Goal: Task Accomplishment & Management: Manage account settings

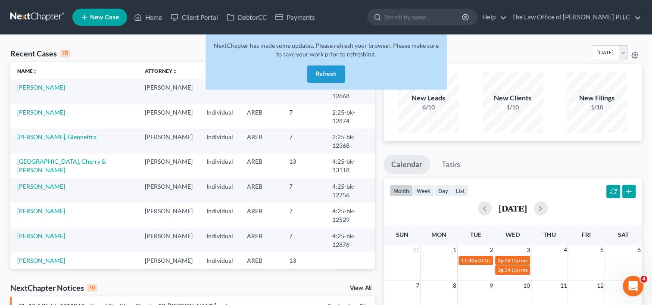
click at [323, 71] on button "Refresh" at bounding box center [326, 74] width 38 height 17
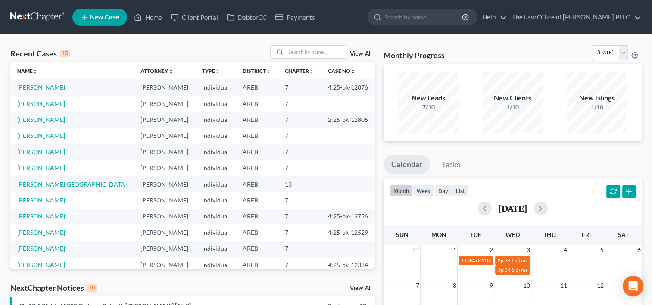
click at [45, 87] on link "[PERSON_NAME]" at bounding box center [41, 87] width 48 height 7
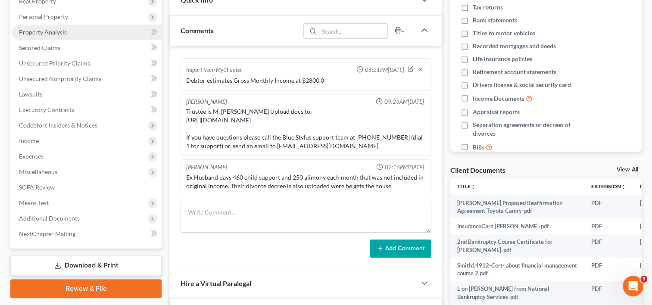
scroll to position [172, 0]
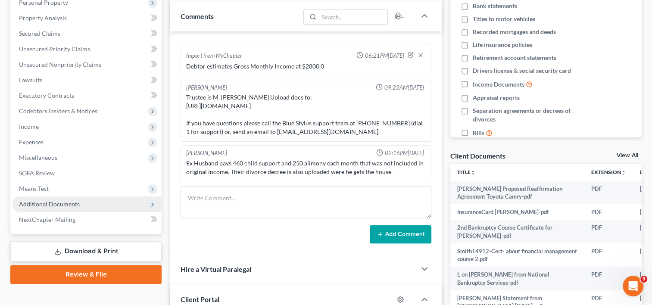
click at [69, 203] on span "Additional Documents" at bounding box center [49, 204] width 61 height 7
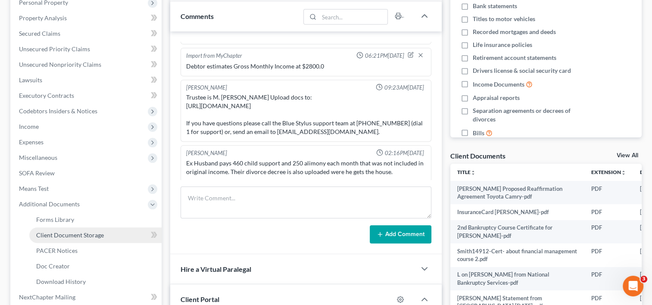
click at [83, 234] on span "Client Document Storage" at bounding box center [70, 235] width 68 height 7
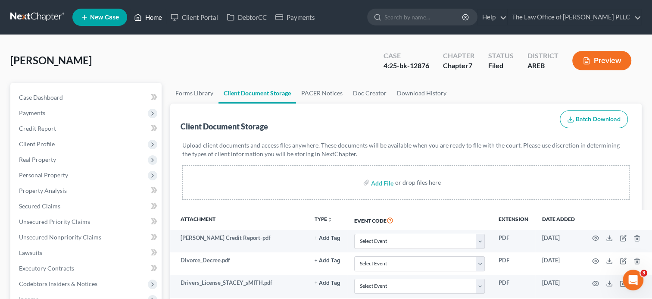
click at [154, 16] on link "Home" at bounding box center [148, 17] width 37 height 16
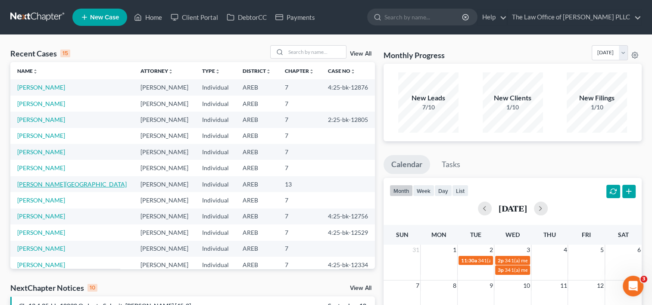
click at [41, 185] on link "[PERSON_NAME][GEOGRAPHIC_DATA]" at bounding box center [72, 184] width 110 height 7
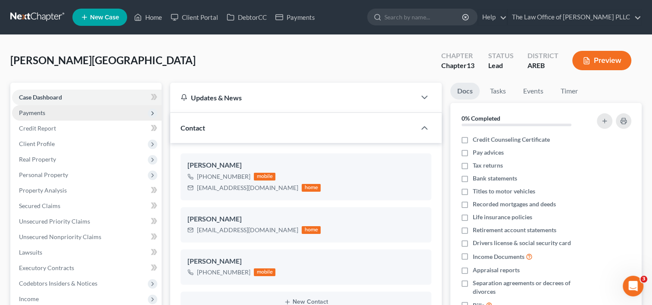
click at [40, 112] on span "Payments" at bounding box center [32, 112] width 26 height 7
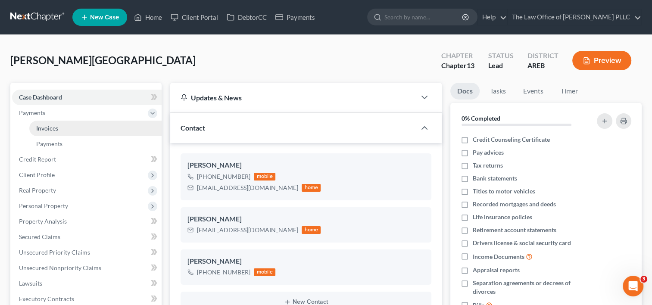
click at [47, 123] on link "Invoices" at bounding box center [95, 129] width 132 height 16
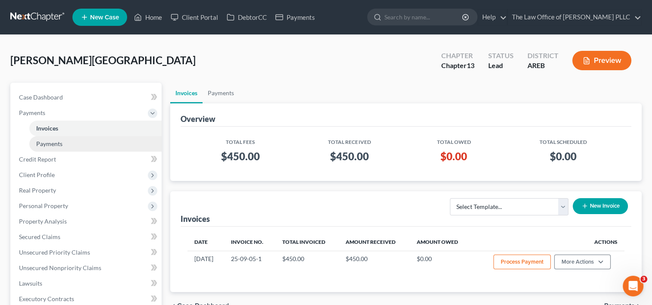
click at [60, 143] on span "Payments" at bounding box center [49, 143] width 26 height 7
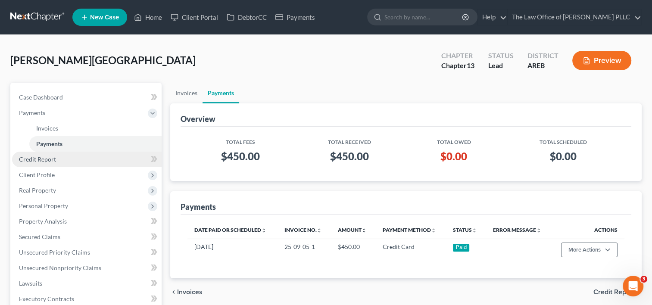
click at [54, 167] on span "Client Profile" at bounding box center [87, 175] width 150 height 16
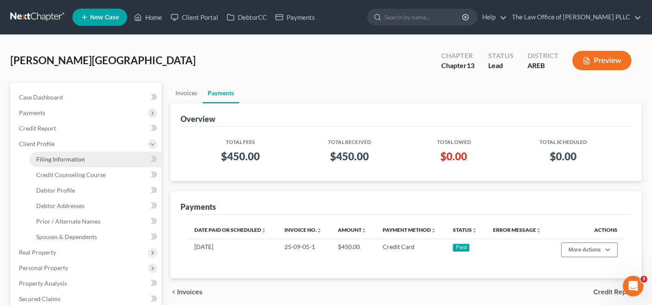
click at [69, 156] on span "Filing Information" at bounding box center [60, 159] width 49 height 7
select select "1"
select select "0"
select select "3"
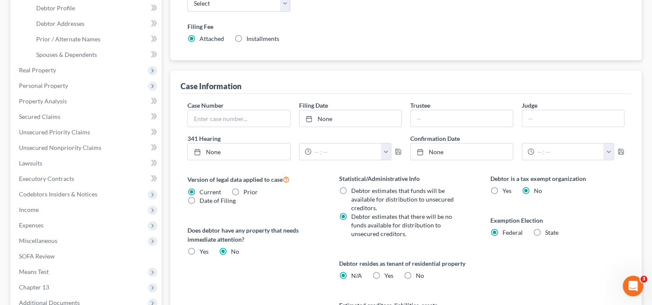
scroll to position [261, 0]
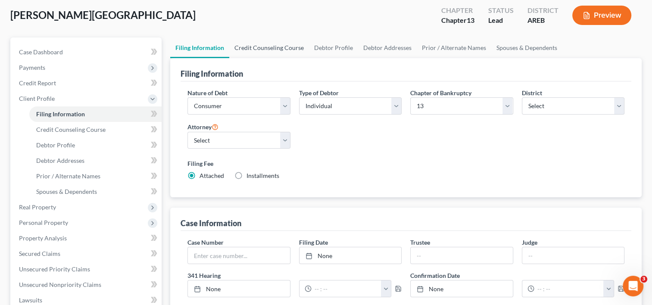
click at [288, 46] on link "Credit Counseling Course" at bounding box center [269, 48] width 80 height 21
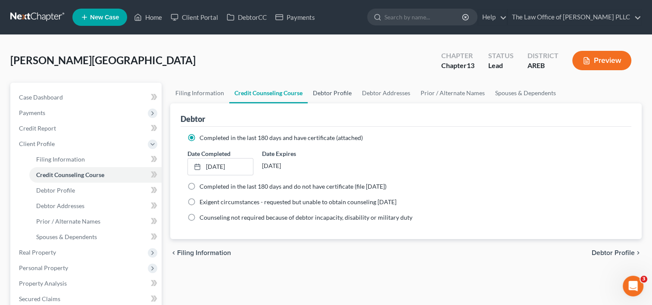
click at [335, 94] on link "Debtor Profile" at bounding box center [332, 93] width 49 height 21
select select "4"
select select "0"
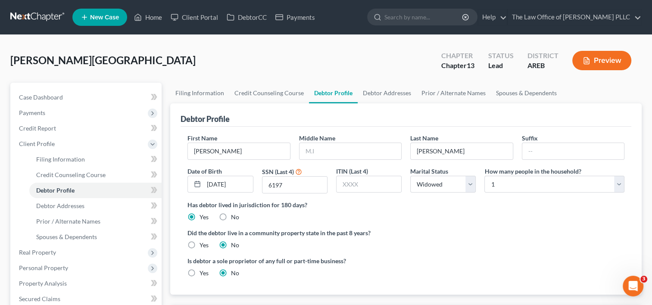
radio input "true"
click at [380, 96] on link "Debtor Addresses" at bounding box center [387, 93] width 59 height 21
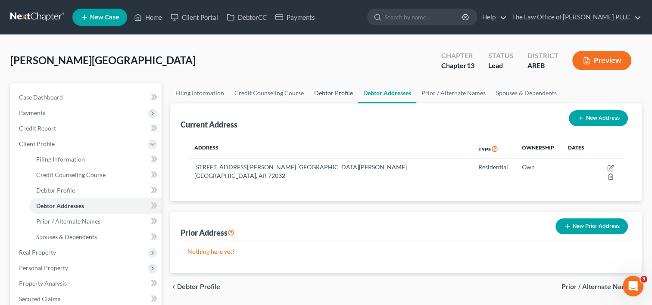
click at [323, 92] on link "Debtor Profile" at bounding box center [333, 93] width 49 height 21
select select "4"
select select "0"
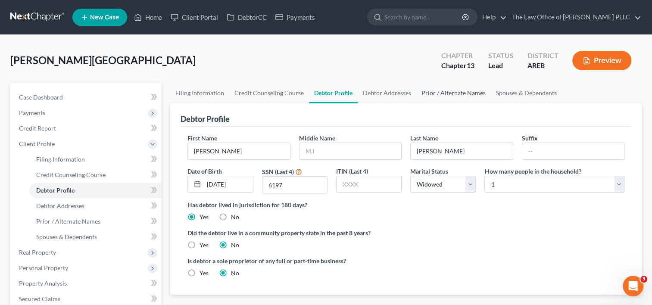
click at [444, 95] on link "Prior / Alternate Names" at bounding box center [454, 93] width 75 height 21
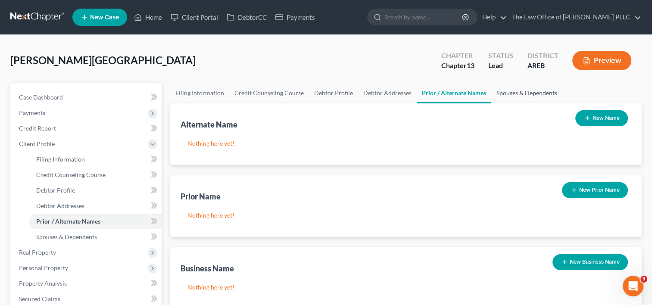
click at [514, 95] on link "Spouses & Dependents" at bounding box center [527, 93] width 71 height 21
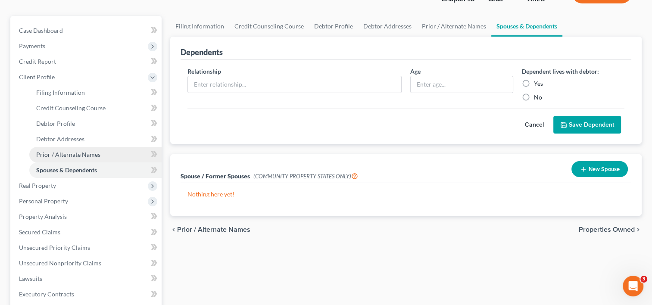
scroll to position [73, 0]
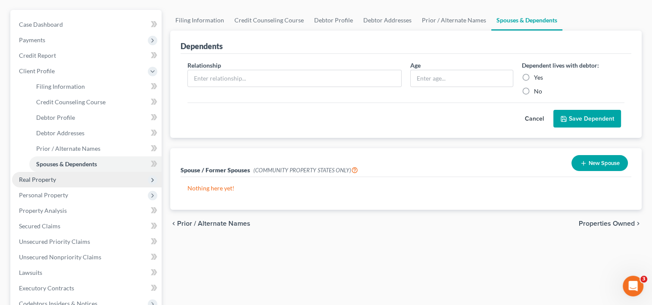
click at [62, 176] on span "Real Property" at bounding box center [87, 180] width 150 height 16
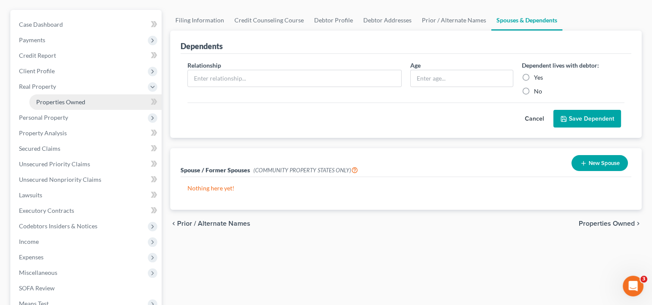
click at [74, 108] on link "Properties Owned" at bounding box center [95, 102] width 132 height 16
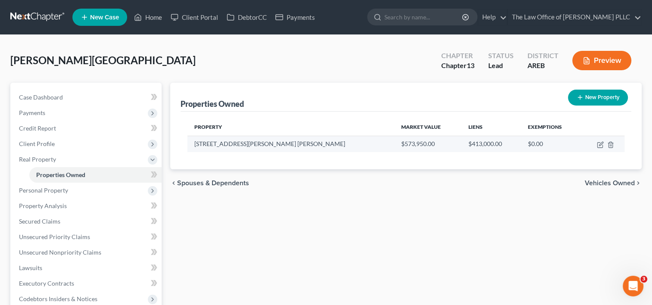
click at [597, 143] on td at bounding box center [603, 144] width 44 height 16
click at [599, 146] on icon "button" at bounding box center [600, 144] width 7 height 7
select select "2"
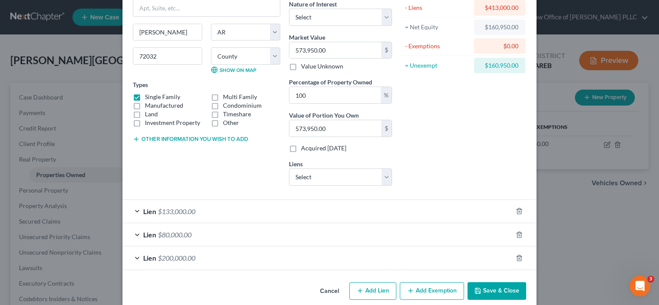
scroll to position [84, 0]
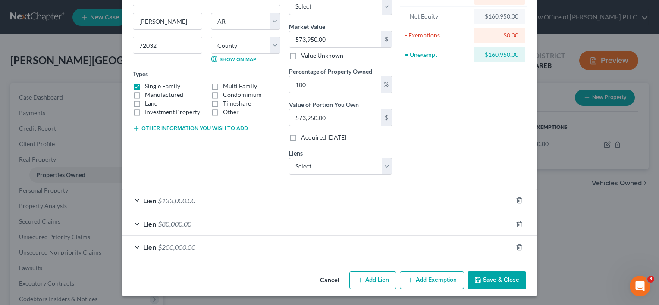
click at [451, 202] on div "Lien $133,000.00" at bounding box center [317, 200] width 390 height 23
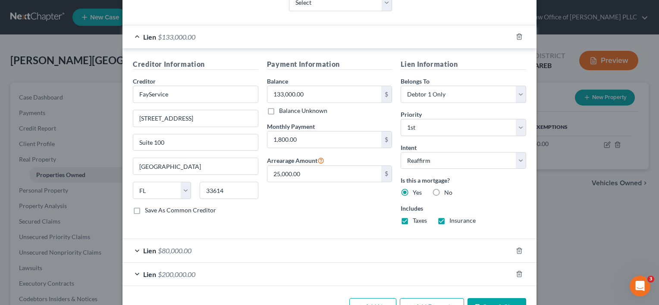
scroll to position [274, 0]
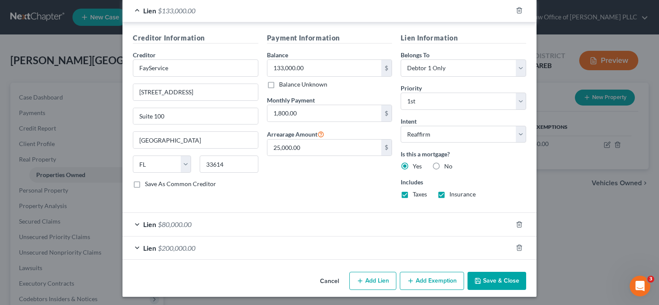
click at [263, 223] on div "Lien $80,000.00" at bounding box center [317, 224] width 390 height 23
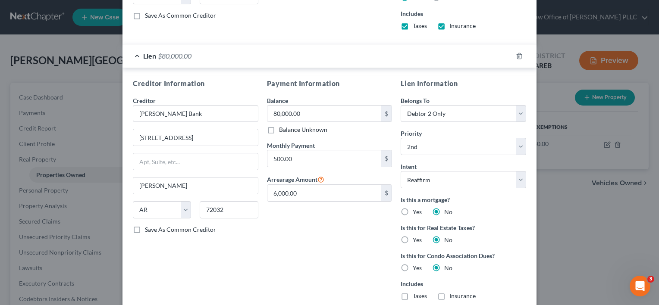
scroll to position [520, 0]
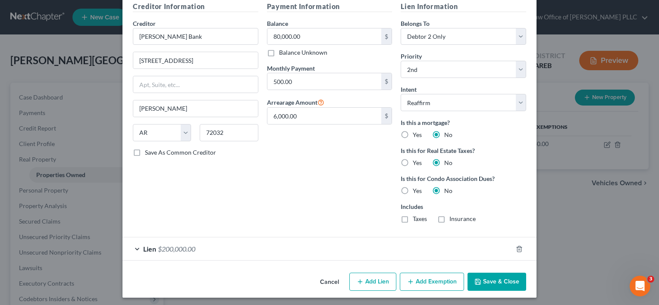
click at [211, 248] on div "Lien $200,000.00" at bounding box center [317, 249] width 390 height 23
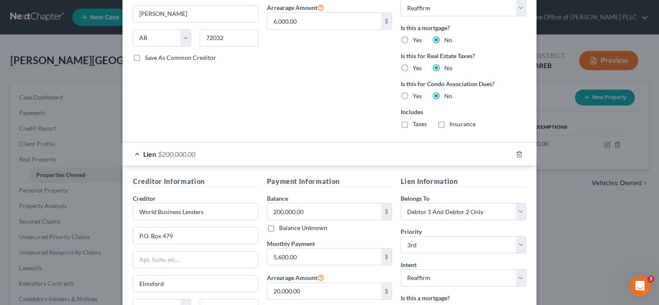
scroll to position [648, 0]
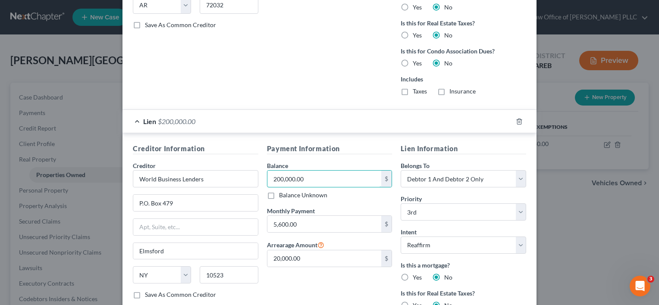
click at [276, 183] on input "200,000.00" at bounding box center [324, 179] width 114 height 16
click at [314, 286] on div "Payment Information Balance 200,000.00 $ Balance Unknown Balance Undetermined 2…" at bounding box center [330, 258] width 134 height 229
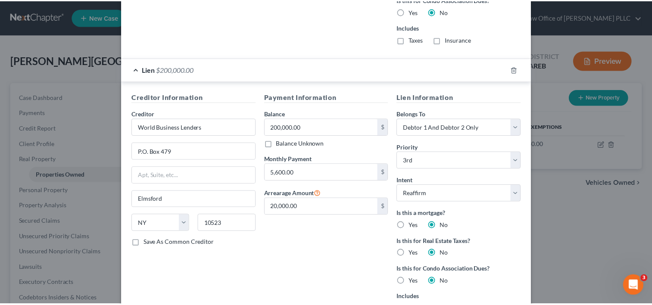
scroll to position [766, 0]
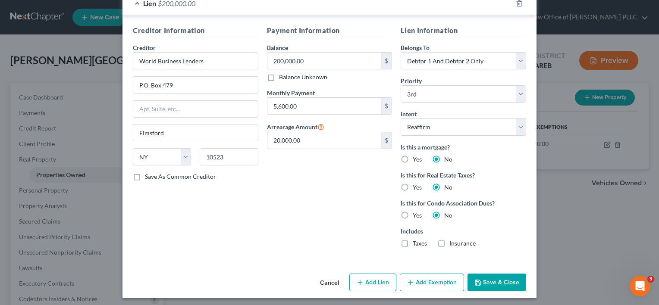
click at [323, 280] on button "Cancel" at bounding box center [329, 283] width 33 height 17
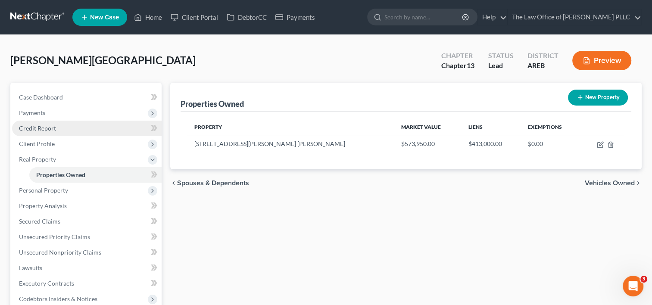
click at [48, 125] on span "Credit Report" at bounding box center [37, 128] width 37 height 7
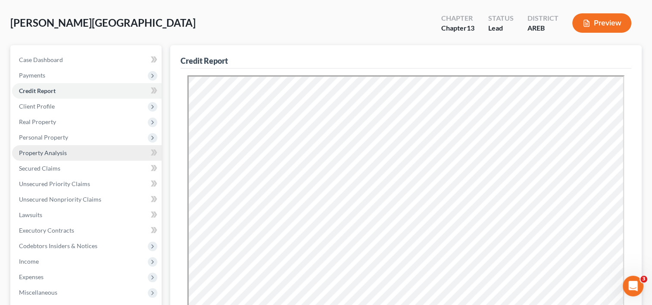
scroll to position [39, 0]
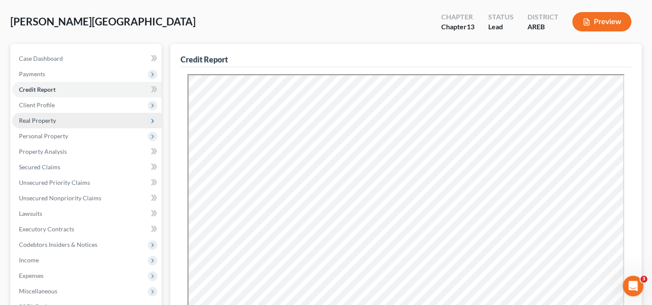
click at [49, 118] on span "Real Property" at bounding box center [37, 120] width 37 height 7
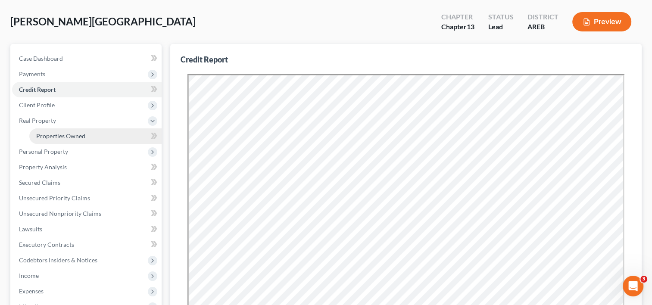
click at [72, 132] on span "Properties Owned" at bounding box center [60, 135] width 49 height 7
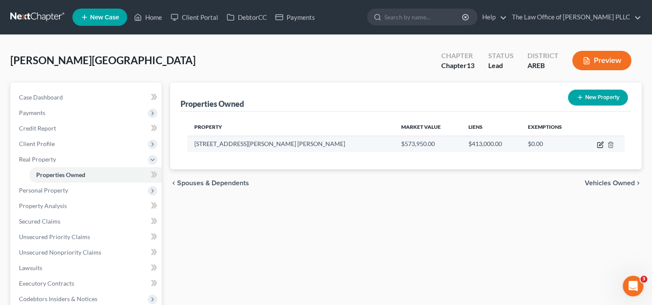
click at [599, 145] on icon "button" at bounding box center [600, 144] width 7 height 7
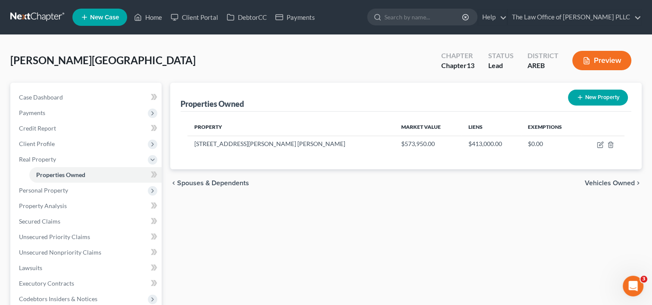
select select "2"
select select "22"
select select "2"
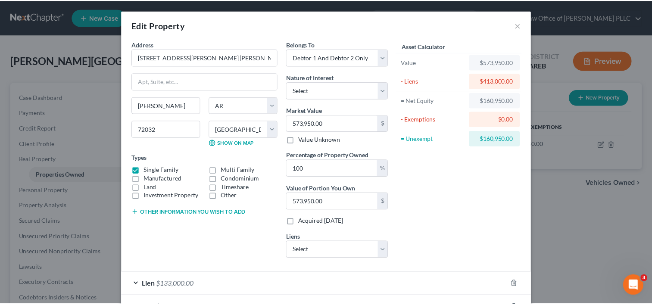
scroll to position [84, 0]
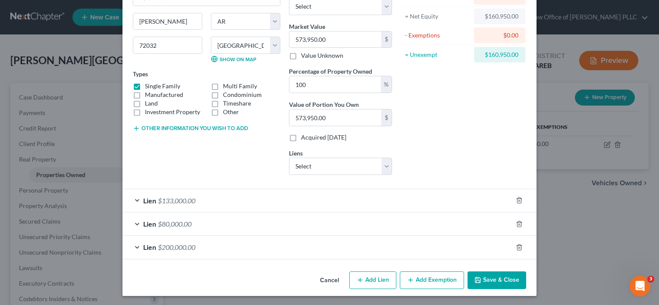
click at [320, 279] on button "Cancel" at bounding box center [329, 281] width 33 height 17
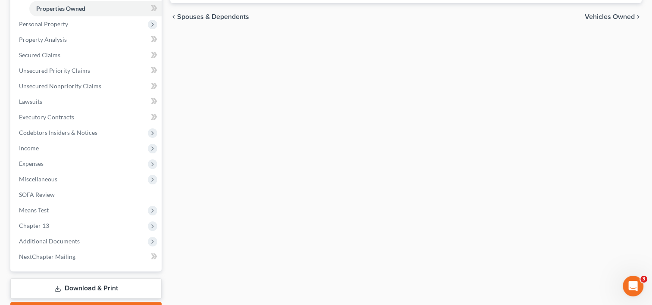
scroll to position [214, 0]
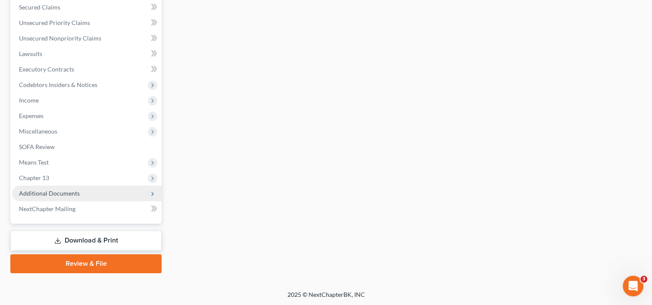
click at [68, 197] on span "Additional Documents" at bounding box center [87, 194] width 150 height 16
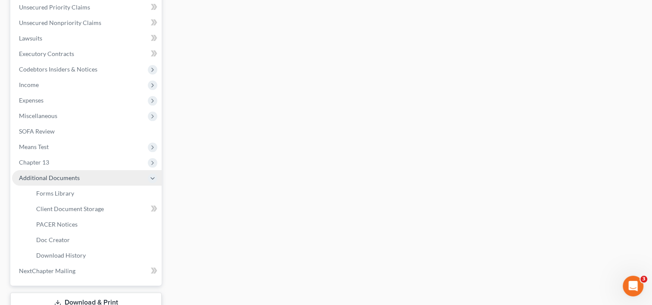
scroll to position [199, 0]
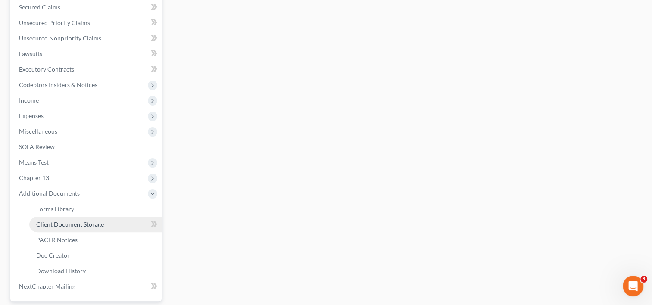
click at [75, 224] on span "Client Document Storage" at bounding box center [70, 224] width 68 height 7
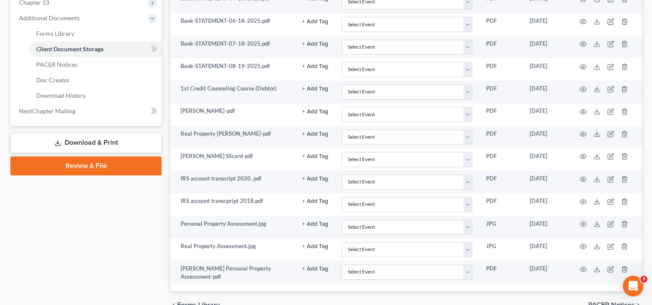
scroll to position [375, 0]
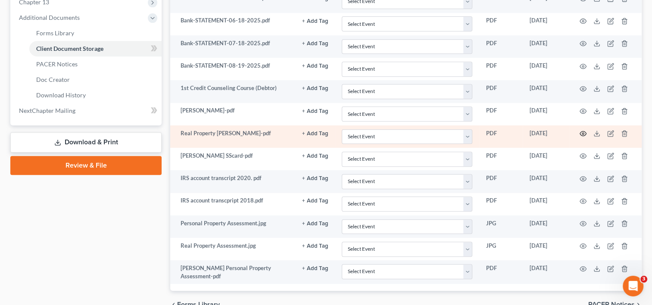
click at [580, 130] on icon "button" at bounding box center [583, 133] width 7 height 7
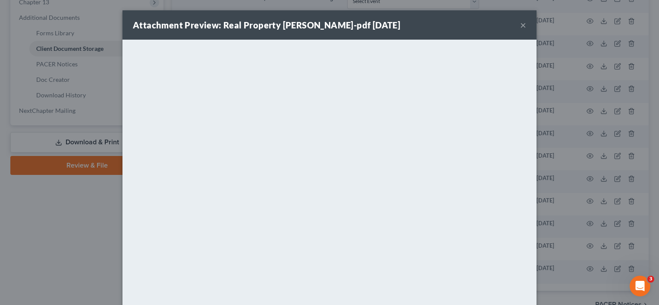
click at [520, 26] on button "×" at bounding box center [523, 25] width 6 height 10
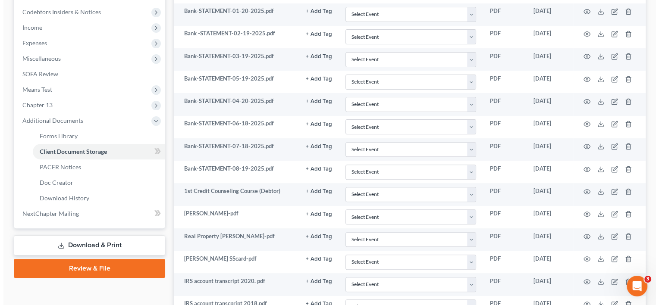
scroll to position [269, 0]
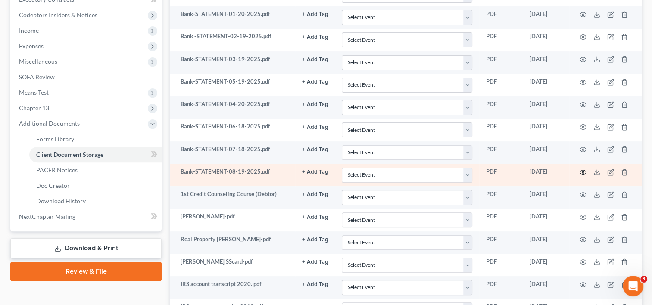
click at [584, 170] on icon "button" at bounding box center [583, 172] width 7 height 7
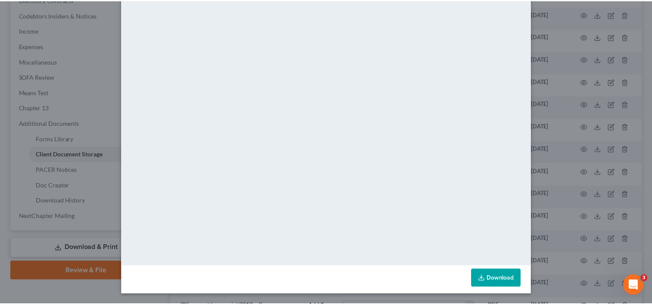
scroll to position [0, 0]
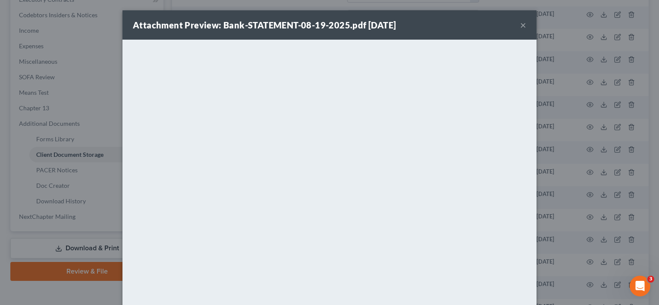
click at [521, 22] on button "×" at bounding box center [523, 25] width 6 height 10
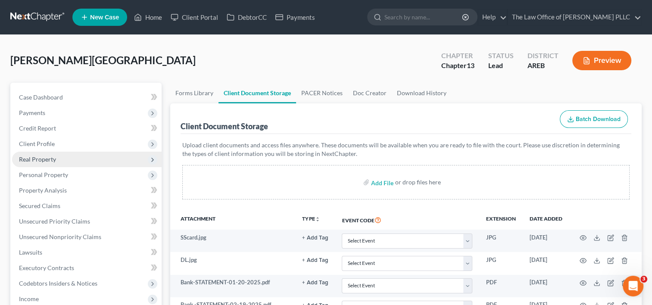
click at [47, 160] on span "Real Property" at bounding box center [37, 159] width 37 height 7
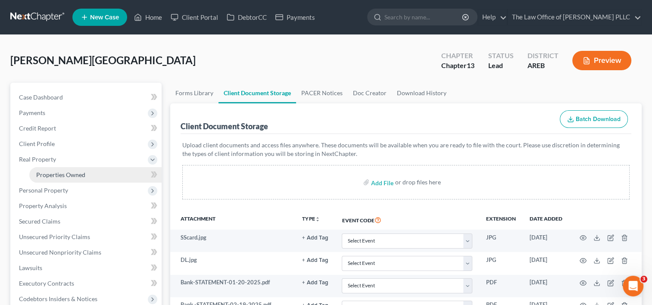
click at [62, 172] on span "Properties Owned" at bounding box center [60, 174] width 49 height 7
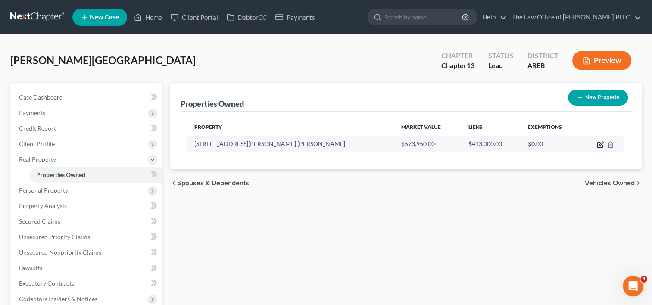
click at [601, 143] on icon "button" at bounding box center [600, 144] width 7 height 7
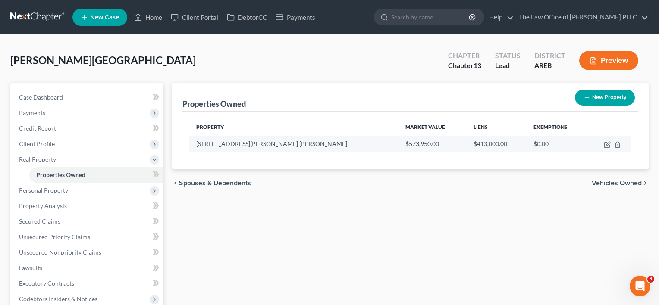
select select "2"
select select "22"
select select "2"
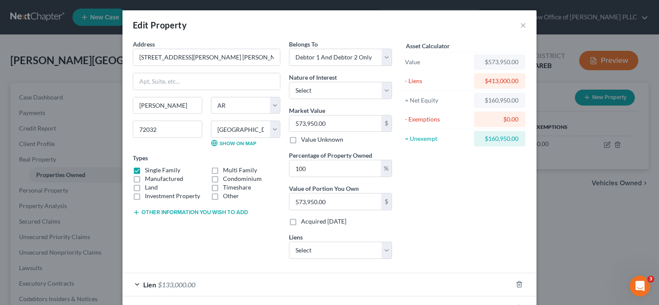
scroll to position [84, 0]
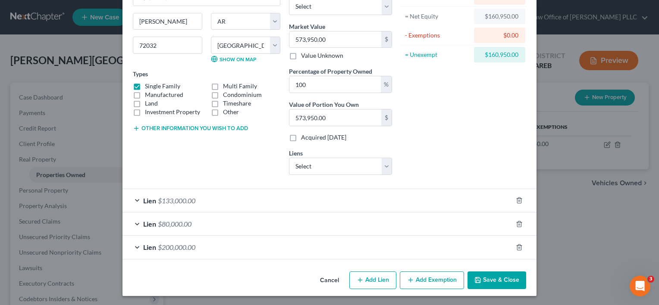
drag, startPoint x: 422, startPoint y: 198, endPoint x: 132, endPoint y: 200, distance: 289.4
click at [132, 200] on div "Lien $133,000.00" at bounding box center [317, 200] width 390 height 23
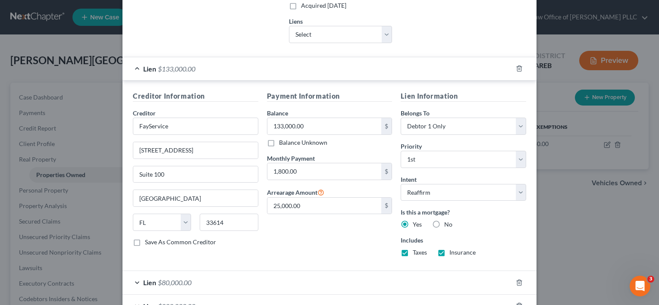
scroll to position [274, 0]
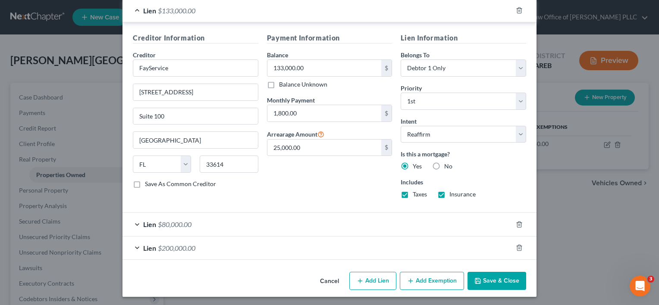
click at [138, 224] on div "Lien $80,000.00" at bounding box center [317, 224] width 390 height 23
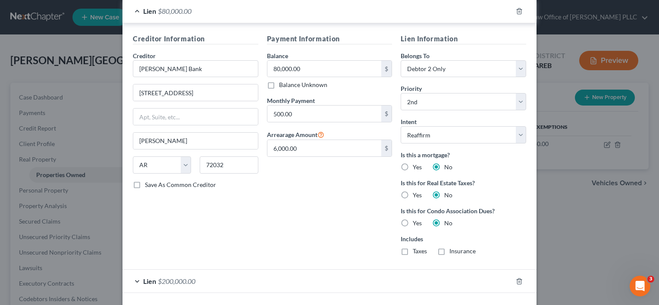
scroll to position [520, 0]
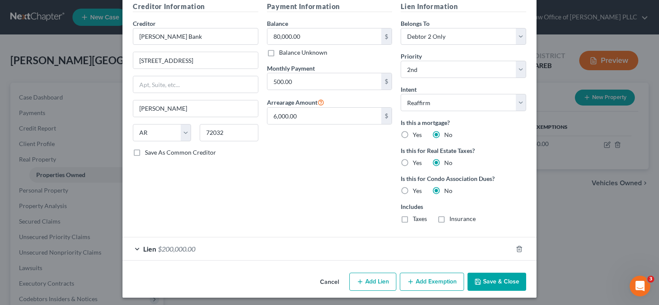
click at [143, 248] on span "Lien" at bounding box center [149, 249] width 13 height 8
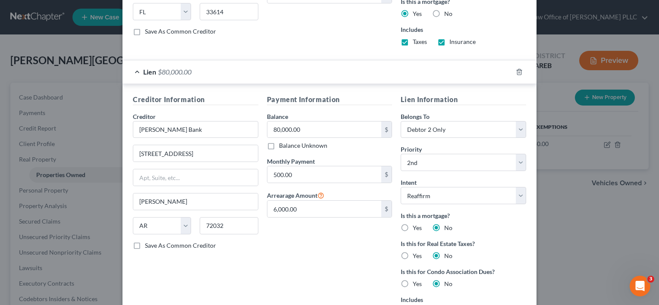
scroll to position [445, 0]
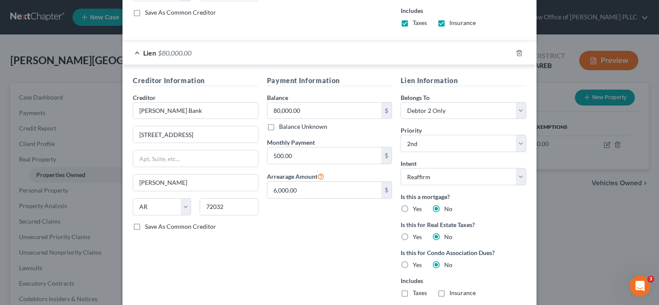
click at [360, 267] on div "Payment Information Balance 80,000.00 $ Balance Unknown Balance Undetermined 80…" at bounding box center [330, 189] width 134 height 229
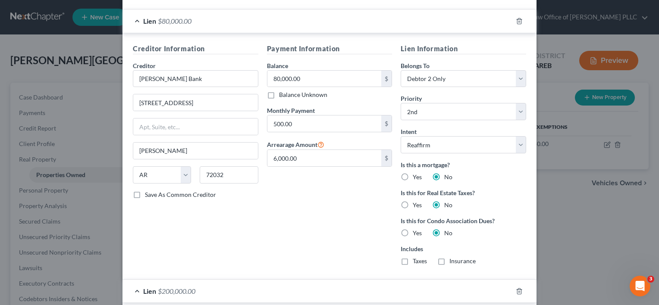
scroll to position [479, 0]
click at [360, 267] on div "Payment Information Balance 80,000.00 $ Balance Unknown Balance Undetermined 80…" at bounding box center [330, 157] width 134 height 229
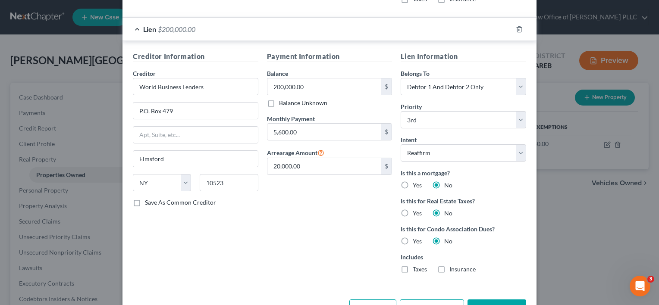
scroll to position [766, 0]
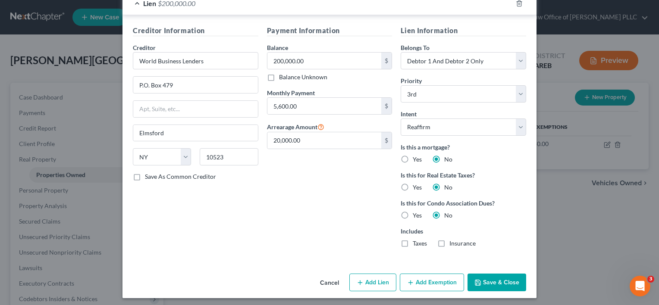
click at [328, 279] on button "Cancel" at bounding box center [329, 283] width 33 height 17
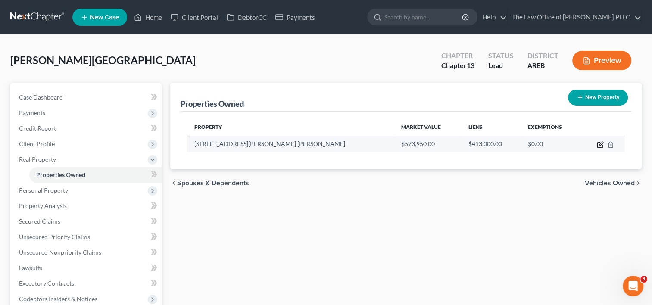
click at [601, 143] on icon "button" at bounding box center [601, 144] width 4 height 4
select select "2"
select select "22"
select select "2"
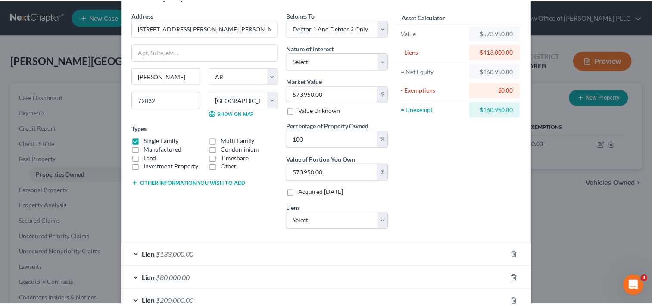
scroll to position [0, 0]
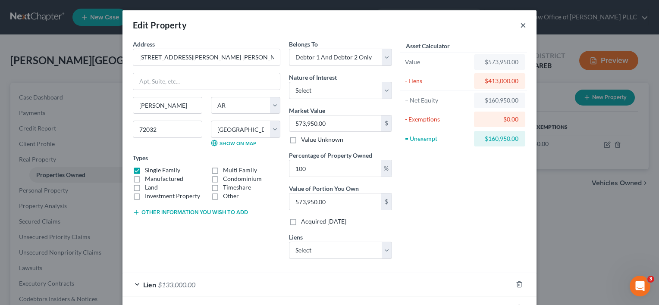
click at [520, 27] on button "×" at bounding box center [523, 25] width 6 height 10
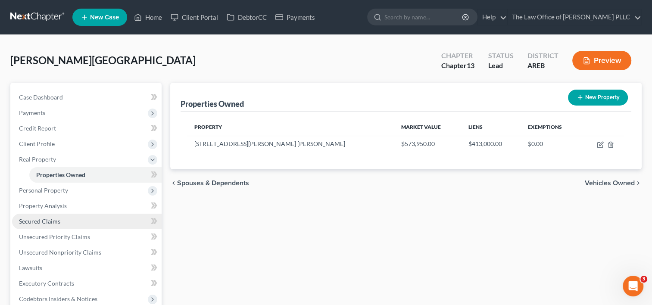
scroll to position [58, 0]
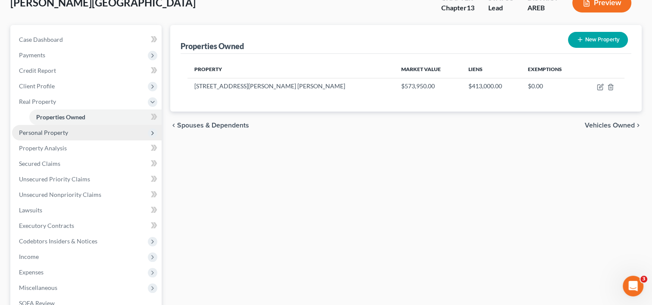
click at [76, 135] on span "Personal Property" at bounding box center [87, 133] width 150 height 16
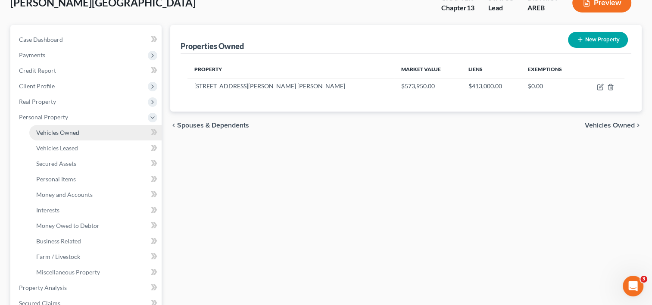
click at [76, 135] on span "Vehicles Owned" at bounding box center [57, 132] width 43 height 7
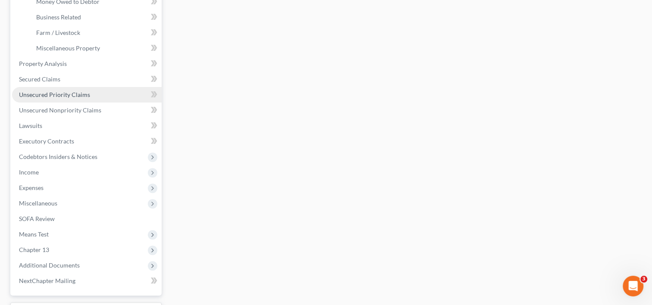
scroll to position [315, 0]
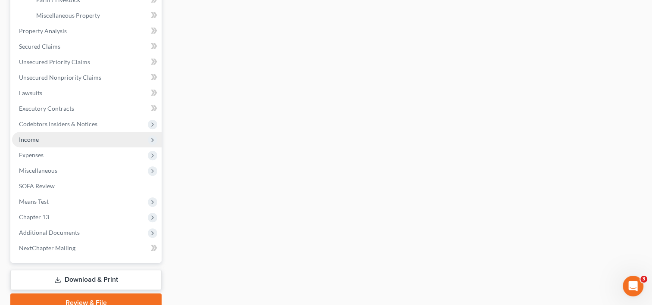
click at [58, 141] on span "Income" at bounding box center [87, 140] width 150 height 16
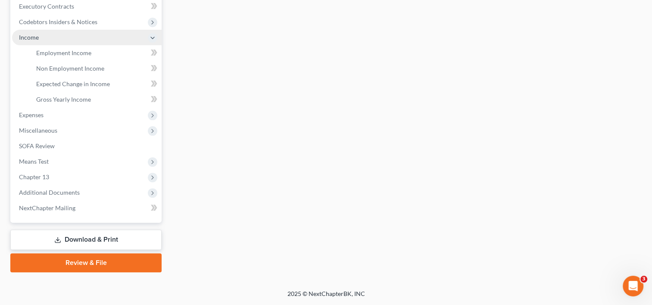
scroll to position [260, 0]
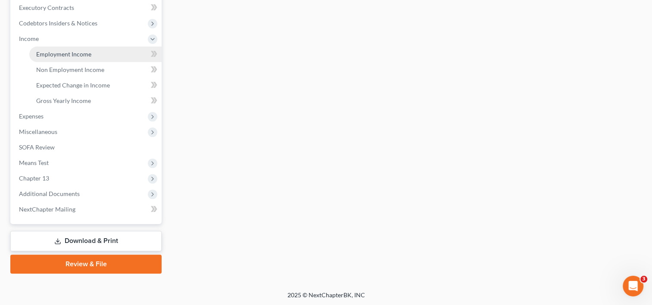
click at [78, 52] on span "Employment Income" at bounding box center [63, 53] width 55 height 7
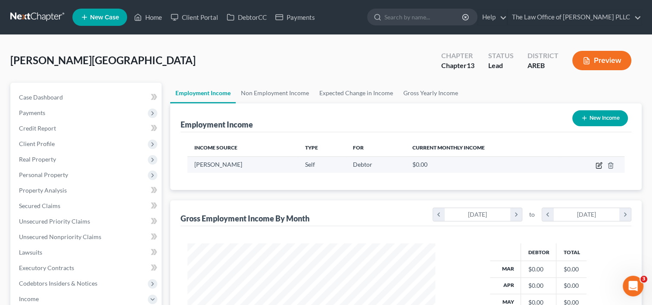
click at [601, 165] on icon "button" at bounding box center [599, 165] width 7 height 7
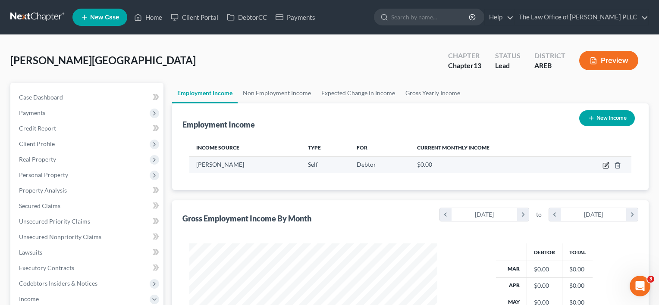
select select "1"
select select "3"
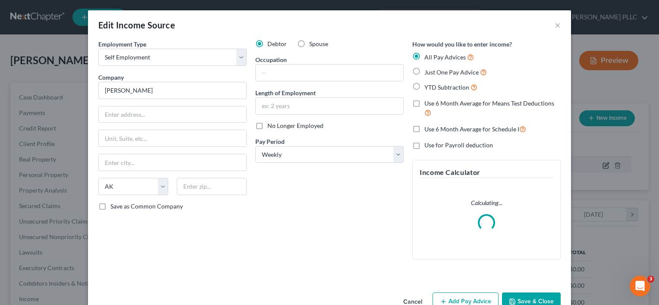
scroll to position [154, 268]
click at [315, 71] on input "text" at bounding box center [329, 73] width 147 height 16
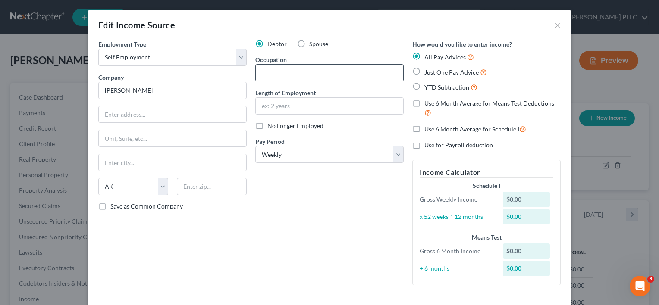
click at [315, 71] on input "text" at bounding box center [329, 73] width 147 height 16
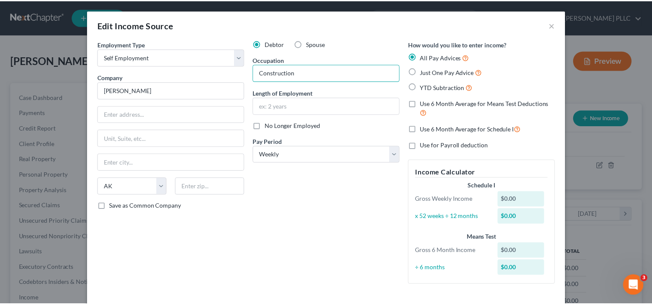
scroll to position [48, 0]
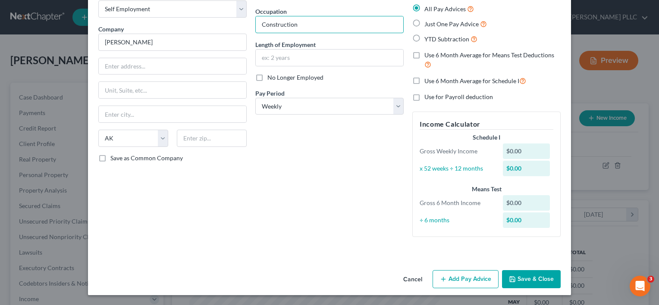
type input "Construction"
click at [542, 279] on button "Save & Close" at bounding box center [531, 279] width 59 height 18
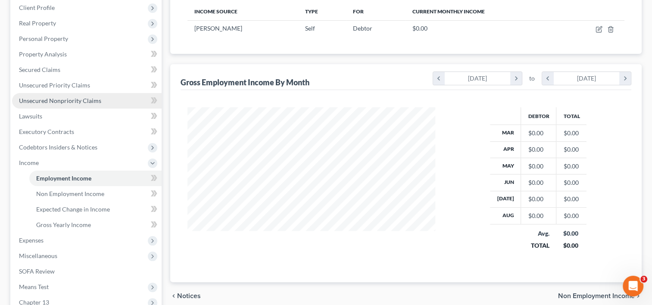
scroll to position [261, 0]
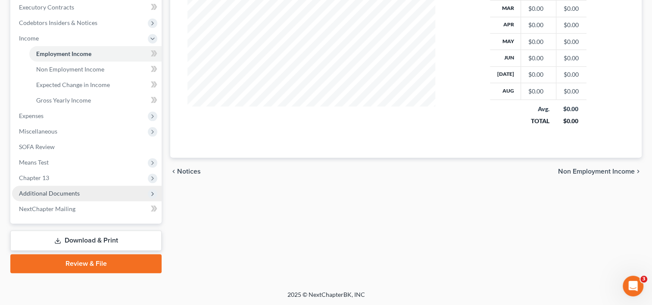
click at [96, 188] on span "Additional Documents" at bounding box center [87, 194] width 150 height 16
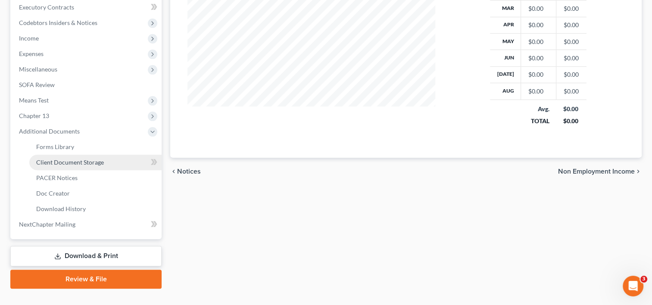
click at [72, 157] on link "Client Document Storage" at bounding box center [95, 163] width 132 height 16
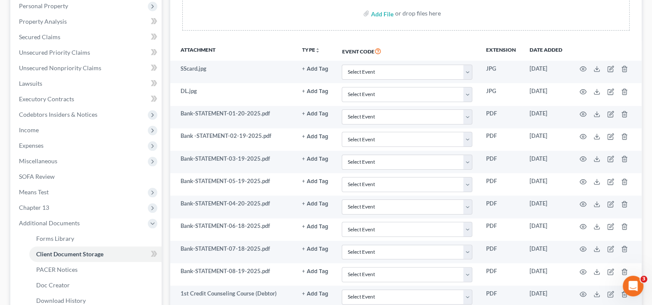
scroll to position [166, 0]
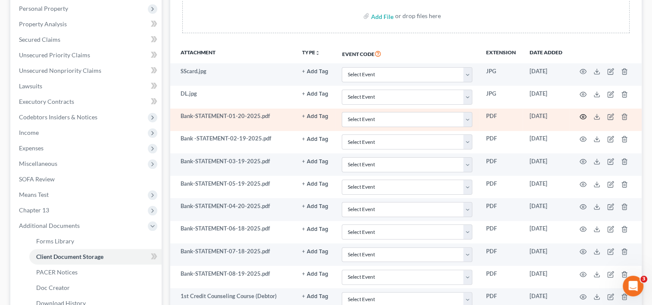
click at [582, 117] on icon "button" at bounding box center [583, 117] width 6 height 5
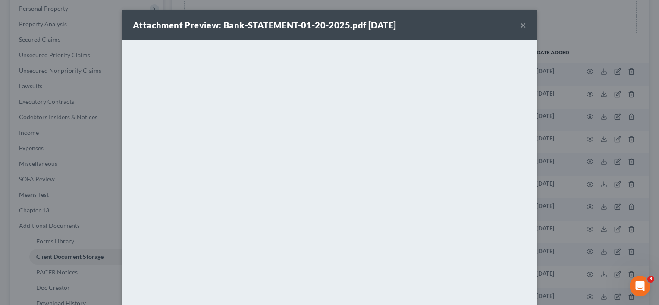
click at [520, 25] on button "×" at bounding box center [523, 25] width 6 height 10
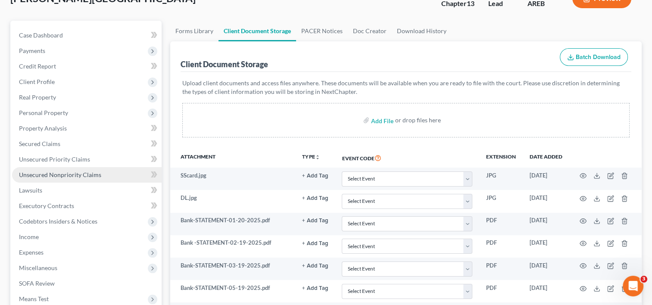
scroll to position [147, 0]
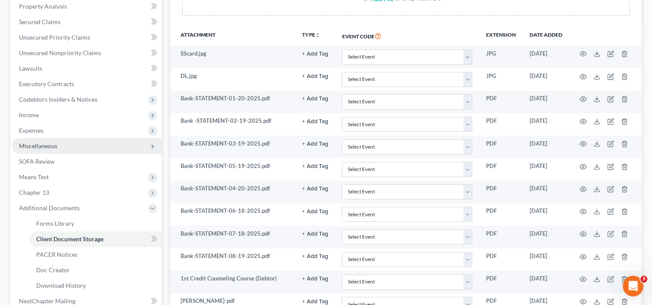
click at [40, 166] on ul "Case Dashboard Payments Invoices Payments Payments Credit Report Client Profile" at bounding box center [87, 108] width 150 height 404
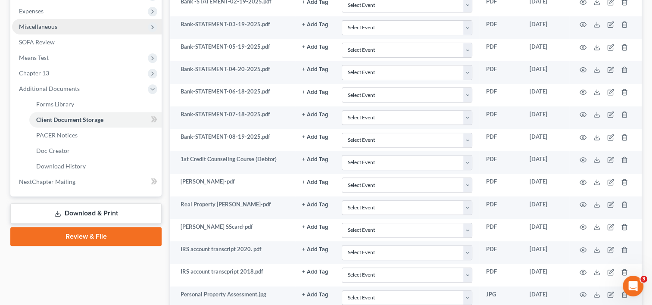
scroll to position [305, 0]
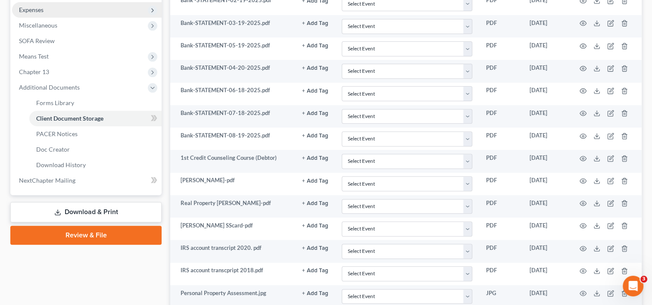
click at [66, 10] on span "Expenses" at bounding box center [87, 10] width 150 height 16
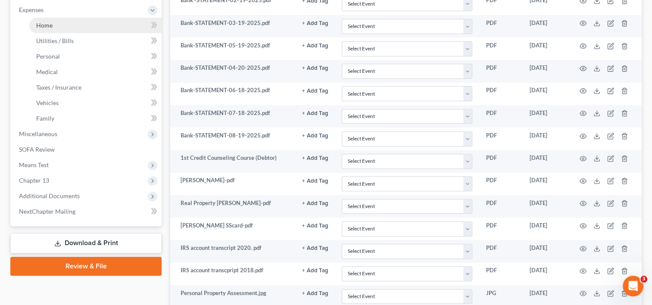
click at [97, 28] on link "Home" at bounding box center [95, 26] width 132 height 16
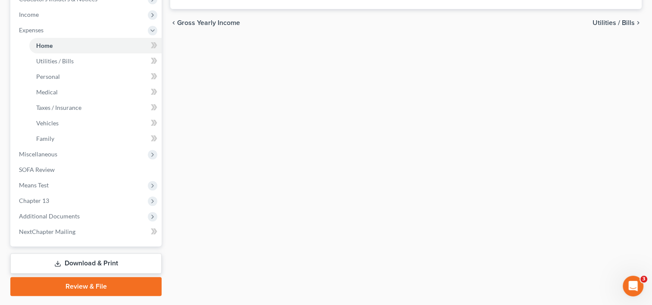
scroll to position [307, 0]
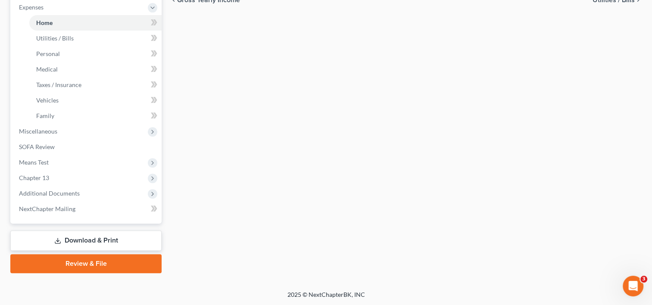
click at [97, 237] on link "Download & Print" at bounding box center [85, 241] width 151 height 20
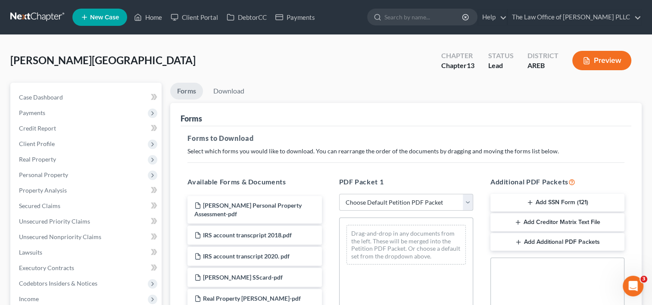
click at [472, 199] on select "Choose Default Petition PDF Packet Complete Bankruptcy Petition (all forms and …" at bounding box center [406, 202] width 134 height 17
select select "1"
click at [342, 194] on select "Choose Default Petition PDF Packet Complete Bankruptcy Petition (all forms and …" at bounding box center [406, 202] width 134 height 17
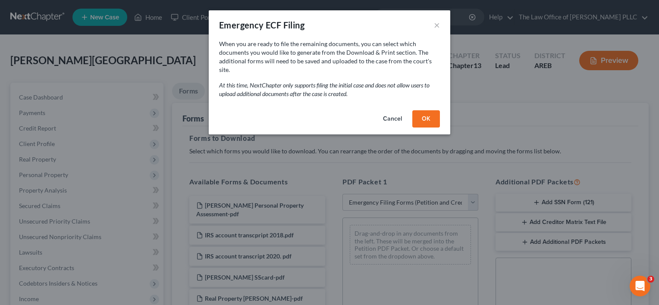
click at [423, 110] on button "OK" at bounding box center [426, 118] width 28 height 17
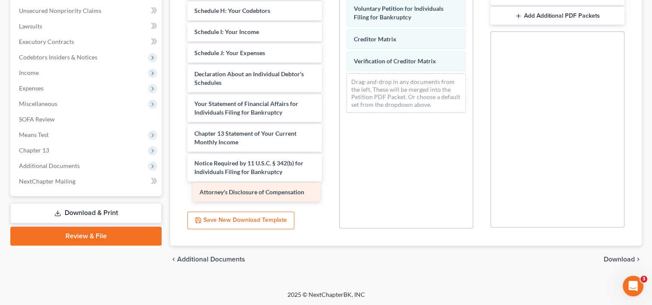
scroll to position [434, 0]
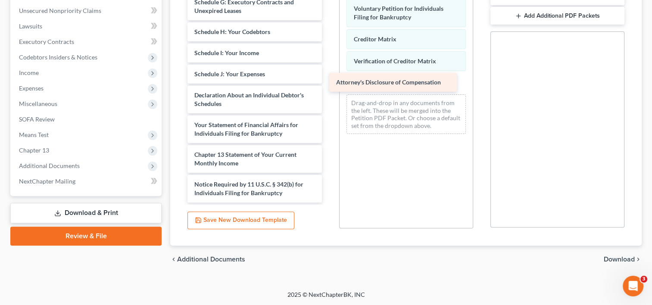
drag, startPoint x: 289, startPoint y: 191, endPoint x: 431, endPoint y: 81, distance: 179.6
click at [624, 260] on span "Download" at bounding box center [619, 259] width 31 height 7
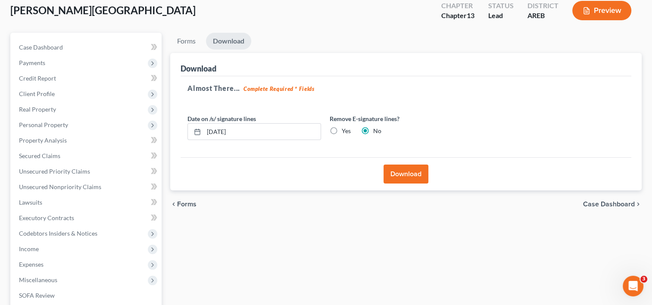
scroll to position [53, 0]
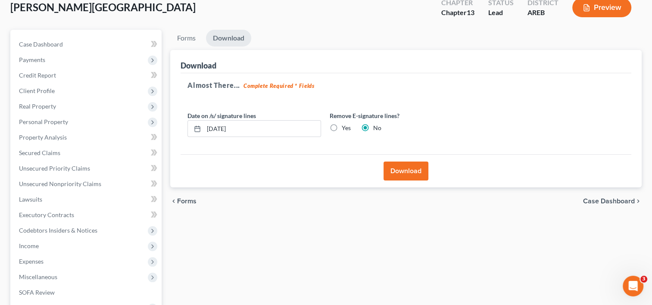
click at [396, 170] on button "Download" at bounding box center [406, 171] width 45 height 19
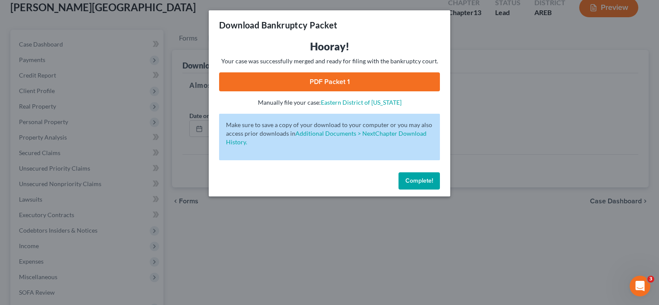
click at [346, 82] on link "PDF Packet 1" at bounding box center [329, 81] width 221 height 19
click at [425, 176] on button "Complete!" at bounding box center [418, 180] width 41 height 17
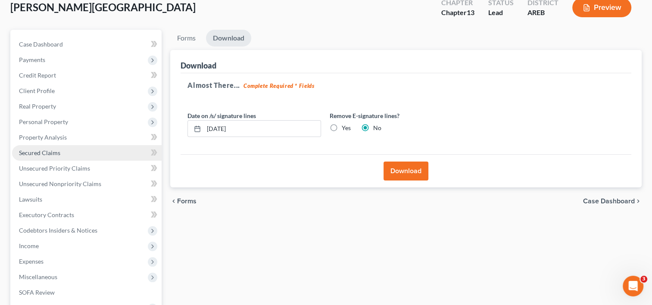
scroll to position [190, 0]
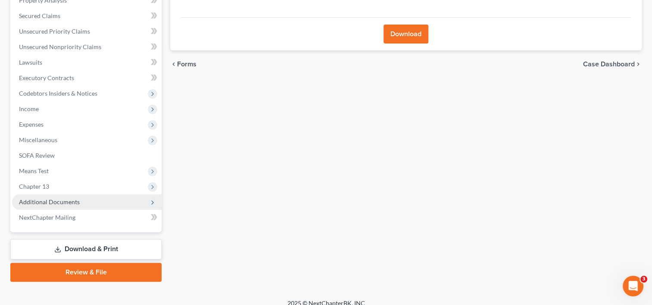
click at [59, 204] on span "Additional Documents" at bounding box center [49, 201] width 61 height 7
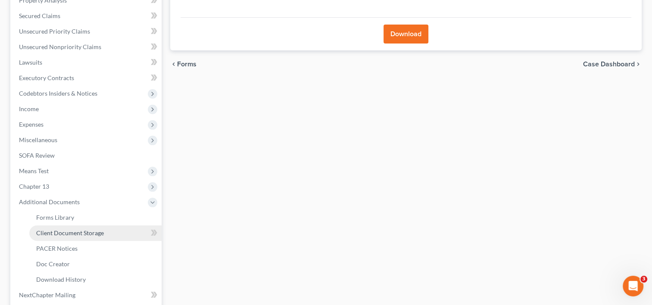
click at [80, 232] on span "Client Document Storage" at bounding box center [70, 232] width 68 height 7
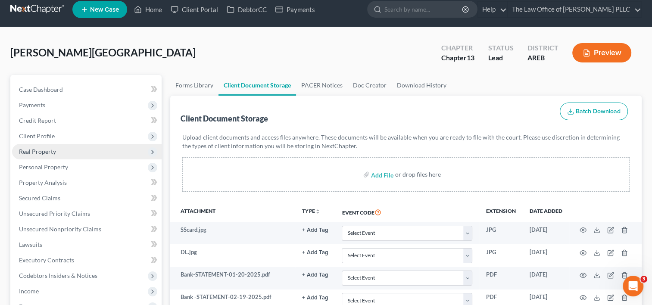
scroll to position [176, 0]
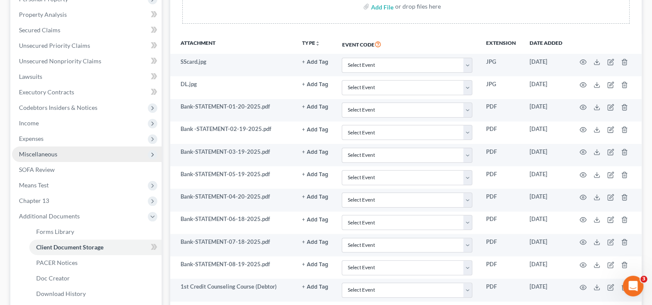
click at [49, 152] on span "Miscellaneous" at bounding box center [38, 153] width 38 height 7
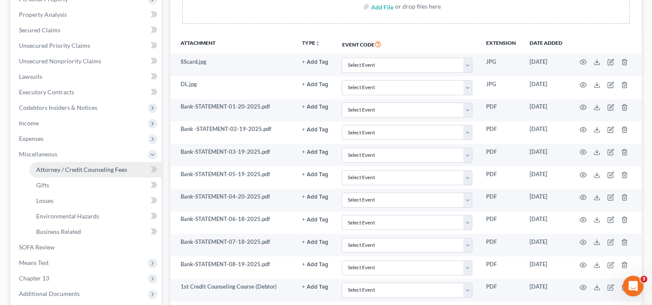
click at [73, 168] on span "Attorney / Credit Counseling Fees" at bounding box center [81, 169] width 91 height 7
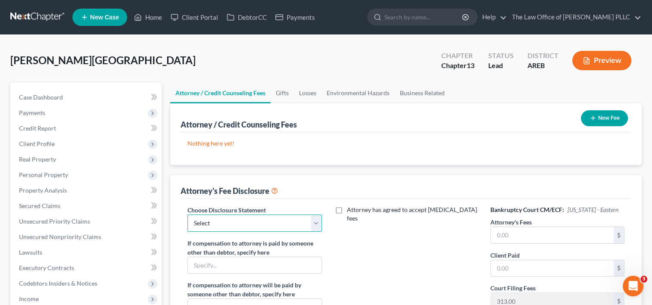
click at [316, 218] on select "Select Chapter 13 - Above Median $4750 Chapter 13 2025 Chapter 13 - Below Media…" at bounding box center [255, 223] width 134 height 17
select select "0"
click at [188, 215] on select "Select Chapter 13 - Above Median $4750 Chapter 13 2025 Chapter 13 - Below Media…" at bounding box center [255, 223] width 134 height 17
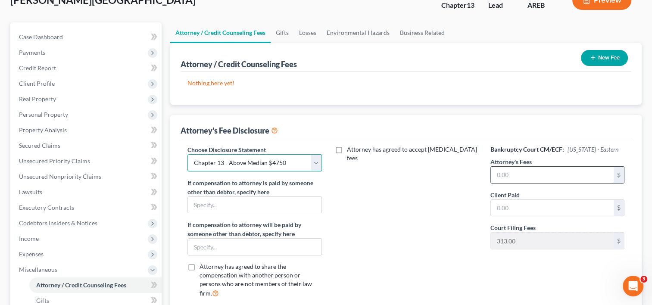
scroll to position [62, 0]
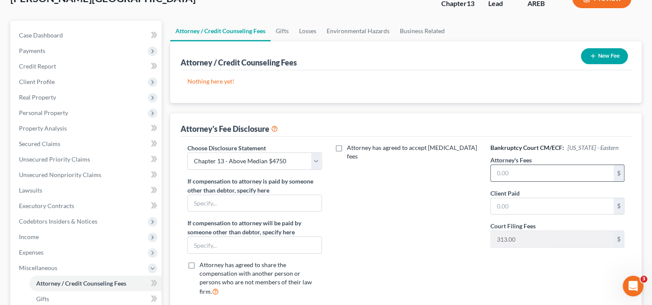
click at [548, 173] on input "text" at bounding box center [552, 173] width 123 height 16
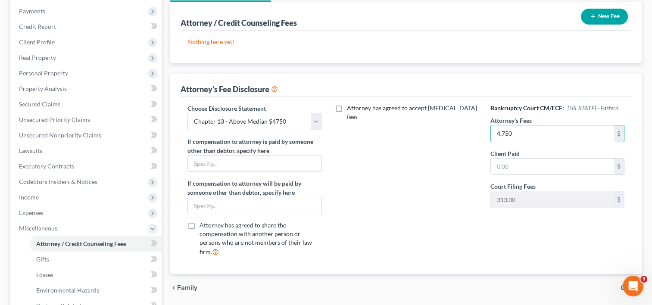
type input "4,750"
click at [622, 285] on span "Gifts" at bounding box center [628, 288] width 14 height 7
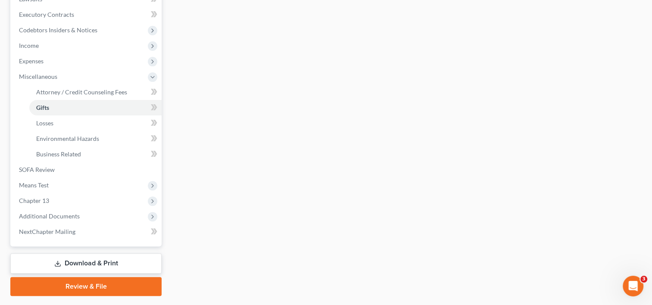
scroll to position [276, 0]
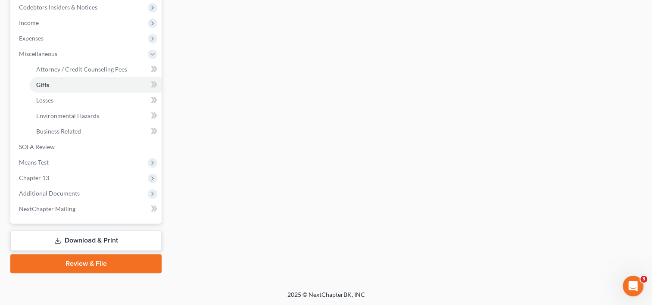
click at [92, 238] on link "Download & Print" at bounding box center [85, 241] width 151 height 20
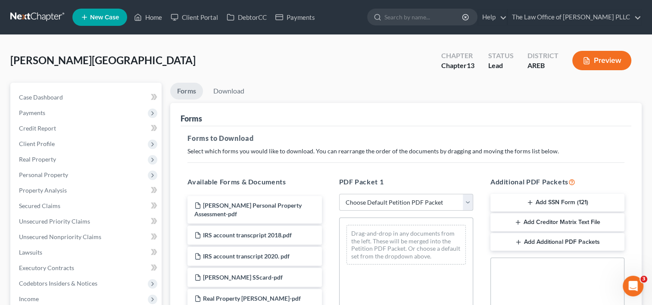
click at [420, 204] on select "Choose Default Petition PDF Packet Complete Bankruptcy Petition (all forms and …" at bounding box center [406, 202] width 134 height 17
select select "1"
click at [342, 194] on select "Choose Default Petition PDF Packet Complete Bankruptcy Petition (all forms and …" at bounding box center [406, 202] width 134 height 17
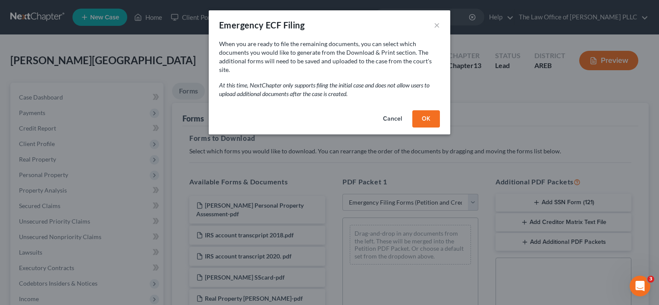
click at [423, 107] on div "Cancel OK" at bounding box center [329, 121] width 241 height 28
click at [429, 110] on button "OK" at bounding box center [426, 118] width 28 height 17
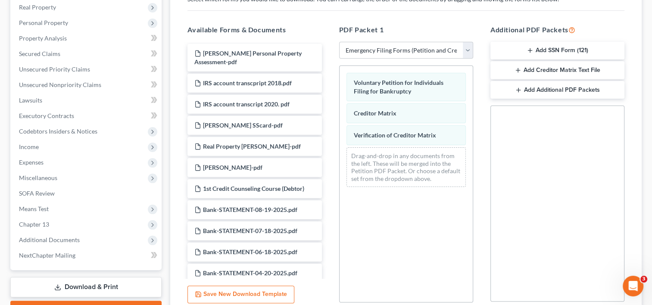
scroll to position [226, 0]
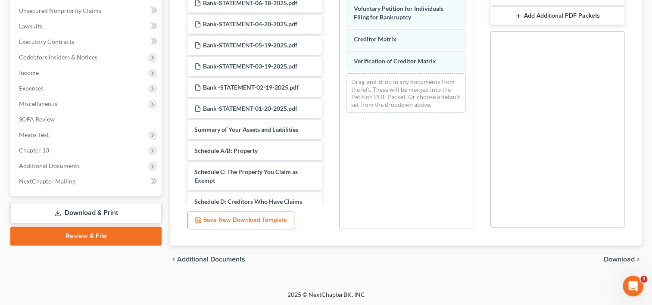
click at [264, 145] on div "Schedule A/B: Property" at bounding box center [255, 150] width 134 height 19
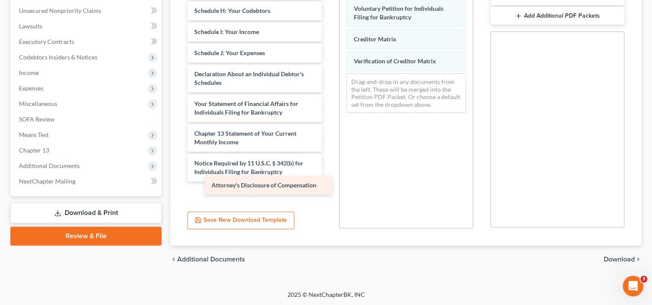
scroll to position [434, 0]
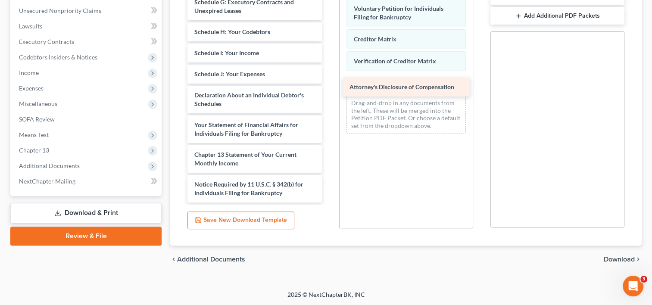
drag, startPoint x: 264, startPoint y: 193, endPoint x: 426, endPoint y: 88, distance: 193.5
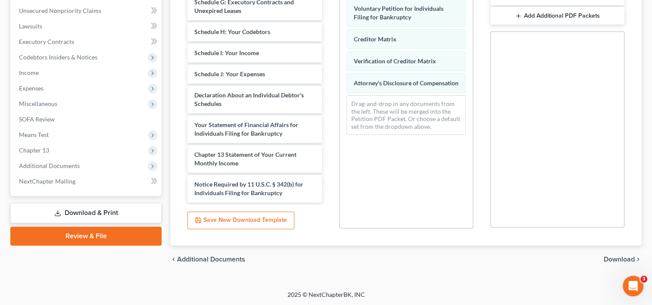
click at [620, 258] on span "Download" at bounding box center [619, 259] width 31 height 7
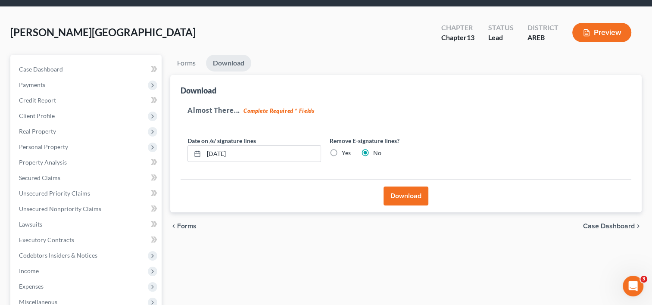
scroll to position [28, 0]
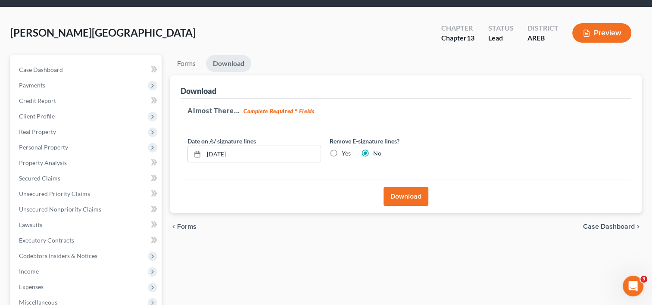
click at [403, 197] on button "Download" at bounding box center [406, 196] width 45 height 19
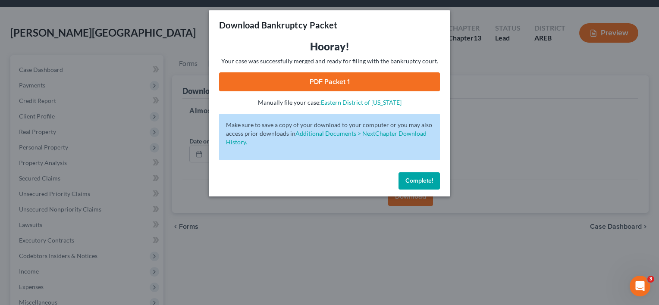
click at [340, 85] on link "PDF Packet 1" at bounding box center [329, 81] width 221 height 19
click at [415, 184] on span "Complete!" at bounding box center [419, 180] width 28 height 7
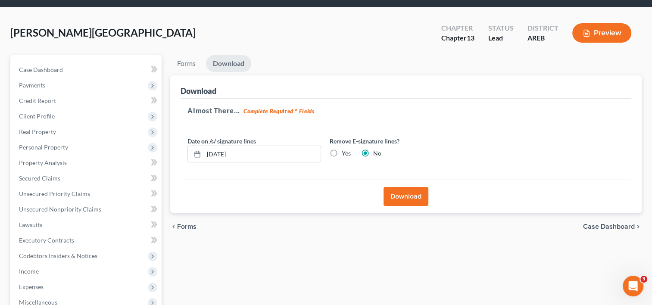
scroll to position [0, 0]
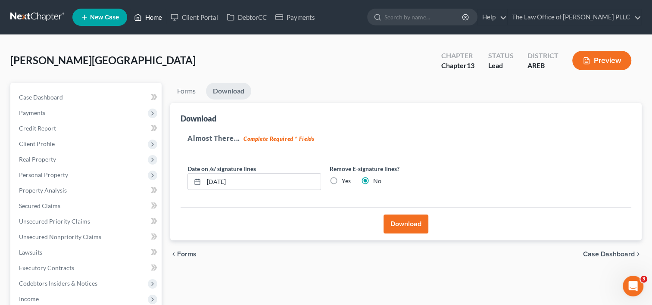
click at [150, 16] on link "Home" at bounding box center [148, 17] width 37 height 16
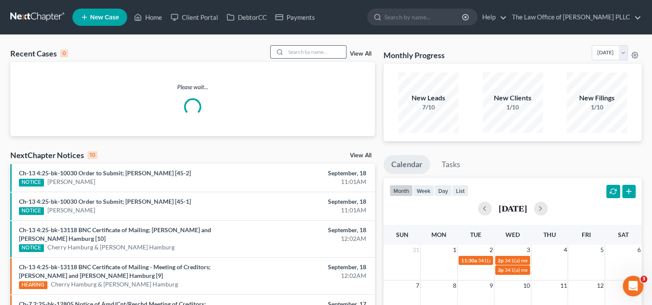
click at [308, 56] on input "search" at bounding box center [316, 52] width 60 height 13
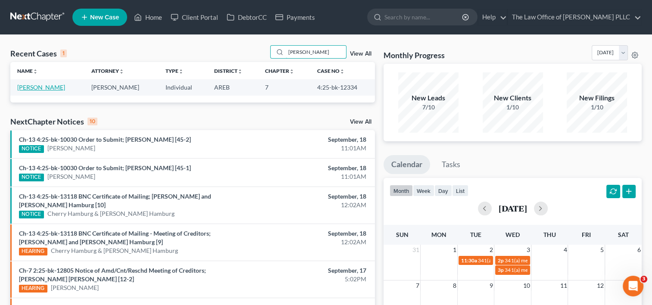
type input "[PERSON_NAME]"
click at [36, 88] on link "[PERSON_NAME]" at bounding box center [41, 87] width 48 height 7
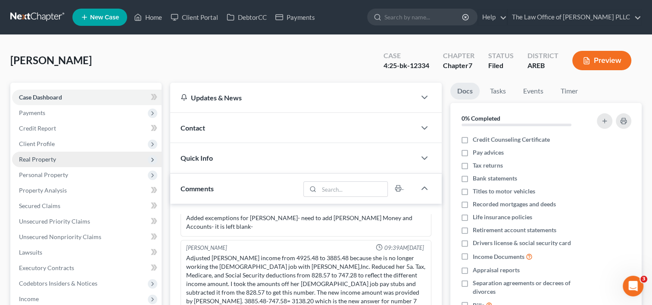
click at [47, 159] on span "Real Property" at bounding box center [37, 159] width 37 height 7
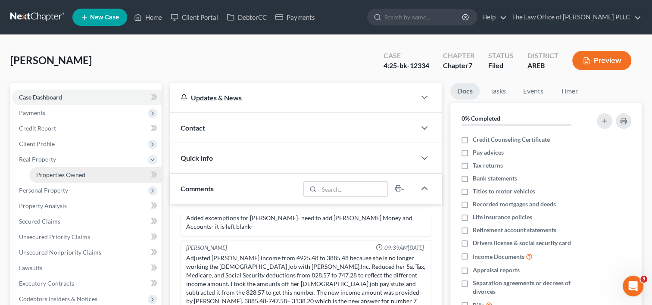
click at [52, 173] on span "Properties Owned" at bounding box center [60, 174] width 49 height 7
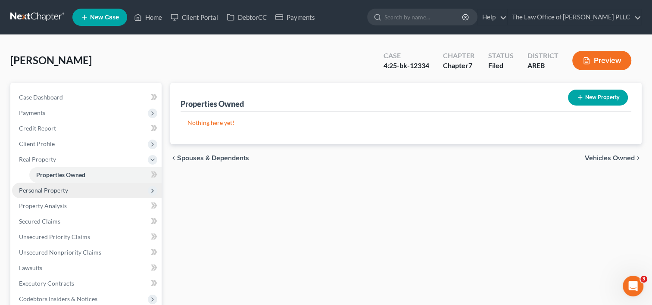
click at [53, 189] on span "Personal Property" at bounding box center [43, 190] width 49 height 7
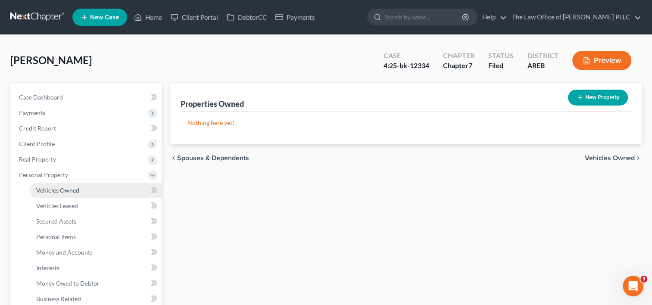
click at [56, 190] on span "Vehicles Owned" at bounding box center [57, 190] width 43 height 7
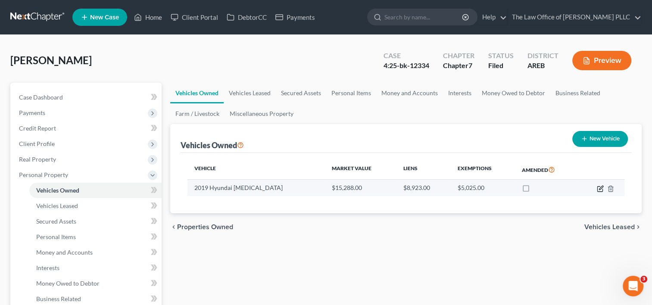
click at [599, 188] on icon "button" at bounding box center [600, 188] width 7 height 7
select select "0"
select select "7"
select select "1"
select select "0"
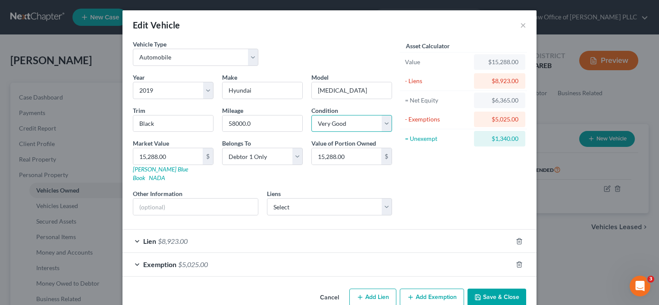
click at [382, 124] on select "Select Excellent Very Good Good Fair Poor" at bounding box center [351, 123] width 81 height 17
select select "2"
click at [311, 115] on select "Select Excellent Very Good Good Fair Poor" at bounding box center [351, 123] width 81 height 17
click at [152, 169] on link "[PERSON_NAME] Blue Book" at bounding box center [160, 174] width 55 height 16
click at [329, 290] on button "Cancel" at bounding box center [329, 298] width 33 height 17
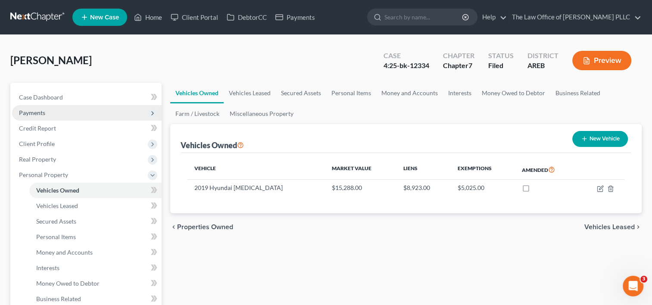
click at [66, 111] on span "Payments" at bounding box center [87, 113] width 150 height 16
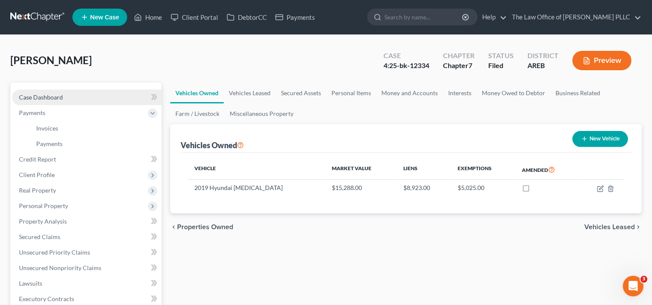
click at [71, 97] on link "Case Dashboard" at bounding box center [87, 98] width 150 height 16
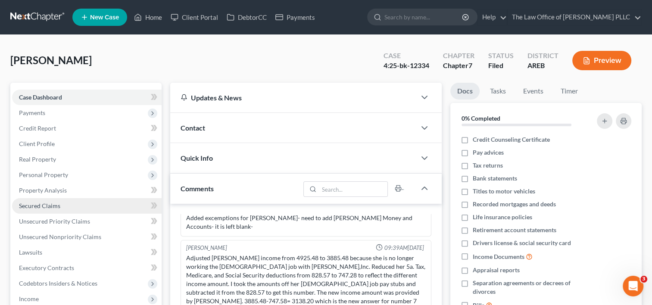
scroll to position [2185, 0]
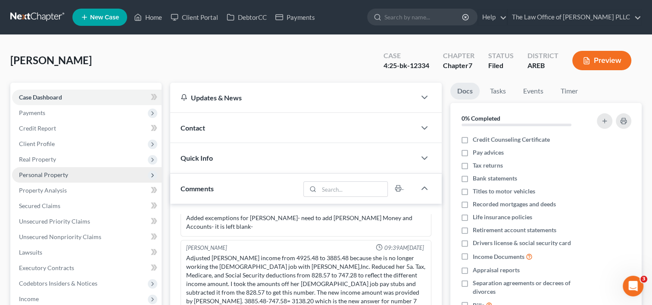
click at [66, 179] on span "Personal Property" at bounding box center [87, 175] width 150 height 16
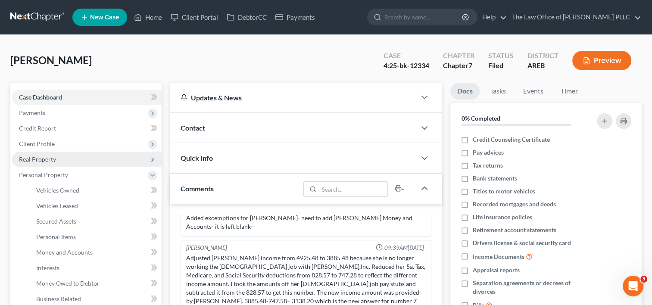
click at [63, 157] on span "Real Property" at bounding box center [87, 160] width 150 height 16
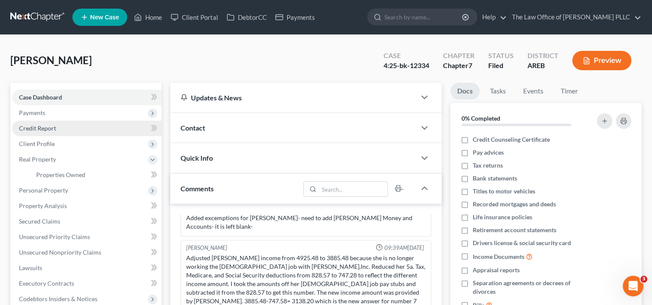
click at [62, 135] on link "Credit Report" at bounding box center [87, 129] width 150 height 16
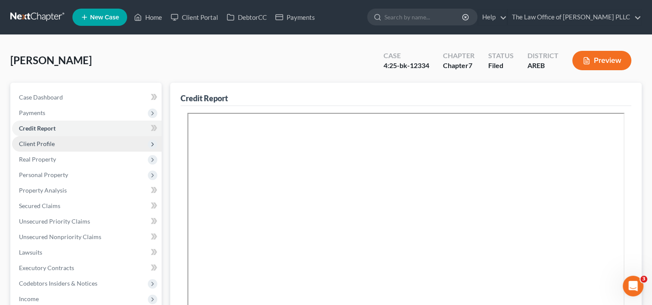
click at [61, 147] on span "Client Profile" at bounding box center [87, 144] width 150 height 16
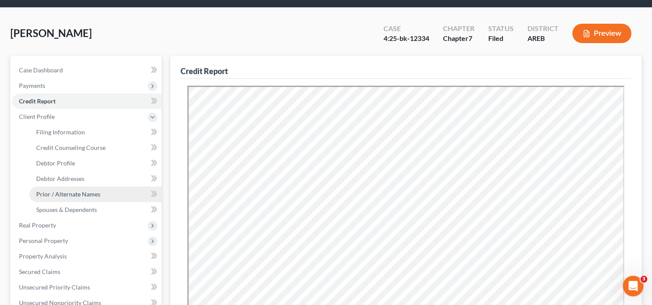
scroll to position [32, 0]
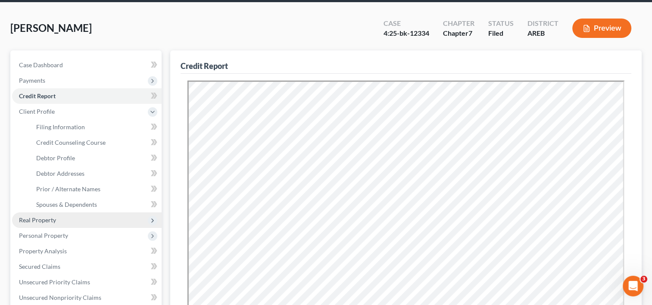
click at [54, 221] on span "Real Property" at bounding box center [37, 219] width 37 height 7
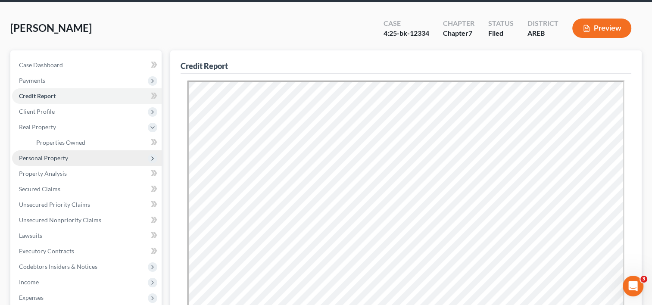
click at [67, 158] on span "Personal Property" at bounding box center [87, 158] width 150 height 16
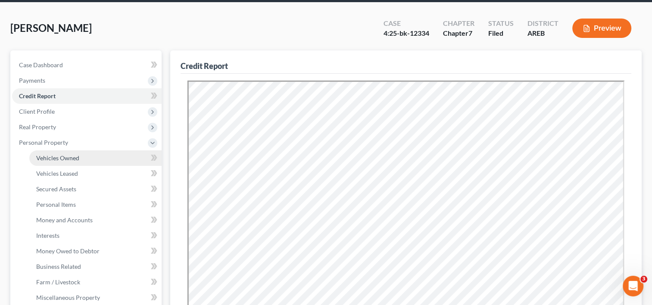
click at [91, 155] on link "Vehicles Owned" at bounding box center [95, 158] width 132 height 16
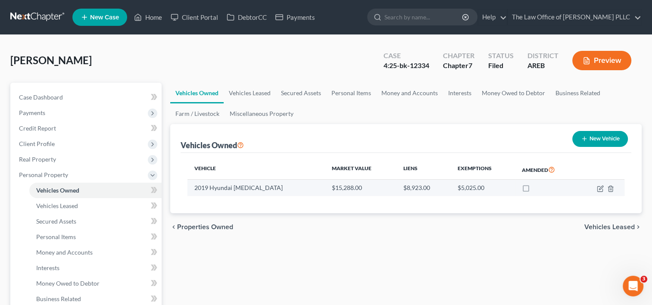
click at [596, 189] on td at bounding box center [602, 188] width 46 height 16
click at [599, 190] on icon "button" at bounding box center [600, 188] width 7 height 7
select select "0"
select select "7"
select select "1"
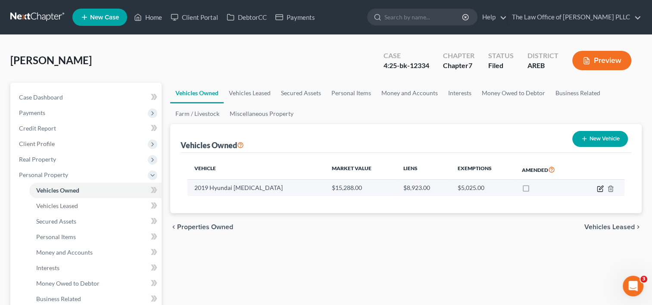
select select "0"
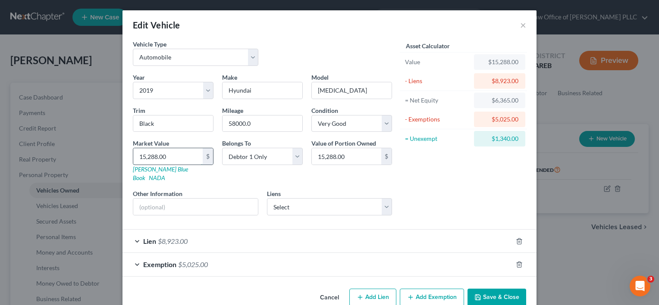
click at [185, 159] on input "15,288.00" at bounding box center [167, 156] width 69 height 16
type input "1"
type input "1.00"
type input "12"
type input "12.00"
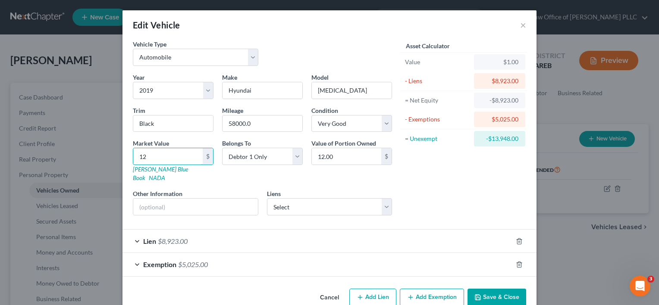
type input "126"
type input "126.00"
type input "1267"
type input "1,267.00"
type input "1,2676"
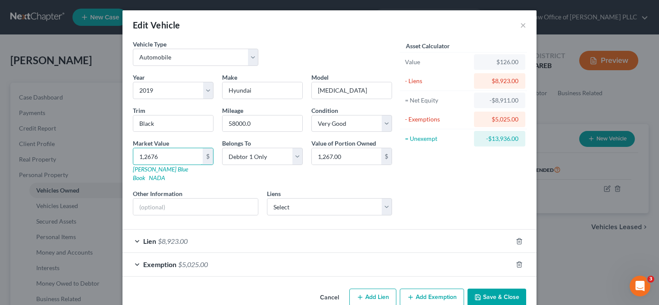
type input "12,676.00"
type input "12,676"
click at [360, 255] on div "Exemption $5,025.00" at bounding box center [317, 264] width 390 height 23
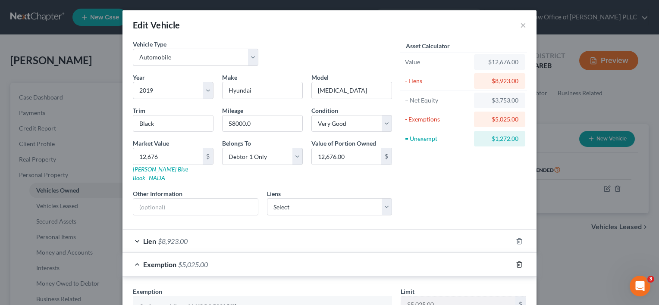
click at [516, 261] on icon "button" at bounding box center [519, 264] width 7 height 7
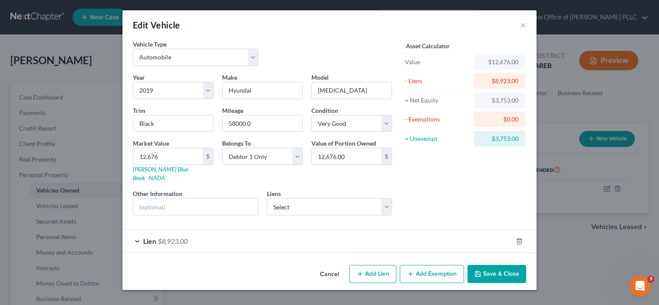
click at [416, 265] on button "Add Exemption" at bounding box center [432, 274] width 64 height 18
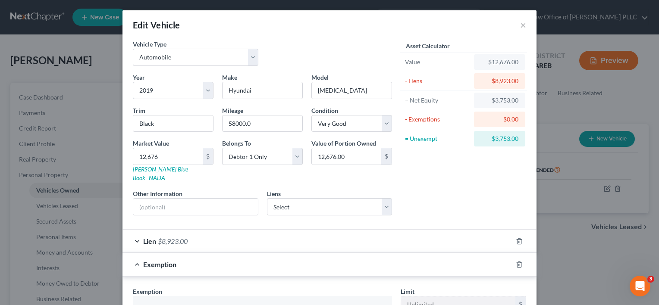
scroll to position [103, 0]
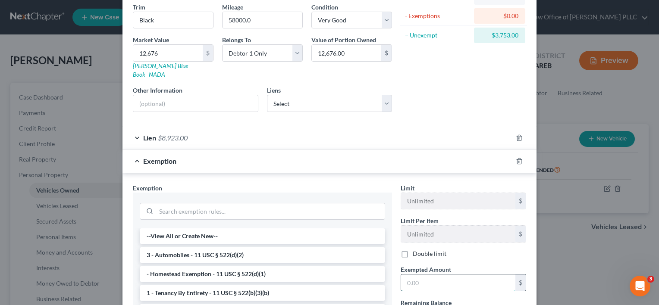
click at [433, 275] on input "text" at bounding box center [458, 283] width 114 height 16
type input "3"
type input "7"
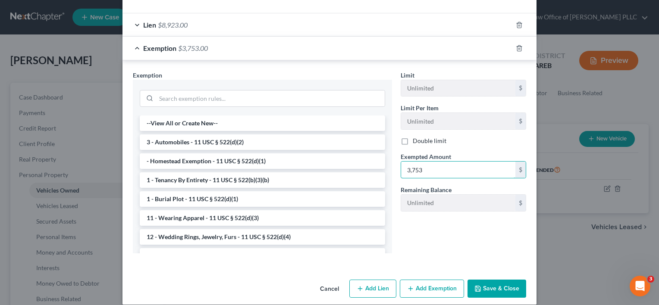
type input "3,753"
click at [501, 280] on button "Save & Close" at bounding box center [496, 289] width 59 height 18
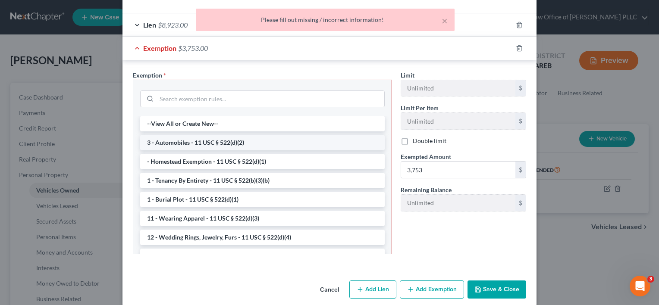
click at [260, 135] on li "3 - Automobiles - 11 USC § 522(d)(2)" at bounding box center [262, 143] width 245 height 16
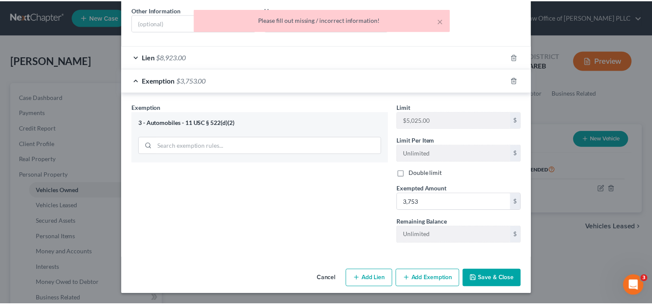
scroll to position [174, 0]
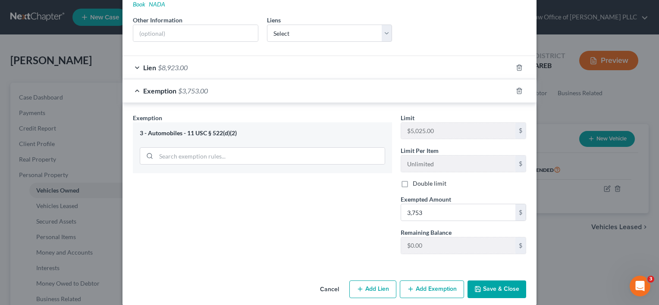
click at [497, 281] on button "Save & Close" at bounding box center [496, 290] width 59 height 18
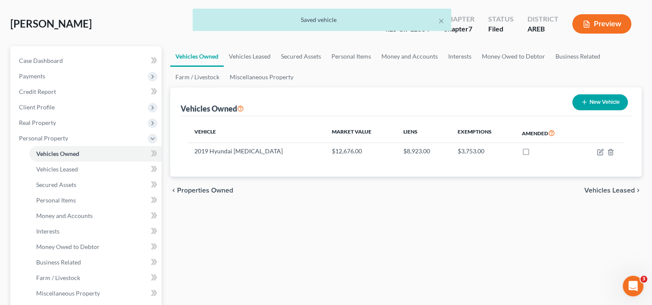
scroll to position [37, 0]
click at [345, 59] on link "Personal Items" at bounding box center [351, 56] width 50 height 21
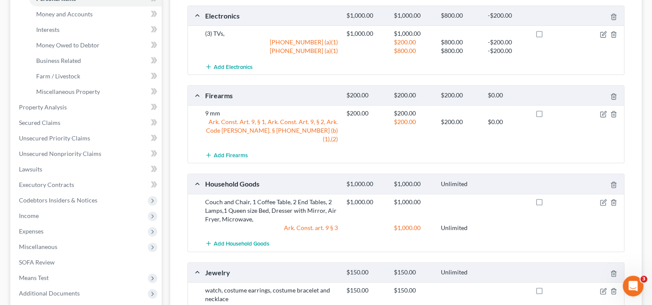
scroll to position [236, 0]
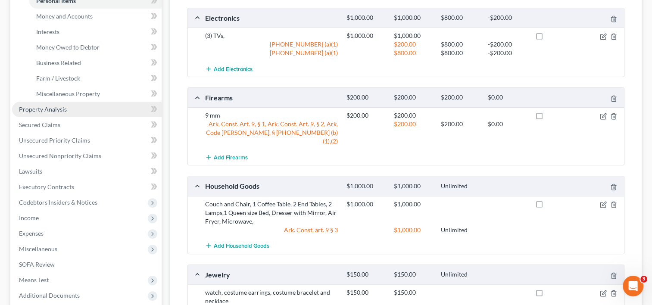
click at [53, 110] on span "Property Analysis" at bounding box center [43, 109] width 48 height 7
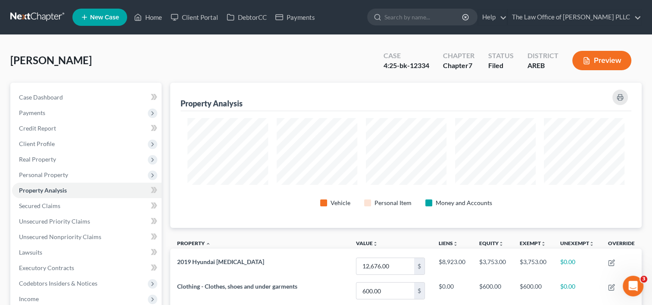
scroll to position [101, 0]
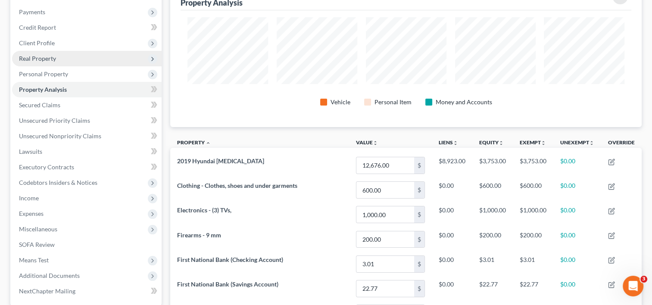
click at [58, 53] on span "Real Property" at bounding box center [87, 59] width 150 height 16
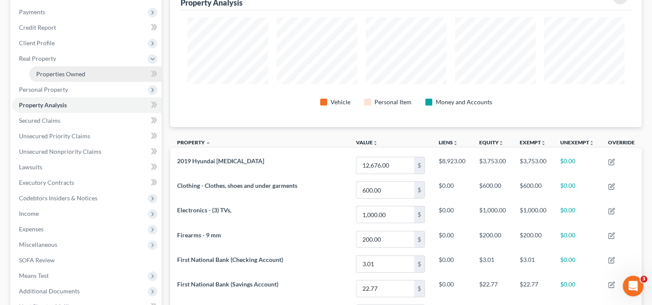
click at [67, 76] on span "Properties Owned" at bounding box center [60, 73] width 49 height 7
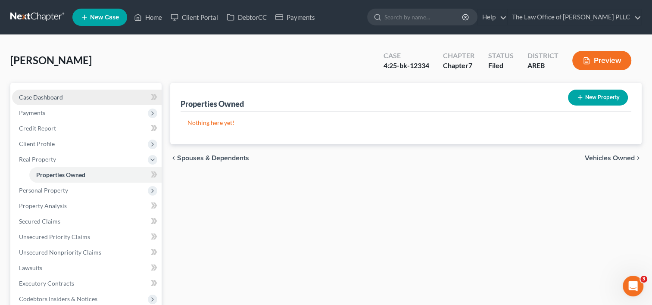
click at [60, 97] on span "Case Dashboard" at bounding box center [41, 97] width 44 height 7
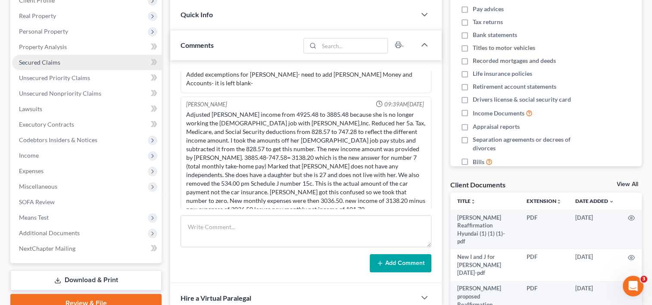
scroll to position [97, 0]
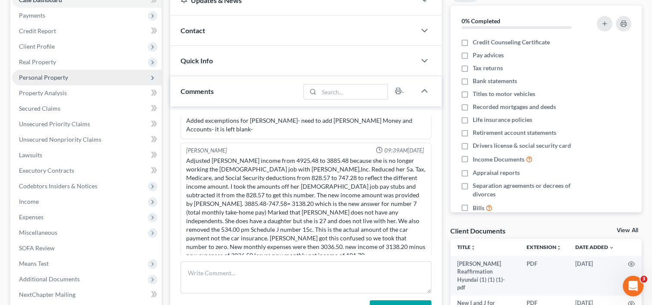
drag, startPoint x: 51, startPoint y: 78, endPoint x: 44, endPoint y: 78, distance: 7.3
click at [44, 78] on span "Personal Property" at bounding box center [43, 77] width 49 height 7
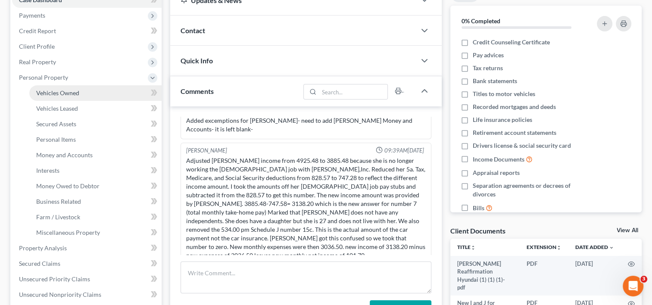
drag, startPoint x: 63, startPoint y: 93, endPoint x: 49, endPoint y: 94, distance: 14.7
click at [49, 94] on span "Vehicles Owned" at bounding box center [57, 92] width 43 height 7
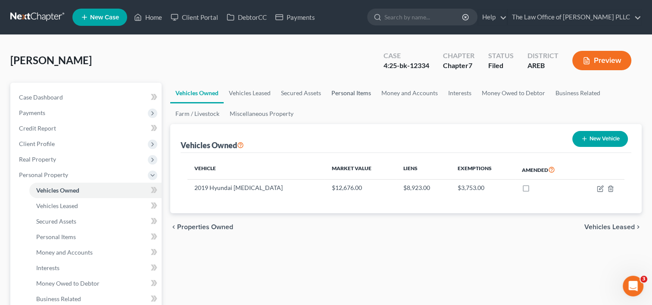
click at [356, 89] on link "Personal Items" at bounding box center [351, 93] width 50 height 21
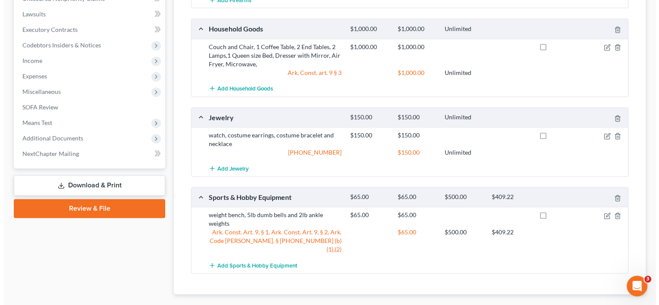
scroll to position [411, 0]
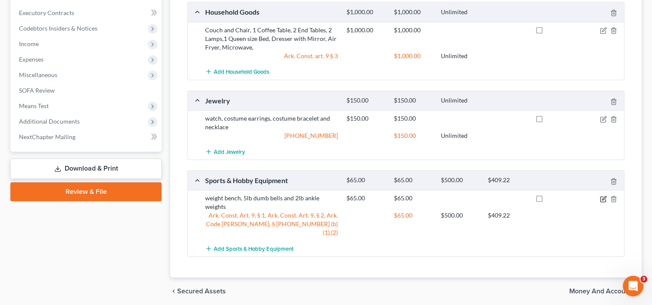
click at [603, 196] on icon "button" at bounding box center [603, 199] width 7 height 7
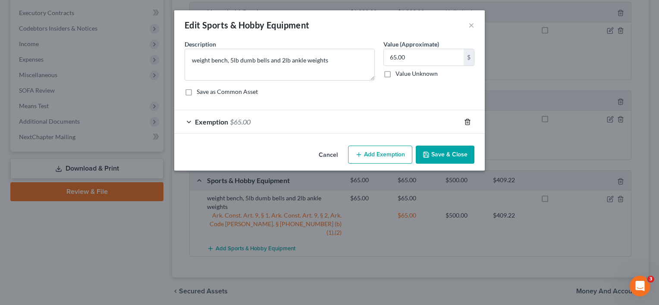
click at [468, 122] on line "button" at bounding box center [468, 123] width 0 height 2
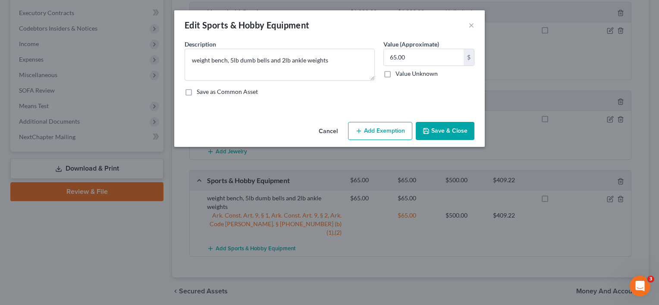
click at [380, 133] on button "Add Exemption" at bounding box center [380, 131] width 64 height 18
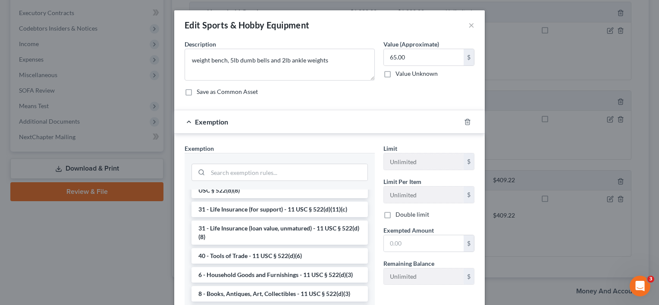
scroll to position [731, 0]
click at [278, 274] on li "6 - Household Goods and Furnishings - 11 USC § 522(d)(3)" at bounding box center [279, 275] width 176 height 16
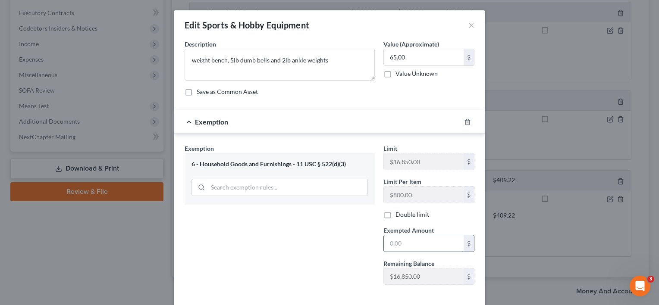
click at [422, 242] on input "text" at bounding box center [424, 243] width 80 height 16
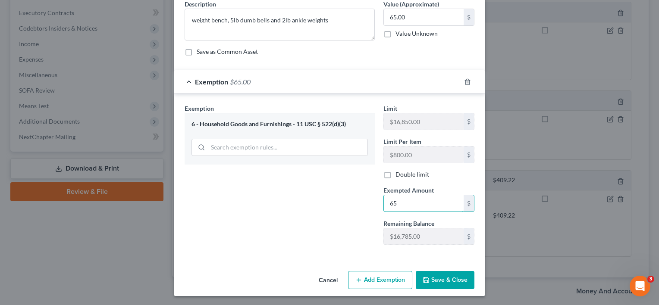
type input "65"
click at [437, 279] on button "Save & Close" at bounding box center [445, 280] width 59 height 18
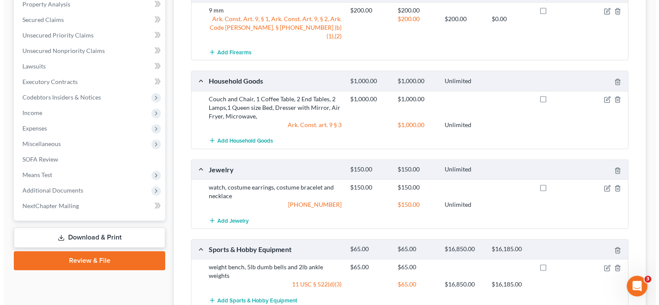
scroll to position [339, 0]
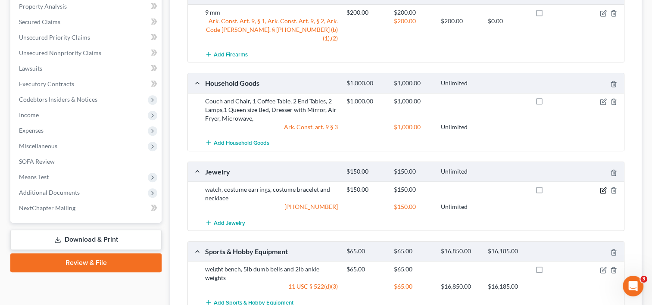
click at [601, 187] on icon "button" at bounding box center [603, 190] width 7 height 7
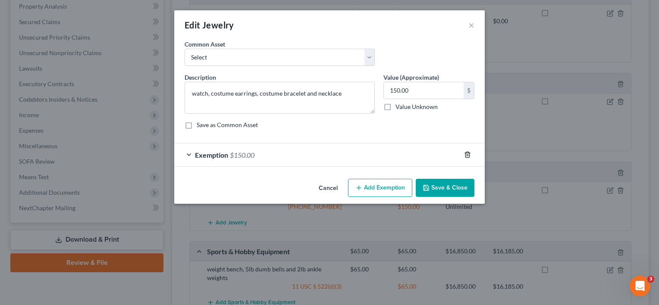
click at [466, 154] on icon "button" at bounding box center [467, 154] width 7 height 7
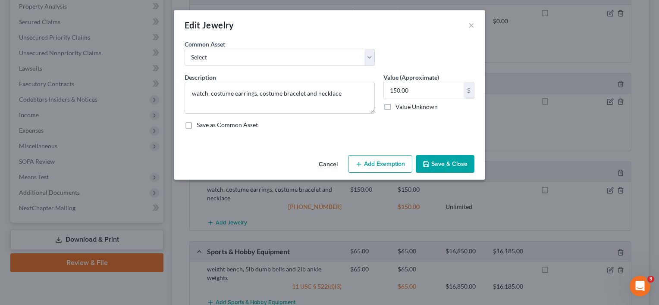
click at [378, 164] on button "Add Exemption" at bounding box center [380, 164] width 64 height 18
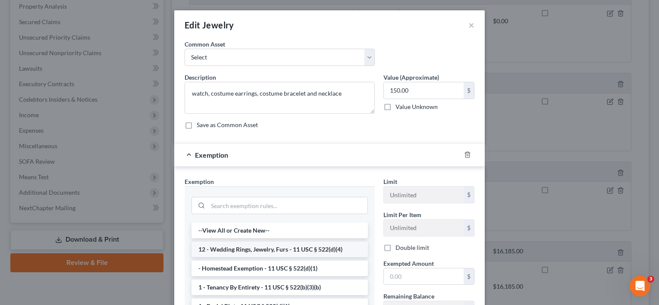
click at [298, 248] on li "12 - Wedding Rings, Jewelry, Furs - 11 USC § 522(d)(4)" at bounding box center [279, 250] width 176 height 16
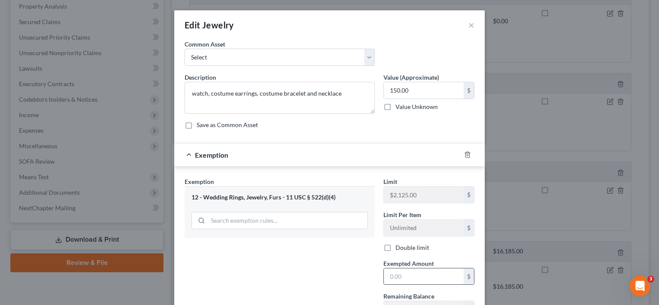
click at [411, 283] on input "text" at bounding box center [424, 277] width 80 height 16
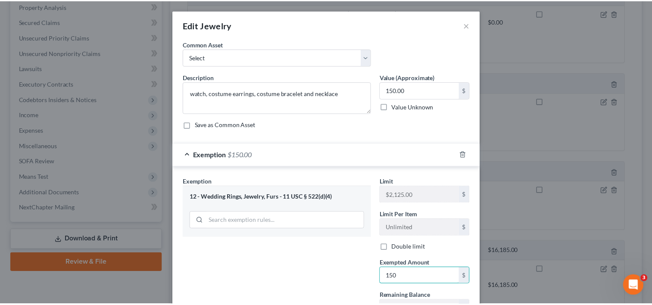
scroll to position [73, 0]
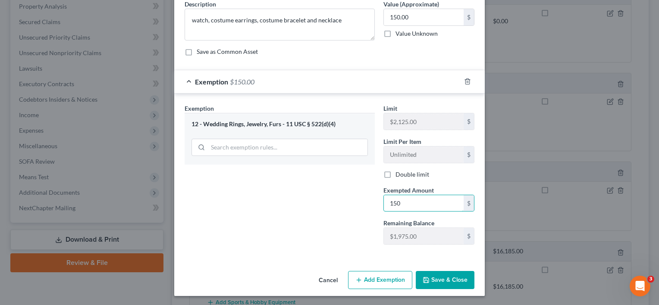
type input "150"
click at [437, 281] on button "Save & Close" at bounding box center [445, 280] width 59 height 18
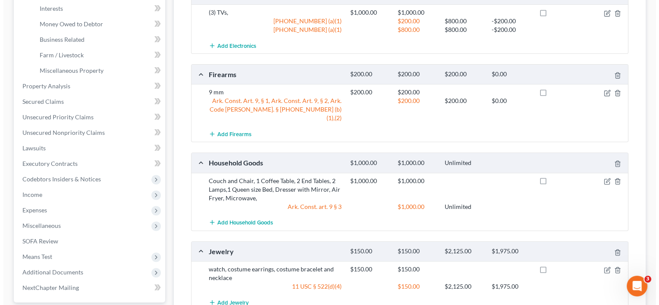
scroll to position [221, 0]
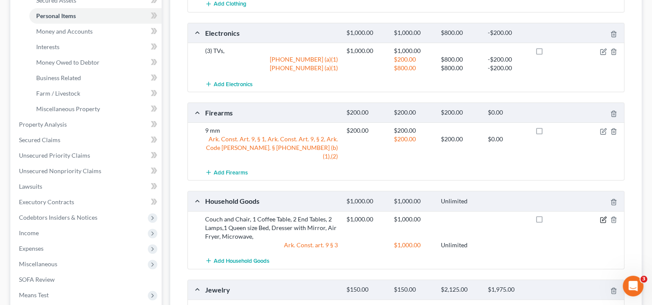
click at [601, 216] on icon "button" at bounding box center [603, 219] width 7 height 7
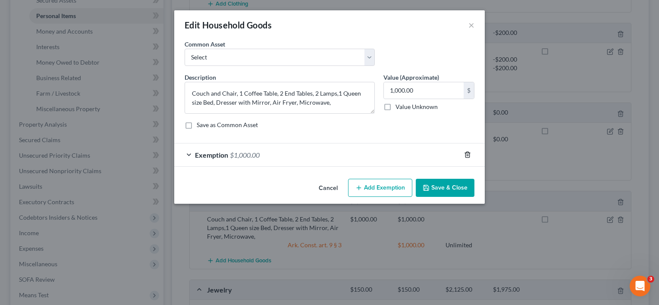
click at [466, 154] on icon "button" at bounding box center [467, 154] width 7 height 7
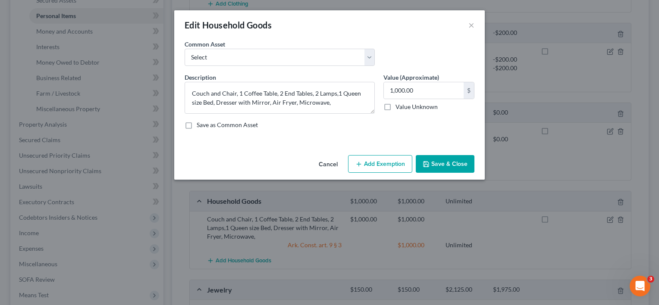
click at [377, 165] on button "Add Exemption" at bounding box center [380, 164] width 64 height 18
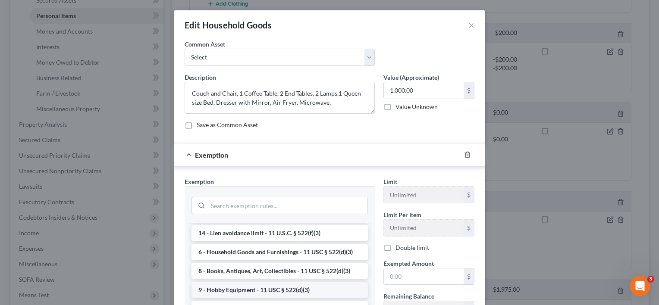
scroll to position [14, 0]
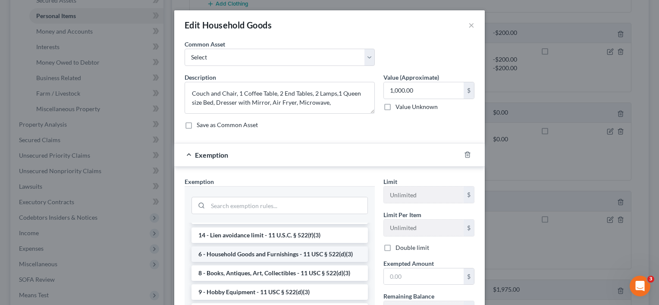
click at [271, 255] on li "6 - Household Goods and Furnishings - 11 USC § 522(d)(3)" at bounding box center [279, 255] width 176 height 16
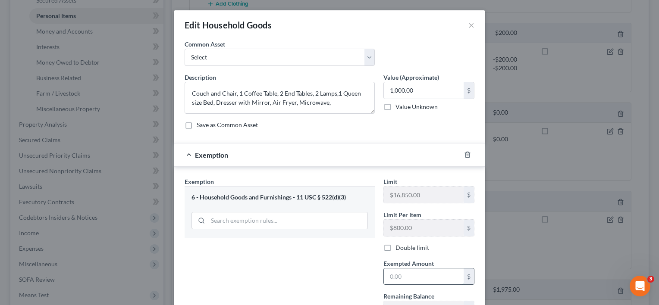
click at [415, 273] on input "text" at bounding box center [424, 277] width 80 height 16
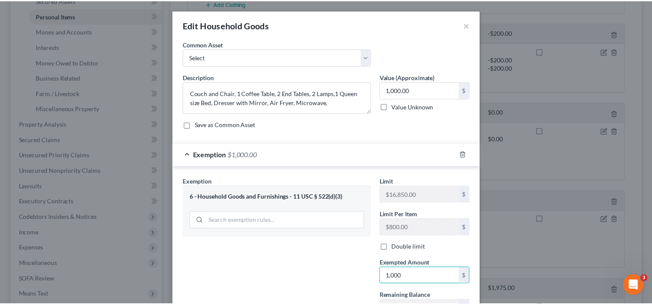
scroll to position [73, 0]
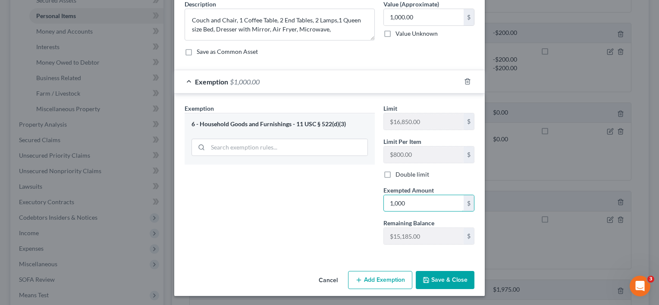
type input "1,000"
click at [458, 276] on button "Save & Close" at bounding box center [445, 280] width 59 height 18
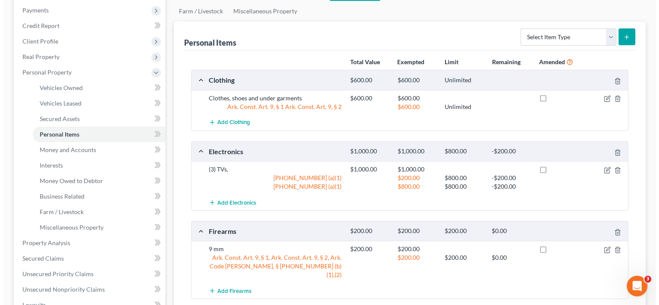
scroll to position [102, 0]
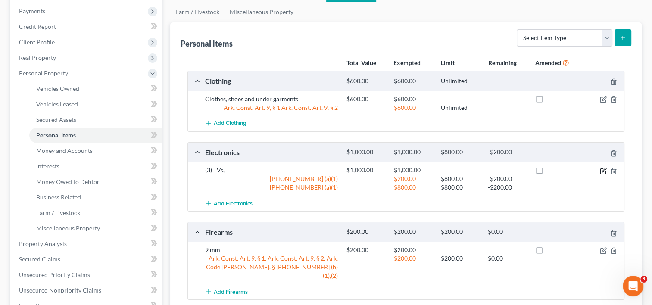
click at [605, 169] on icon "button" at bounding box center [604, 170] width 4 height 4
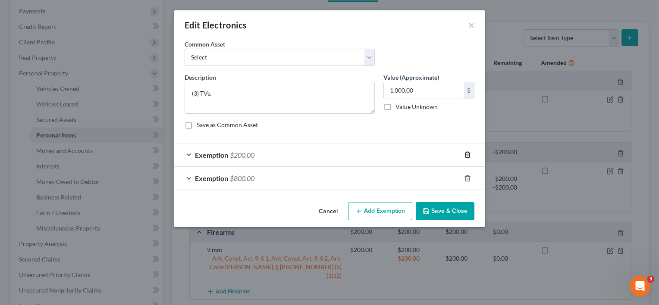
click at [467, 154] on icon "button" at bounding box center [467, 154] width 7 height 7
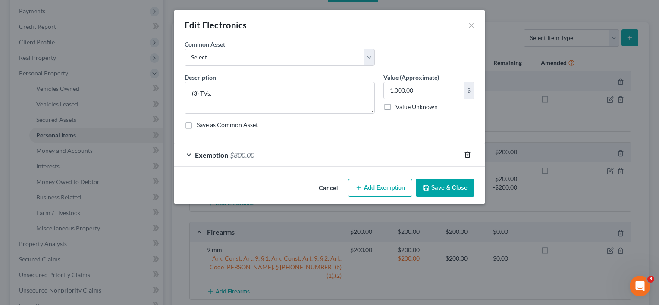
click at [467, 154] on icon "button" at bounding box center [467, 154] width 7 height 7
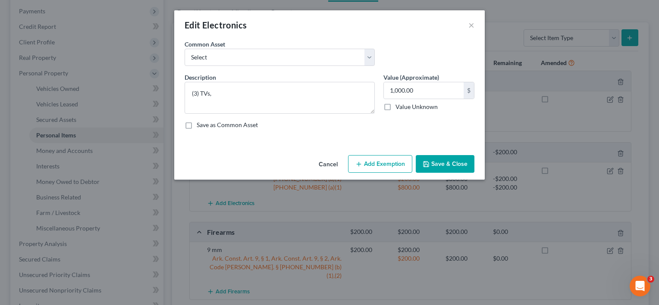
click at [384, 162] on button "Add Exemption" at bounding box center [380, 164] width 64 height 18
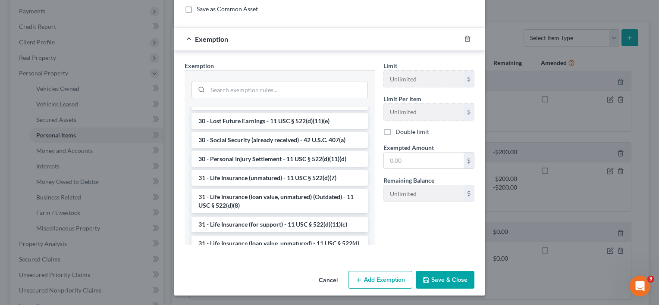
scroll to position [692, 0]
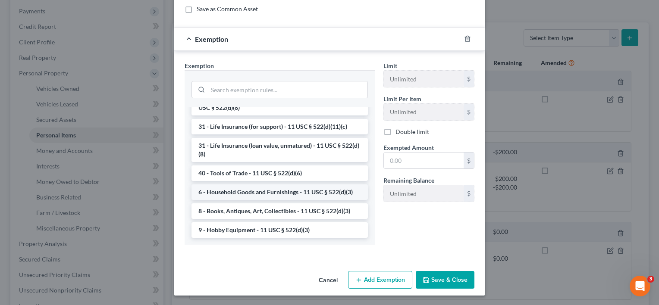
click at [279, 191] on li "6 - Household Goods and Furnishings - 11 USC § 522(d)(3)" at bounding box center [279, 193] width 176 height 16
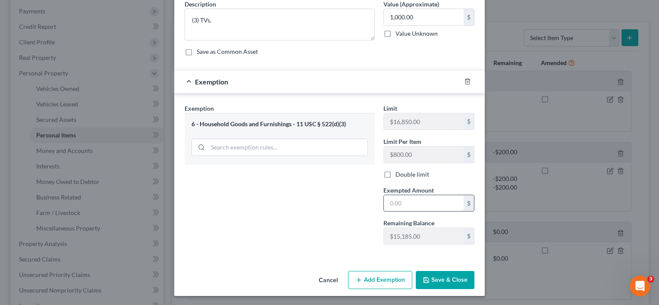
click at [411, 200] on input "text" at bounding box center [424, 203] width 80 height 16
type input "1,000"
click at [440, 278] on button "Save & Close" at bounding box center [445, 280] width 59 height 18
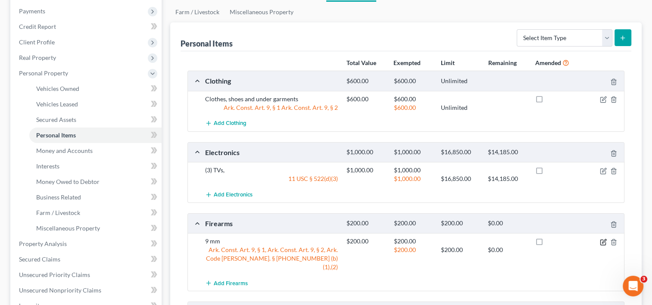
click at [602, 241] on icon "button" at bounding box center [603, 242] width 7 height 7
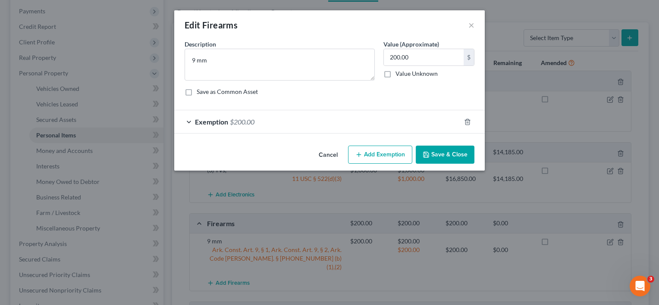
click at [397, 121] on div "Exemption $200.00" at bounding box center [317, 121] width 286 height 23
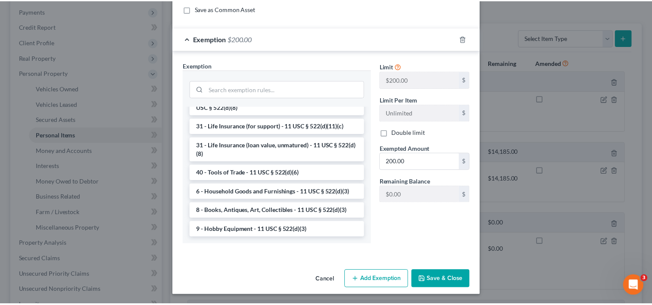
scroll to position [693, 0]
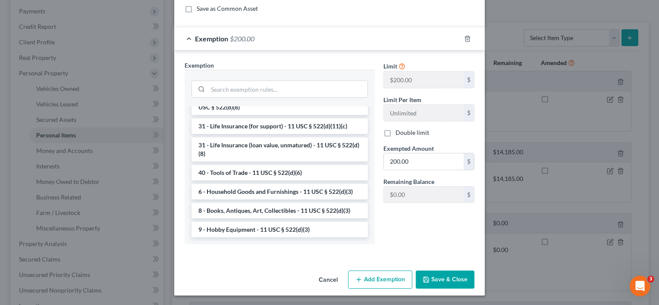
click at [324, 281] on button "Cancel" at bounding box center [328, 280] width 33 height 17
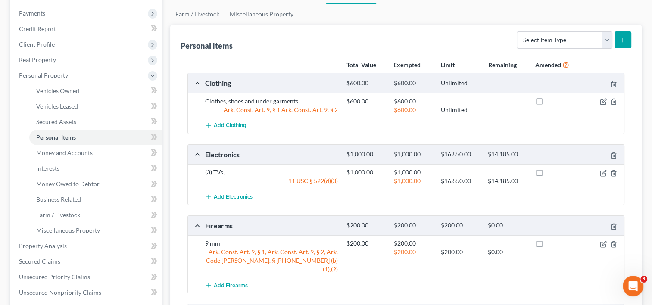
scroll to position [100, 0]
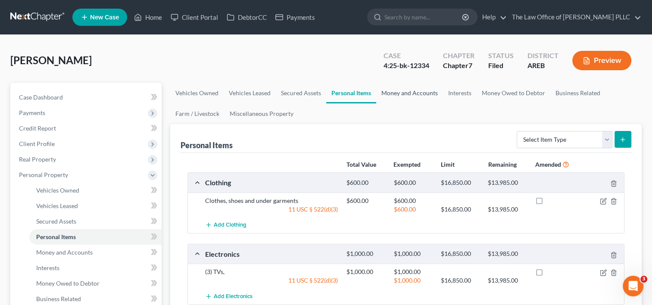
click at [420, 88] on link "Money and Accounts" at bounding box center [409, 93] width 67 height 21
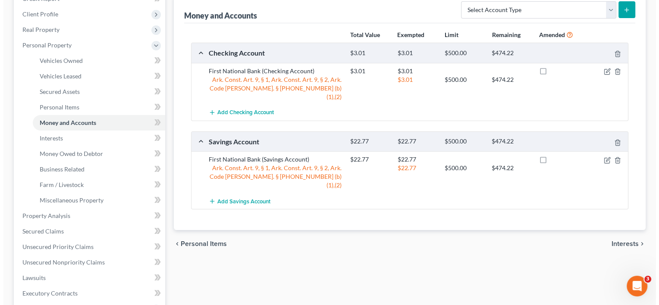
scroll to position [130, 0]
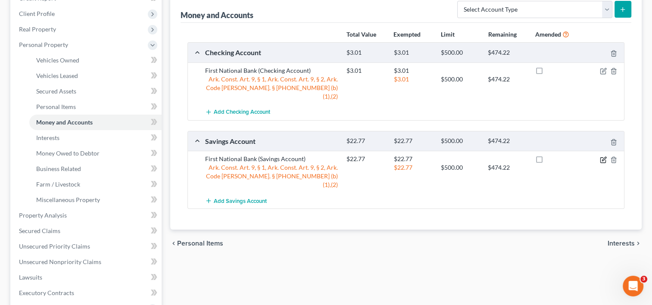
click at [603, 157] on icon "button" at bounding box center [603, 160] width 7 height 7
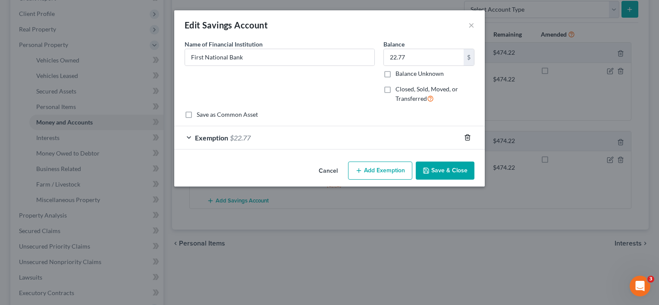
click at [470, 138] on icon "button" at bounding box center [467, 137] width 7 height 7
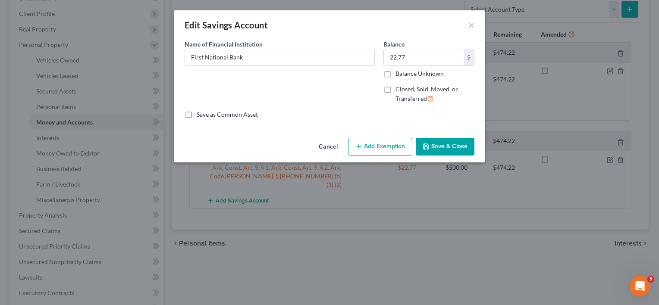
click at [392, 146] on button "Add Exemption" at bounding box center [380, 147] width 64 height 18
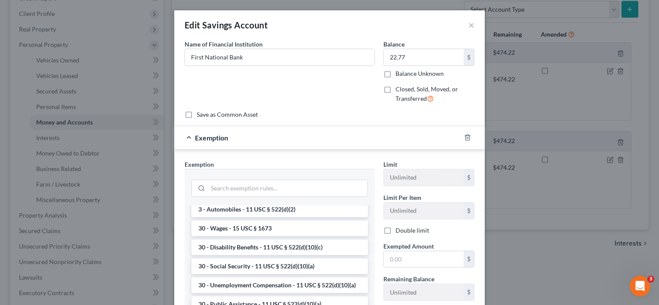
scroll to position [431, 0]
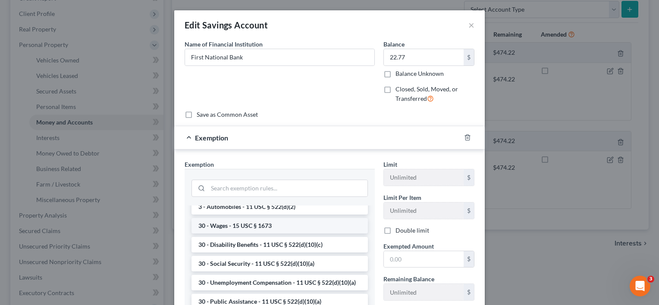
click at [266, 234] on li "30 - Wages - 15 USC § 1673" at bounding box center [279, 226] width 176 height 16
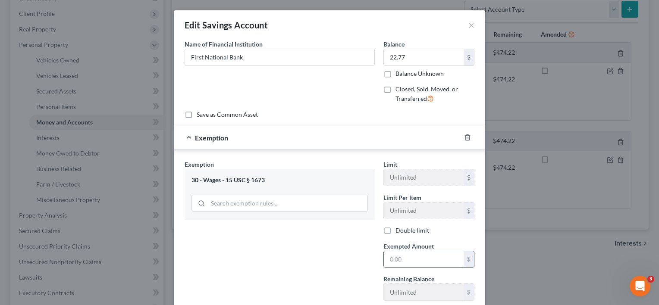
click at [414, 253] on input "text" at bounding box center [424, 259] width 80 height 16
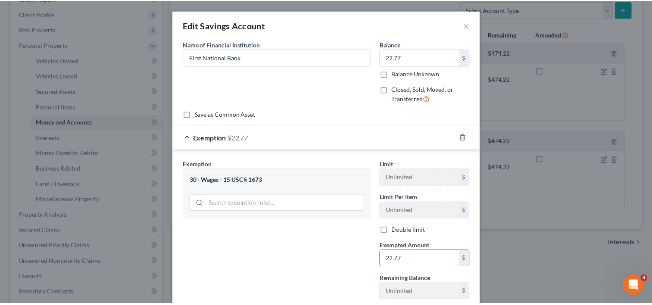
scroll to position [56, 0]
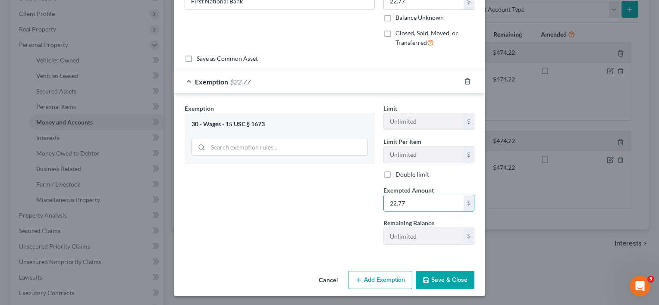
type input "22.77"
click at [447, 276] on button "Save & Close" at bounding box center [445, 280] width 59 height 18
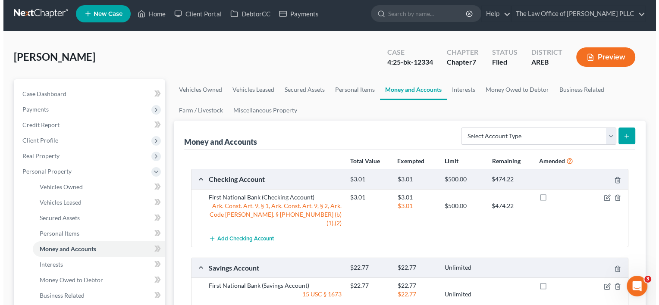
scroll to position [1, 0]
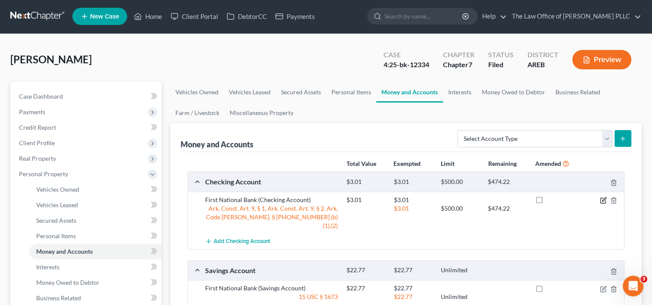
click at [603, 200] on icon "button" at bounding box center [604, 199] width 4 height 4
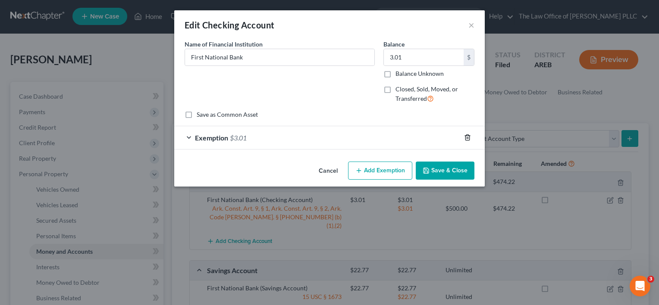
click at [467, 139] on icon "button" at bounding box center [467, 137] width 7 height 7
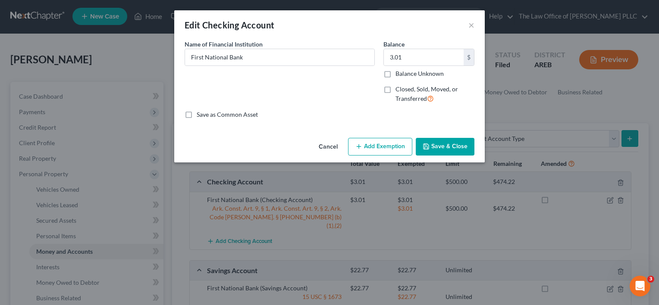
click at [384, 144] on button "Add Exemption" at bounding box center [380, 147] width 64 height 18
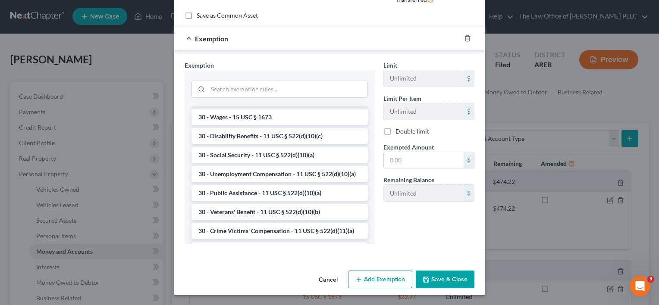
scroll to position [437, 0]
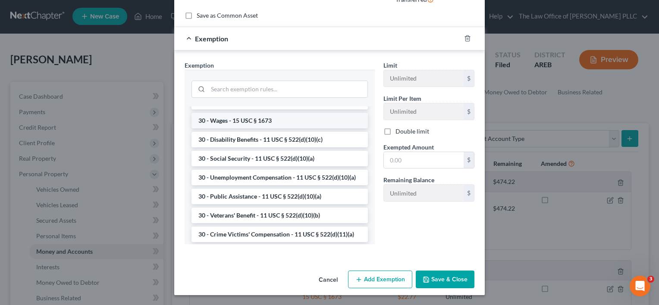
click at [244, 129] on li "30 - Wages - 15 USC § 1673" at bounding box center [279, 121] width 176 height 16
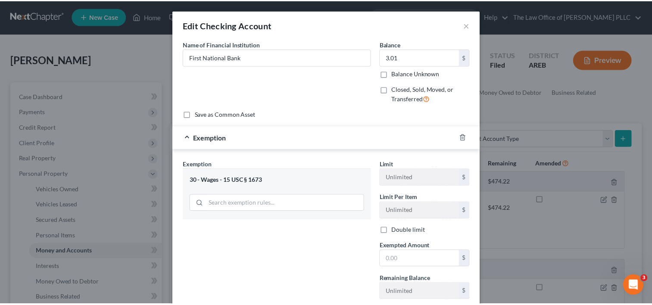
scroll to position [56, 0]
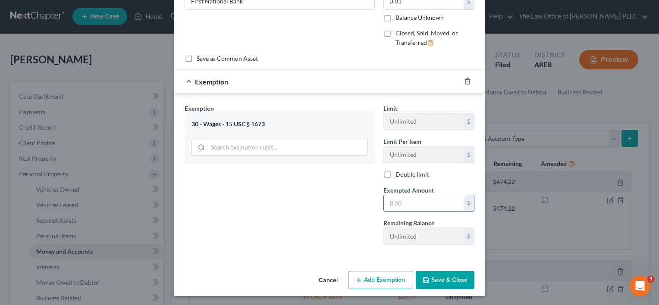
click at [414, 201] on input "text" at bounding box center [424, 203] width 80 height 16
type input "3.01"
click at [445, 281] on button "Save & Close" at bounding box center [445, 280] width 59 height 18
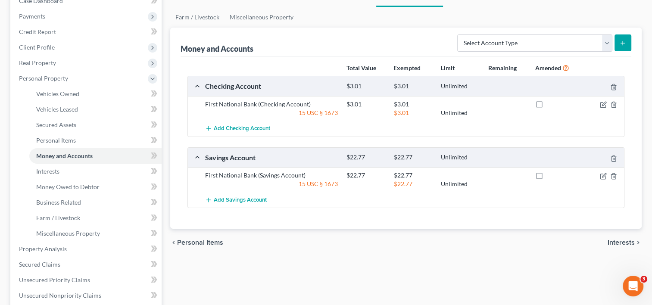
scroll to position [97, 0]
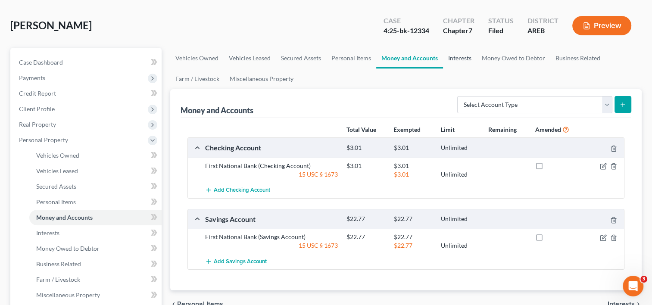
click at [463, 58] on link "Interests" at bounding box center [460, 58] width 34 height 21
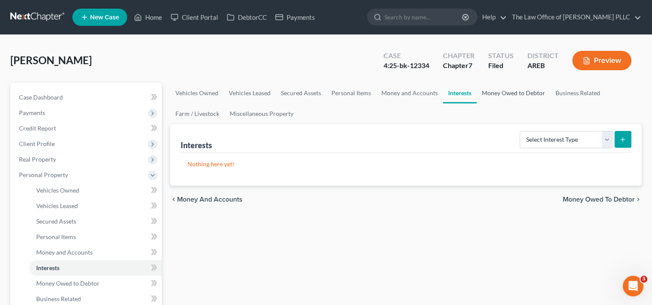
click at [509, 94] on link "Money Owed to Debtor" at bounding box center [514, 93] width 74 height 21
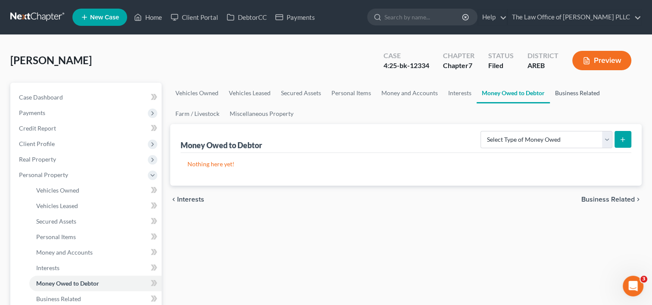
click at [578, 94] on link "Business Related" at bounding box center [577, 93] width 55 height 21
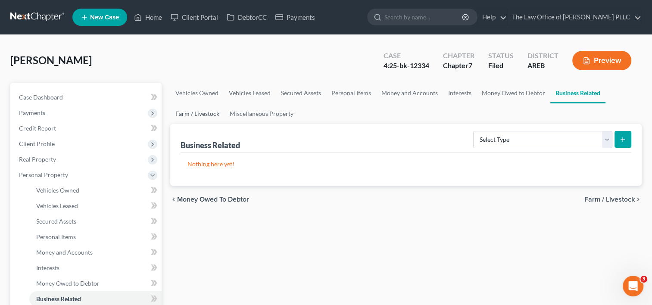
click at [184, 112] on link "Farm / Livestock" at bounding box center [197, 113] width 54 height 21
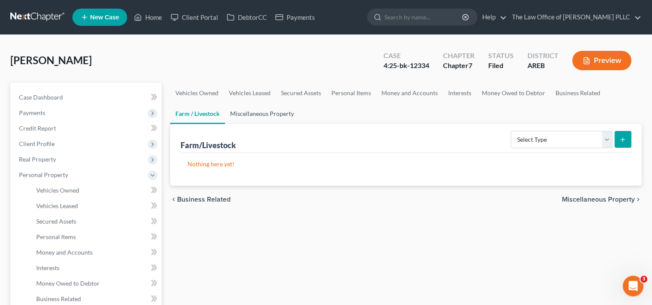
click at [266, 113] on link "Miscellaneous Property" at bounding box center [262, 113] width 74 height 21
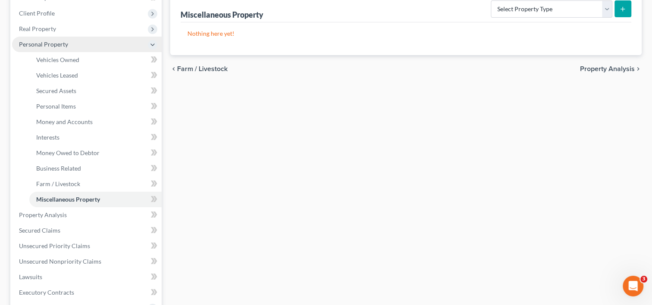
scroll to position [131, 0]
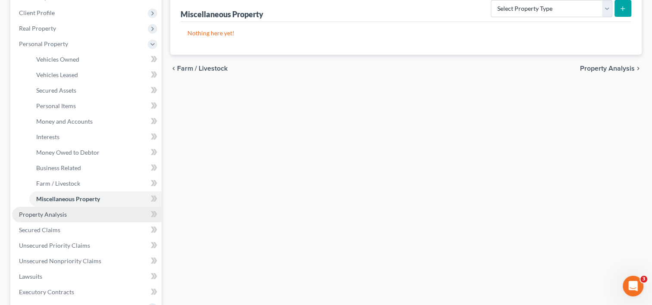
click at [64, 213] on span "Property Analysis" at bounding box center [43, 214] width 48 height 7
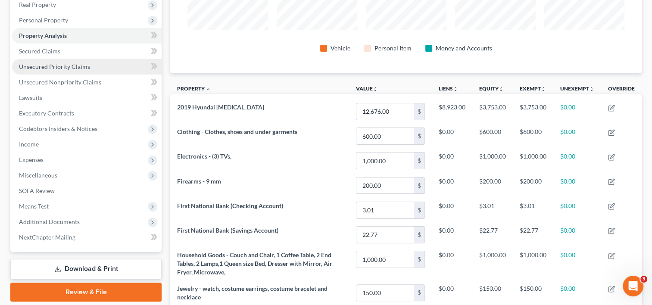
scroll to position [173, 0]
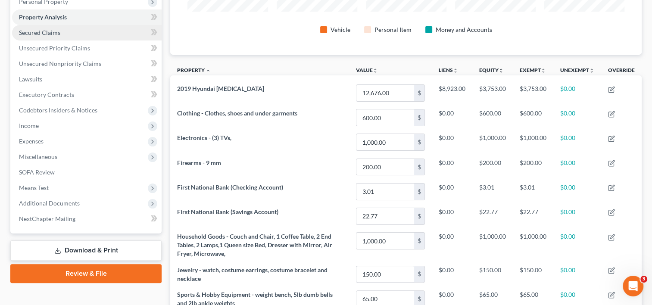
click at [56, 31] on span "Secured Claims" at bounding box center [39, 32] width 41 height 7
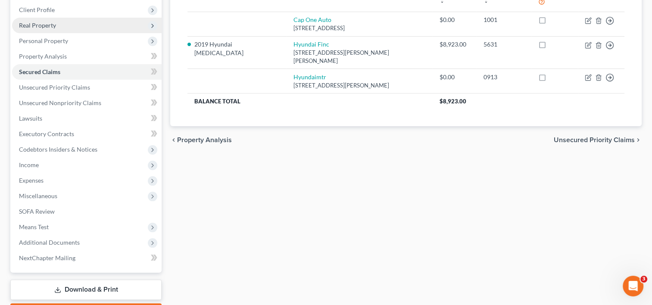
scroll to position [138, 0]
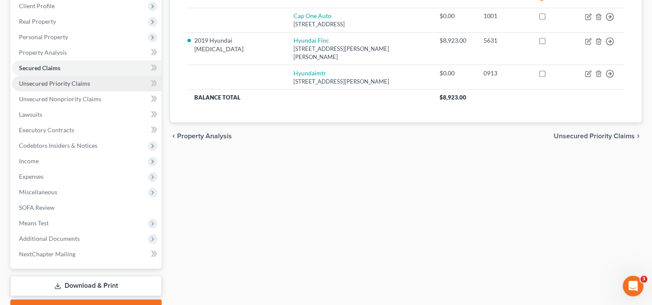
click at [60, 87] on link "Unsecured Priority Claims" at bounding box center [87, 84] width 150 height 16
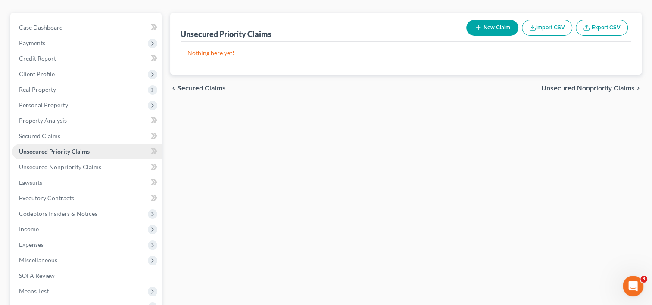
scroll to position [19, 0]
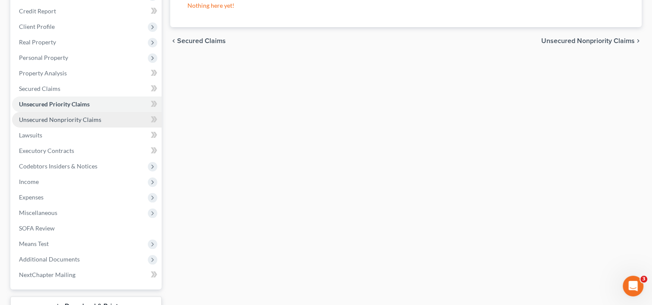
click at [66, 122] on span "Unsecured Nonpriority Claims" at bounding box center [60, 119] width 82 height 7
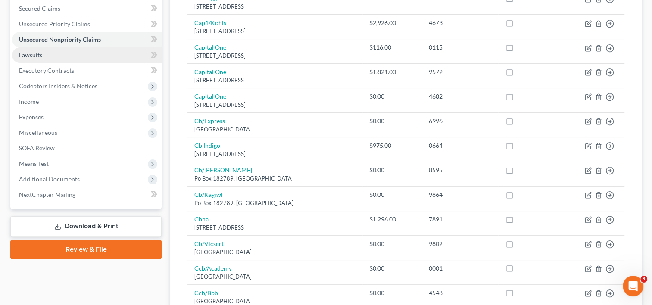
click at [59, 54] on link "Lawsuits" at bounding box center [87, 55] width 150 height 16
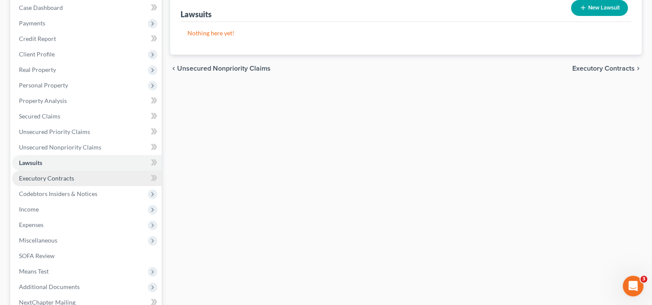
click at [38, 176] on span "Executory Contracts" at bounding box center [46, 178] width 55 height 7
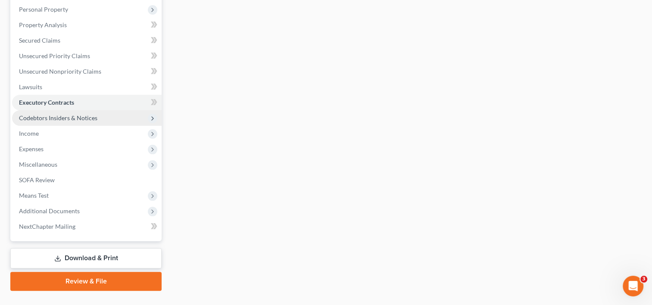
click at [52, 119] on span "Codebtors Insiders & Notices" at bounding box center [58, 117] width 78 height 7
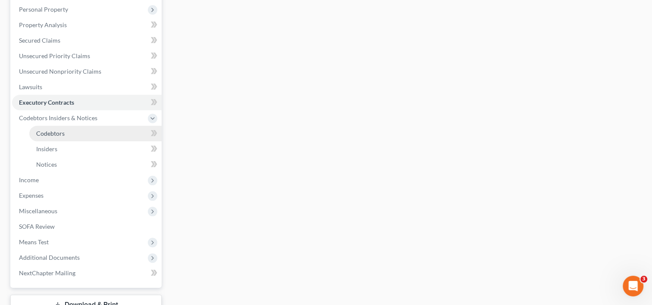
click at [56, 136] on span "Codebtors" at bounding box center [50, 133] width 28 height 7
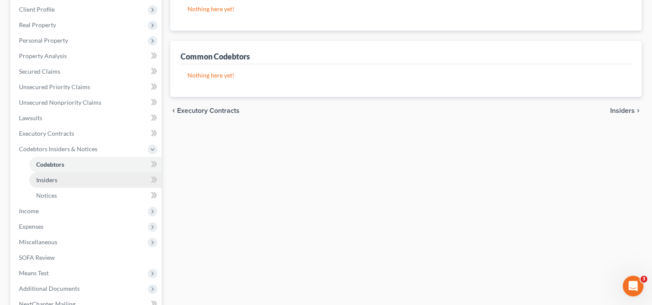
click at [57, 182] on link "Insiders" at bounding box center [95, 180] width 132 height 16
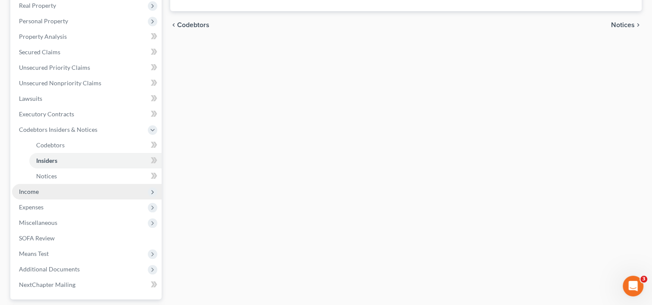
click at [37, 191] on span "Income" at bounding box center [29, 191] width 20 height 7
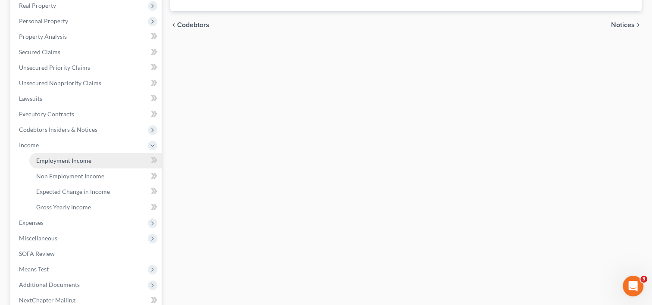
click at [100, 160] on link "Employment Income" at bounding box center [95, 161] width 132 height 16
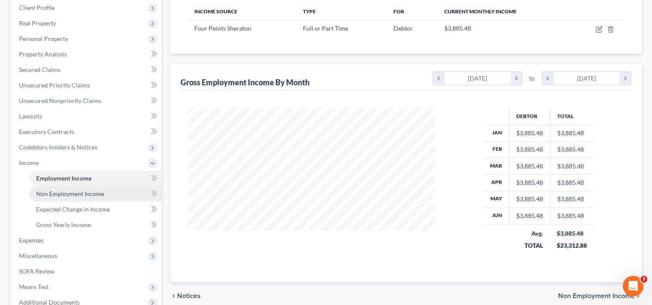
click at [56, 194] on span "Non Employment Income" at bounding box center [70, 193] width 68 height 7
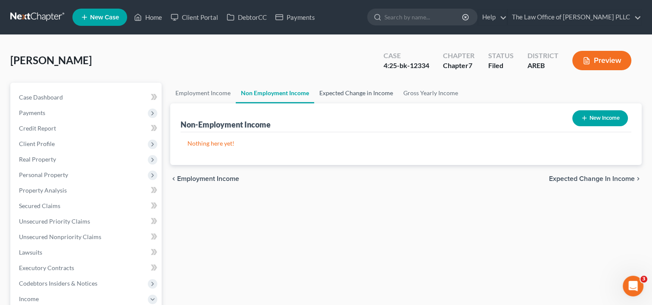
click at [366, 91] on link "Expected Change in Income" at bounding box center [356, 93] width 84 height 21
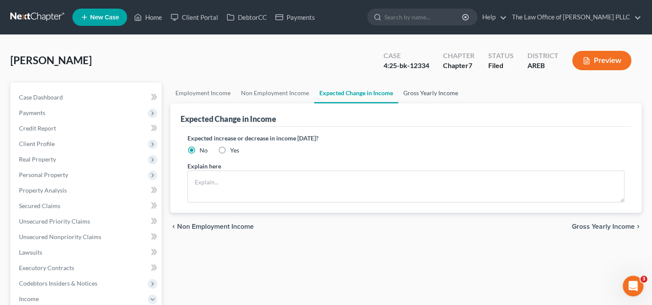
click at [425, 95] on link "Gross Yearly Income" at bounding box center [430, 93] width 65 height 21
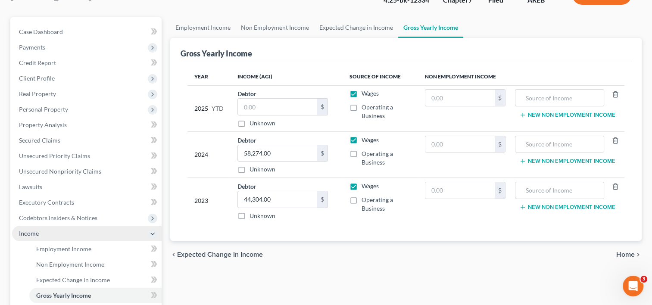
click at [59, 235] on span "Income" at bounding box center [87, 234] width 150 height 16
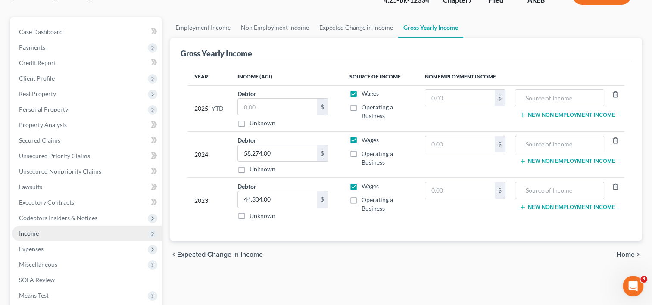
click at [61, 236] on span "Income" at bounding box center [87, 234] width 150 height 16
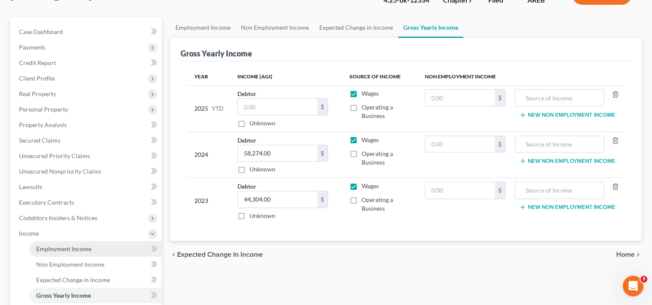
click at [64, 250] on span "Employment Income" at bounding box center [63, 248] width 55 height 7
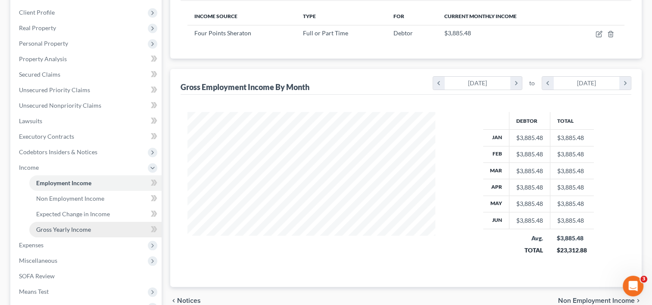
click at [68, 227] on span "Gross Yearly Income" at bounding box center [63, 229] width 55 height 7
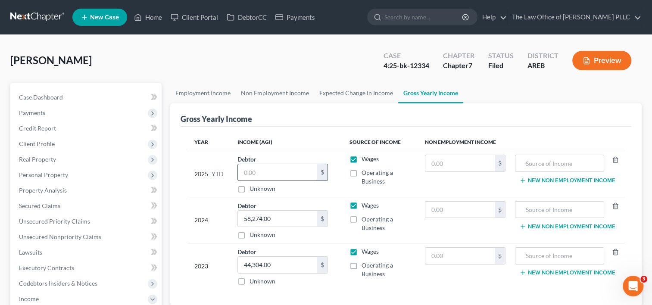
click at [288, 171] on input "text" at bounding box center [277, 172] width 79 height 16
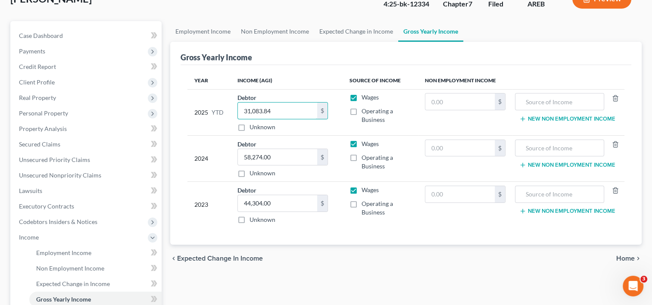
scroll to position [64, 0]
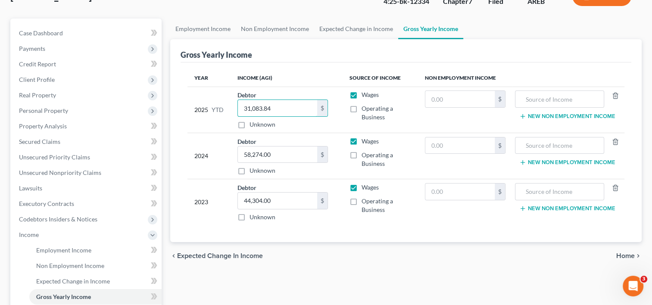
type input "31,083.84"
click at [630, 253] on span "Home" at bounding box center [626, 256] width 19 height 7
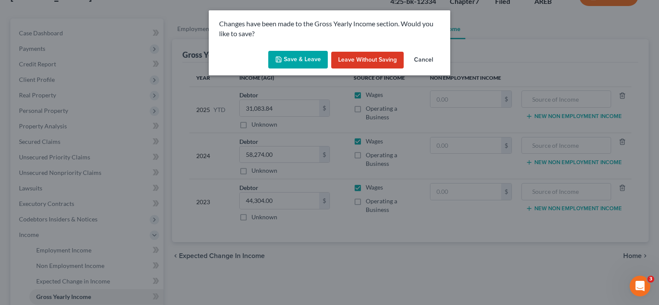
click at [294, 62] on button "Save & Leave" at bounding box center [298, 60] width 60 height 18
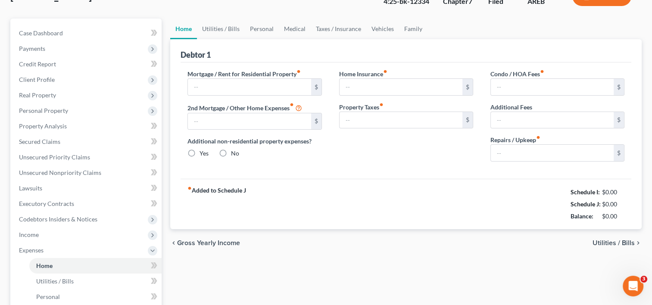
type input "805.00"
type input "0.00"
radio input "true"
type input "50.00"
type input "0.00"
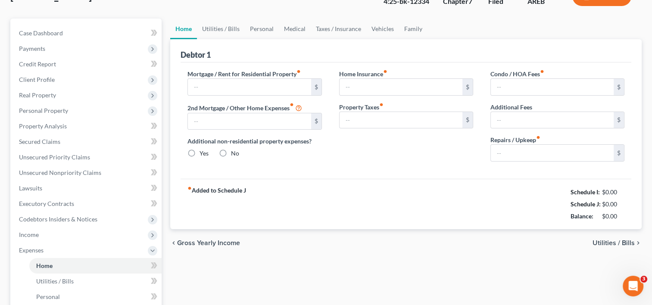
type input "0.00"
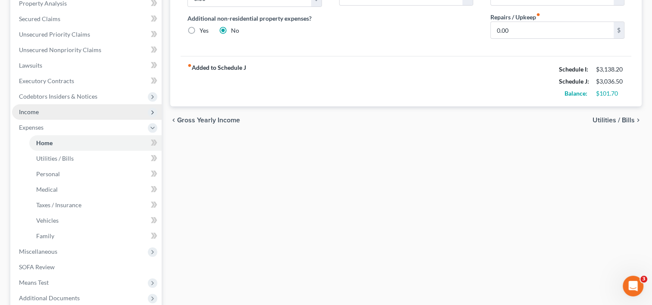
scroll to position [265, 0]
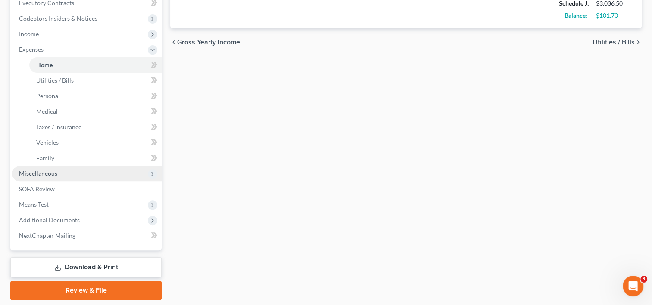
click at [49, 174] on span "Miscellaneous" at bounding box center [38, 173] width 38 height 7
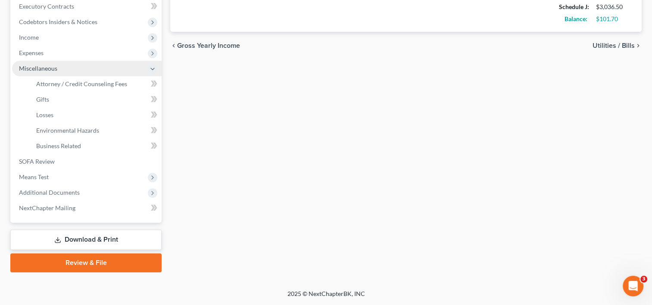
scroll to position [261, 0]
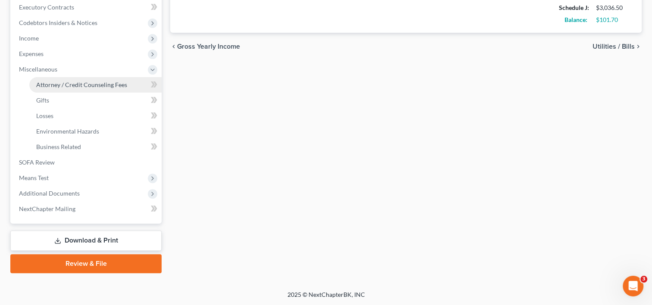
click at [74, 89] on link "Attorney / Credit Counseling Fees" at bounding box center [95, 85] width 132 height 16
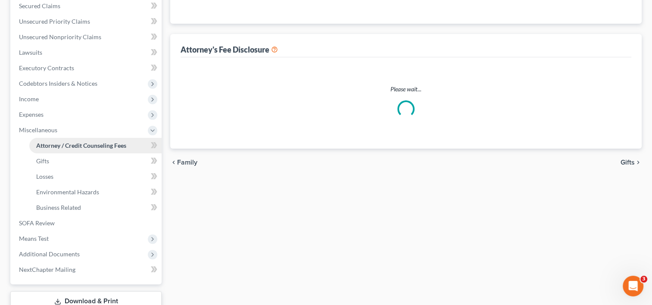
select select "4"
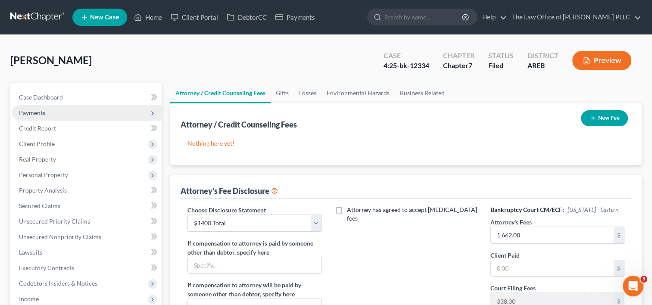
click at [55, 113] on span "Payments" at bounding box center [87, 113] width 150 height 16
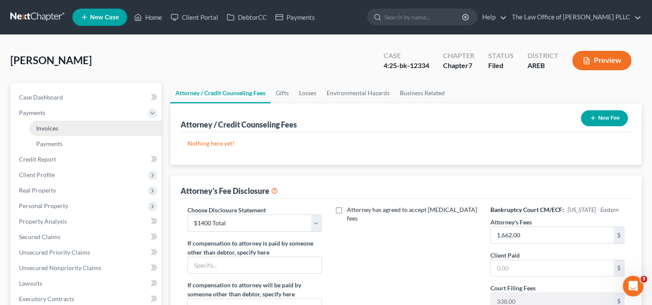
click at [60, 128] on link "Invoices" at bounding box center [95, 129] width 132 height 16
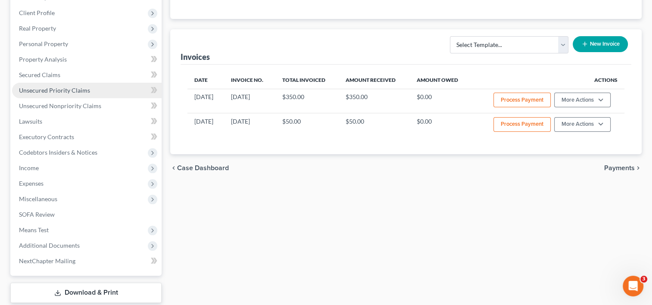
scroll to position [214, 0]
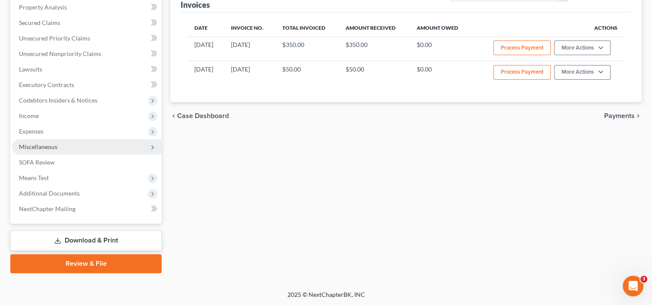
click at [78, 144] on span "Miscellaneous" at bounding box center [87, 147] width 150 height 16
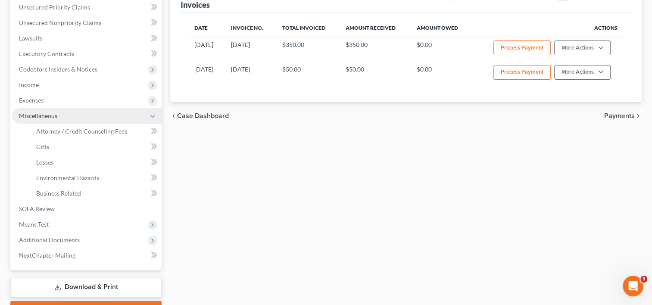
scroll to position [183, 0]
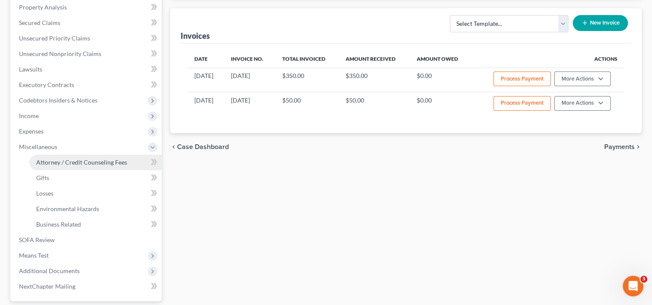
click at [68, 160] on span "Attorney / Credit Counseling Fees" at bounding box center [81, 162] width 91 height 7
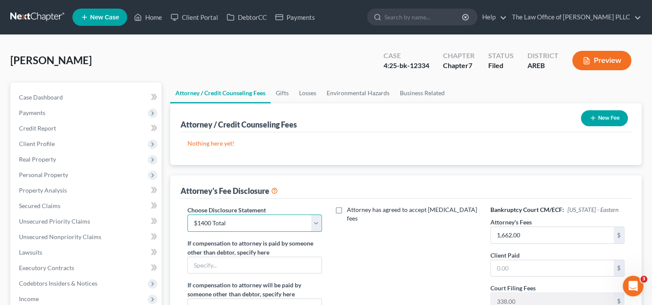
click at [316, 224] on select "Select Chapter 13 - Above Median $4750 Chapter 13 2025 Chapter 13 - Below Media…" at bounding box center [255, 223] width 134 height 17
select select "5"
click at [188, 215] on select "Select Chapter 13 - Above Median $4750 Chapter 13 2025 Chapter 13 - Below Media…" at bounding box center [255, 223] width 134 height 17
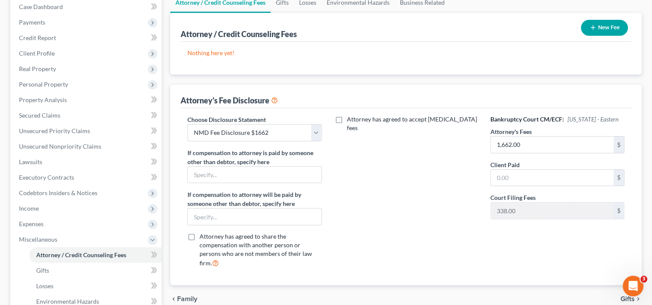
scroll to position [91, 0]
click at [525, 175] on input "text" at bounding box center [552, 177] width 123 height 16
type input "207.75"
click at [449, 230] on div "Attorney has agreed to accept [MEDICAL_DATA] fees" at bounding box center [406, 195] width 151 height 160
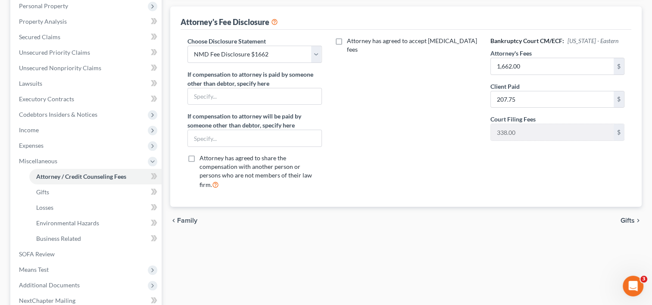
scroll to position [173, 0]
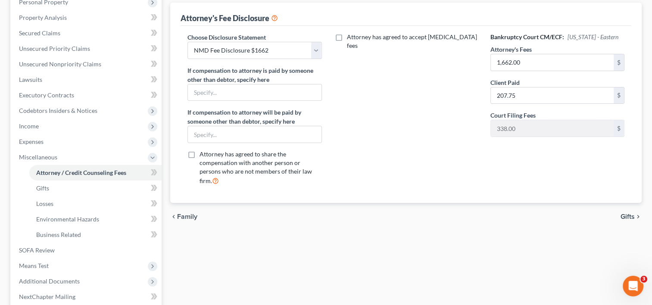
click at [630, 213] on span "Gifts" at bounding box center [628, 216] width 14 height 7
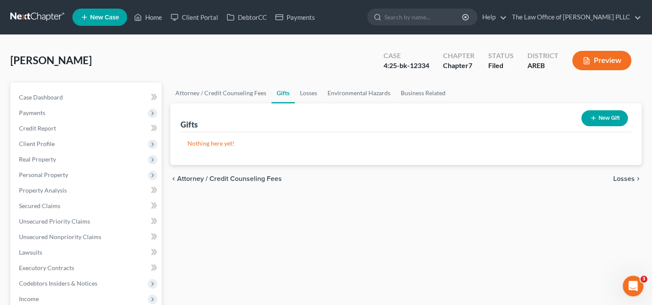
click at [624, 181] on span "Losses" at bounding box center [625, 179] width 22 height 7
click at [617, 177] on span "Environmental Hazards" at bounding box center [599, 179] width 72 height 7
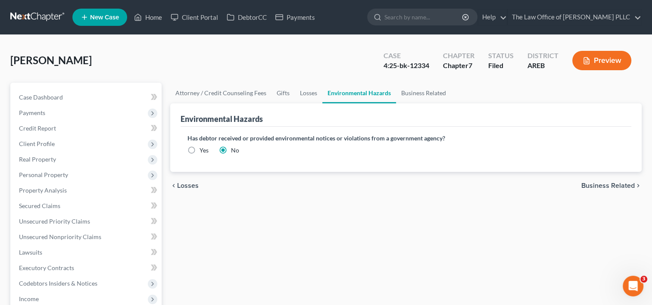
click at [593, 185] on span "Business Related" at bounding box center [608, 185] width 53 height 7
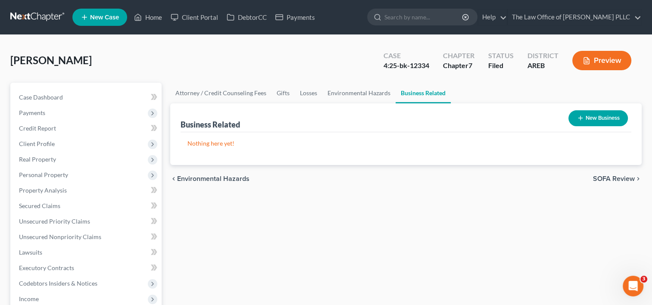
click at [601, 178] on span "SOFA Review" at bounding box center [614, 179] width 42 height 7
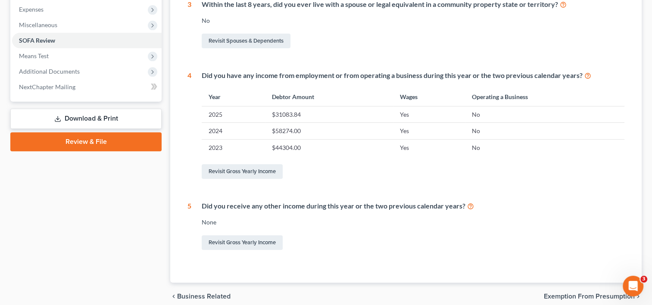
scroll to position [342, 0]
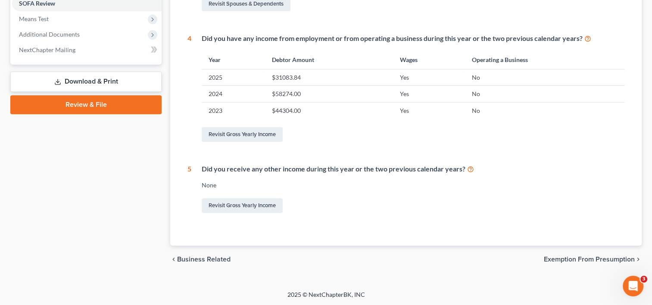
click at [574, 258] on span "Exemption from Presumption" at bounding box center [589, 259] width 91 height 7
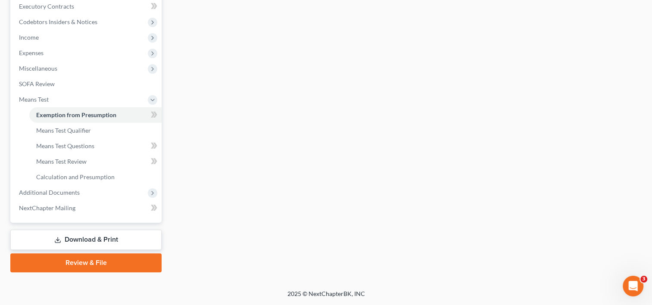
radio input "true"
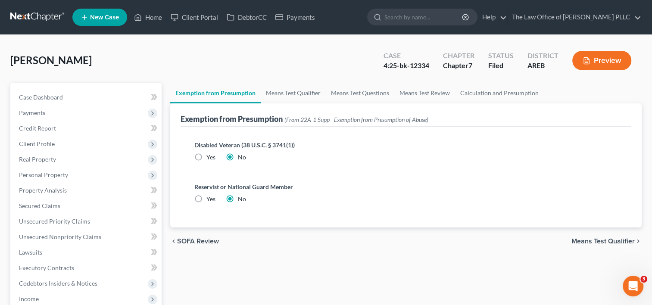
click at [611, 239] on span "Means Test Qualifier" at bounding box center [603, 241] width 63 height 7
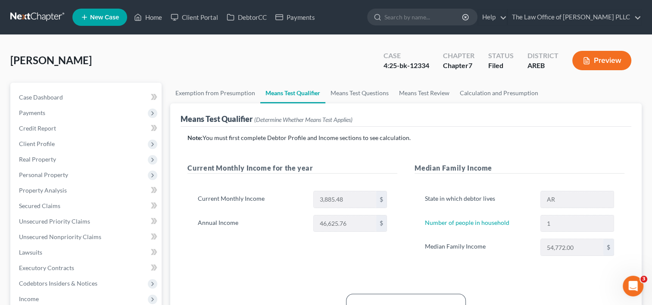
scroll to position [121, 0]
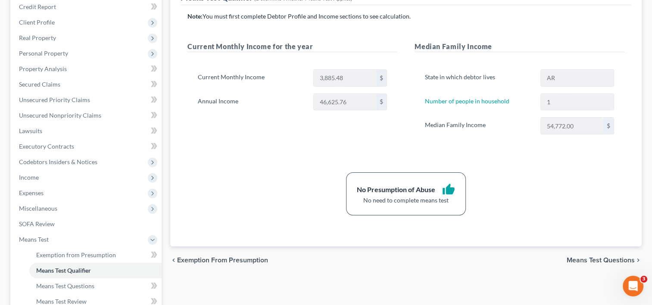
click at [607, 259] on span "Means Test Questions" at bounding box center [601, 260] width 68 height 7
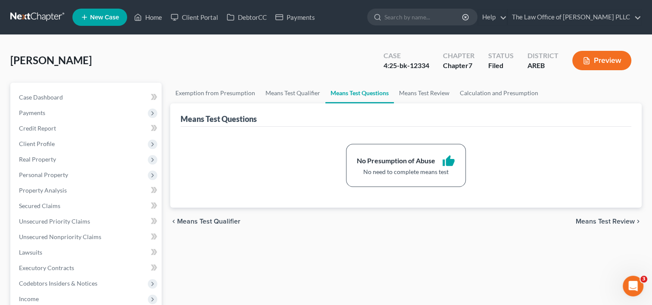
click at [588, 221] on span "Means Test Review" at bounding box center [605, 221] width 59 height 7
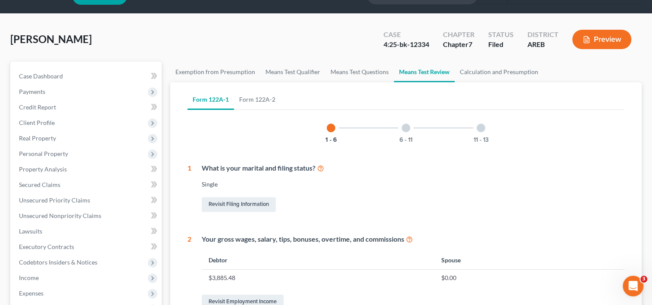
scroll to position [17, 0]
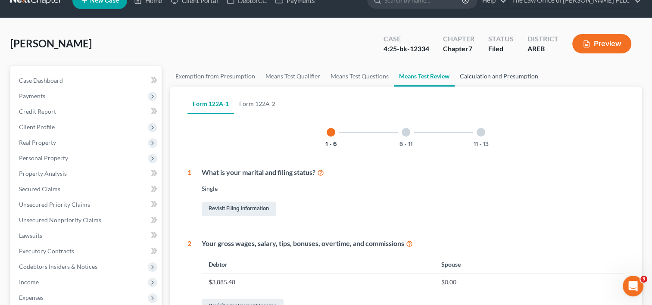
click at [488, 77] on link "Calculation and Presumption" at bounding box center [499, 76] width 89 height 21
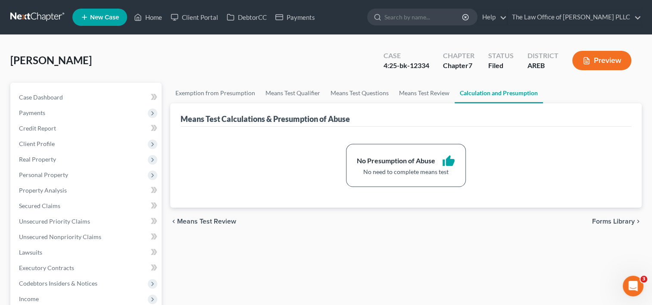
click at [626, 221] on span "Forms Library" at bounding box center [613, 221] width 43 height 7
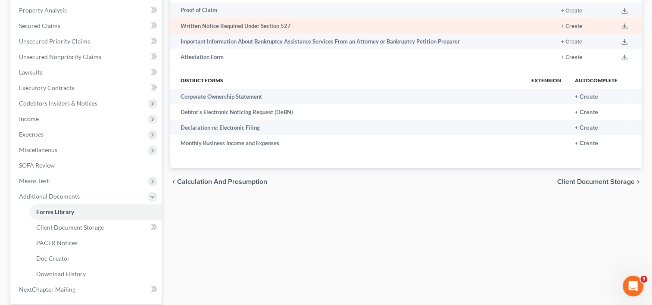
scroll to position [261, 0]
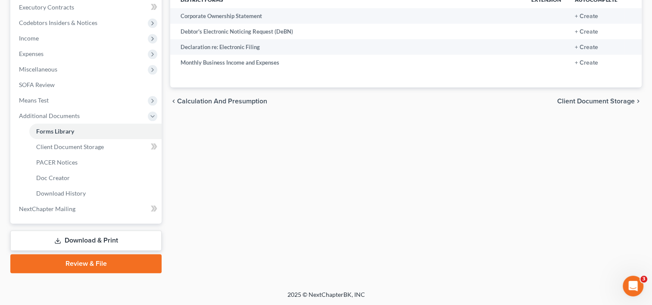
click at [85, 241] on link "Download & Print" at bounding box center [85, 241] width 151 height 20
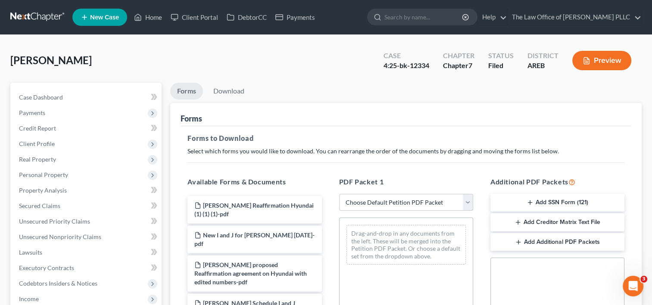
click at [468, 203] on select "Choose Default Petition PDF Packet Complete Bankruptcy Petition (all forms and …" at bounding box center [406, 202] width 134 height 17
select select "6"
click at [339, 194] on select "Choose Default Petition PDF Packet Complete Bankruptcy Petition (all forms and …" at bounding box center [406, 202] width 134 height 17
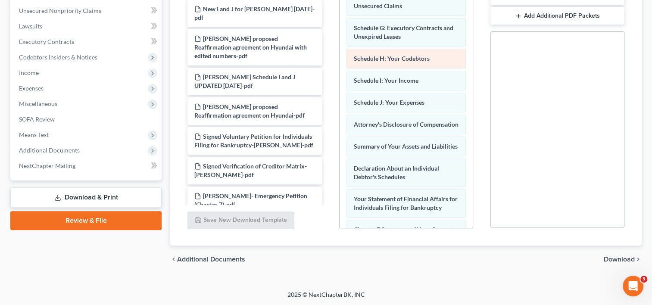
scroll to position [217, 0]
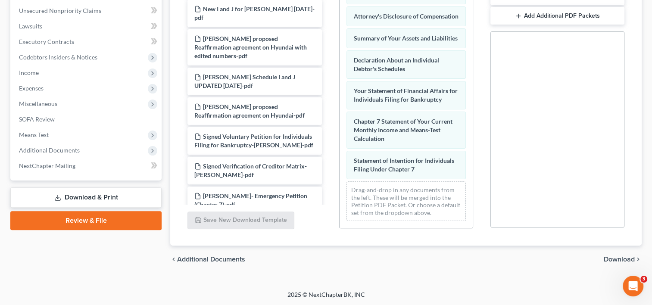
click at [616, 260] on span "Download" at bounding box center [619, 259] width 31 height 7
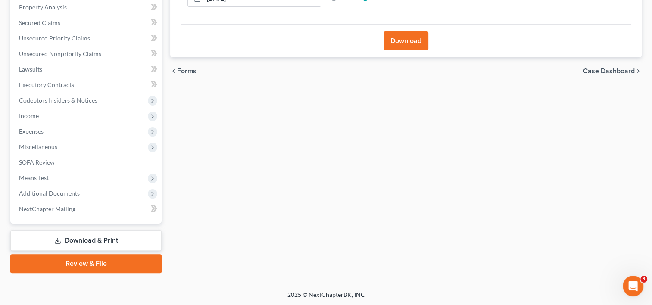
scroll to position [0, 0]
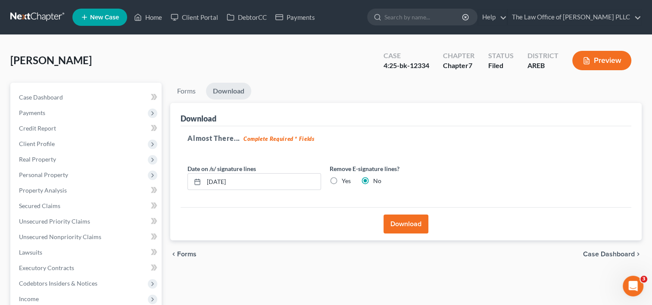
click at [400, 223] on button "Download" at bounding box center [406, 224] width 45 height 19
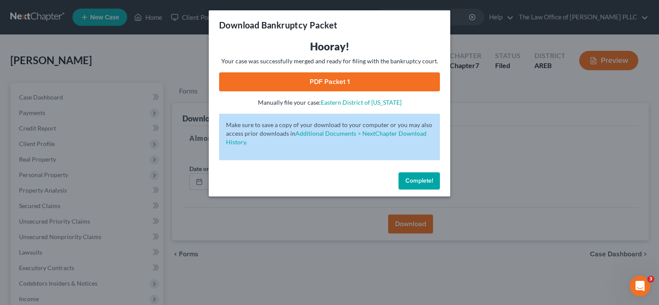
click at [338, 82] on link "PDF Packet 1" at bounding box center [329, 81] width 221 height 19
click at [420, 182] on span "Complete!" at bounding box center [419, 180] width 28 height 7
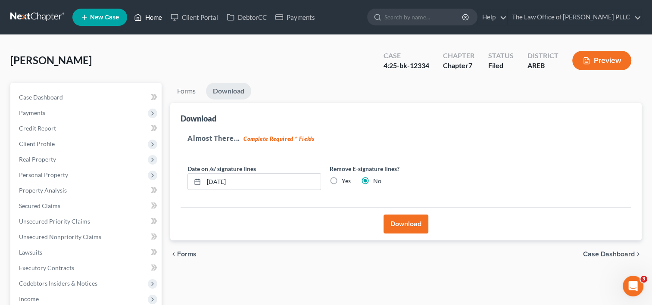
click at [153, 19] on link "Home" at bounding box center [148, 17] width 37 height 16
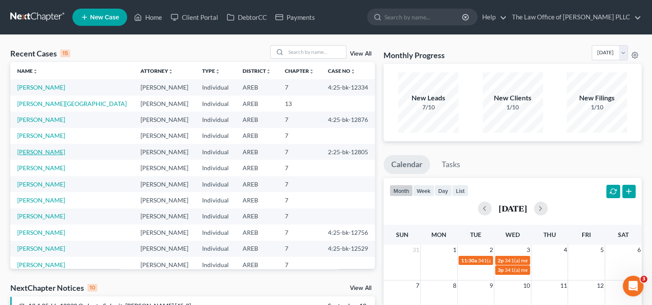
click at [53, 154] on link "[PERSON_NAME]" at bounding box center [41, 151] width 48 height 7
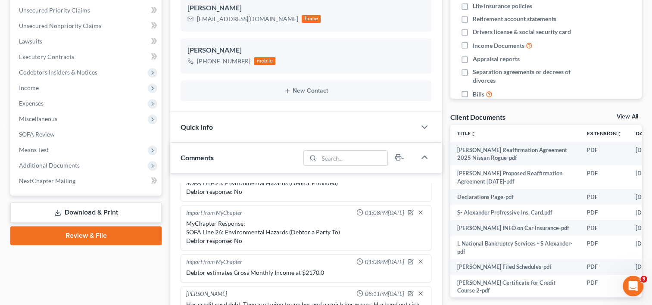
scroll to position [308, 0]
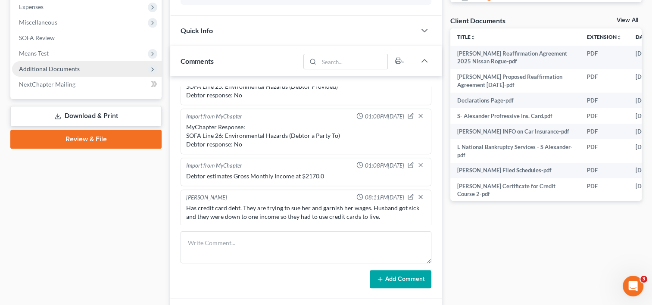
click at [78, 69] on span "Additional Documents" at bounding box center [49, 68] width 61 height 7
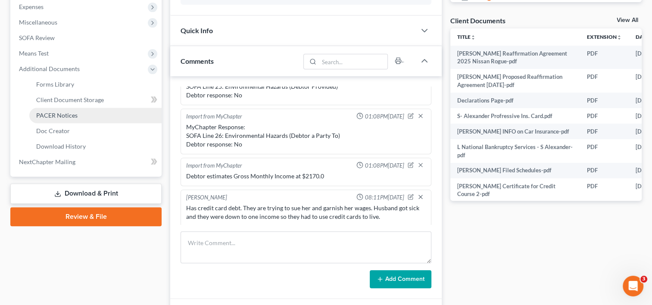
click at [58, 115] on span "PACER Notices" at bounding box center [56, 115] width 41 height 7
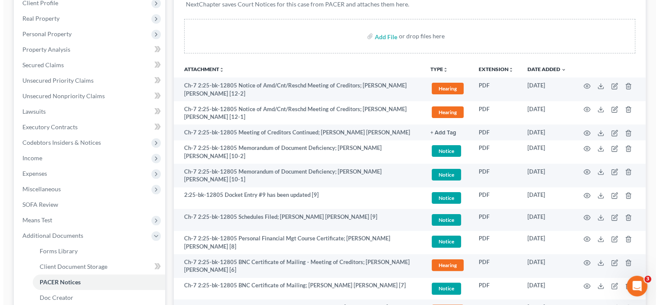
scroll to position [141, 0]
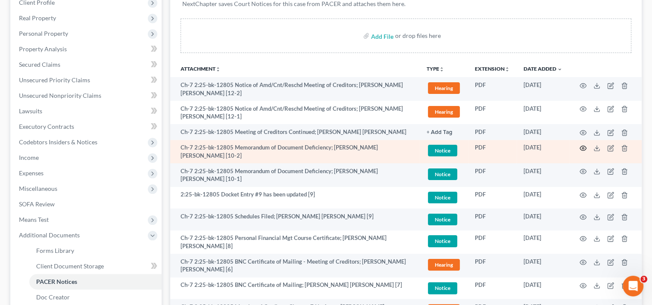
click at [583, 147] on circle "button" at bounding box center [584, 148] width 2 height 2
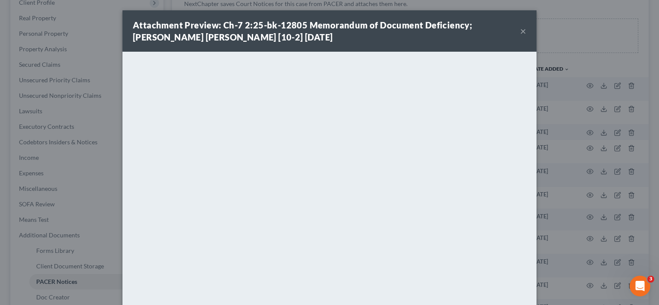
click at [520, 34] on button "×" at bounding box center [523, 31] width 6 height 10
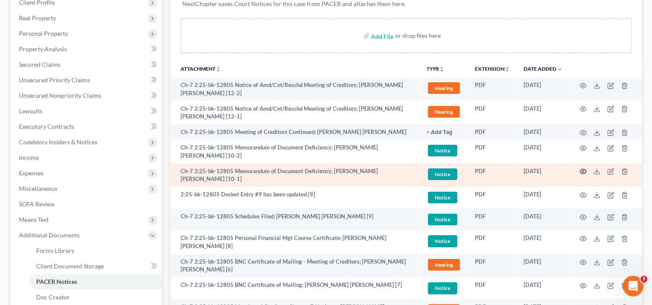
click at [583, 171] on icon "button" at bounding box center [583, 171] width 7 height 7
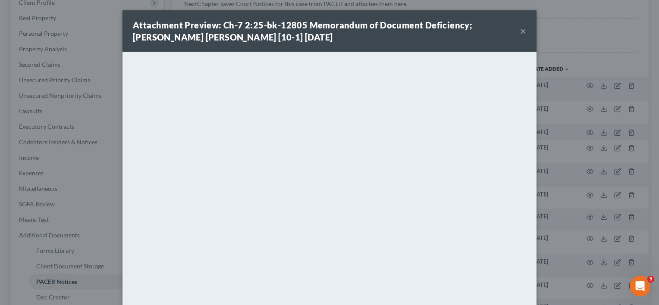
click at [520, 29] on button "×" at bounding box center [523, 31] width 6 height 10
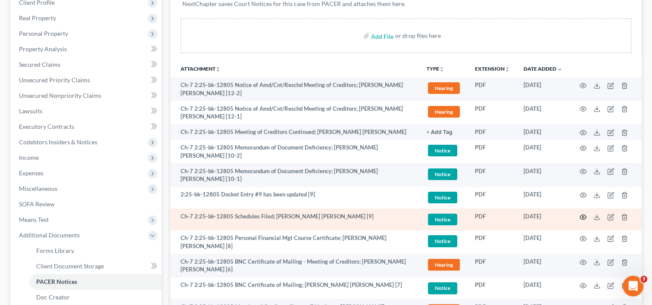
click at [583, 216] on circle "button" at bounding box center [584, 217] width 2 height 2
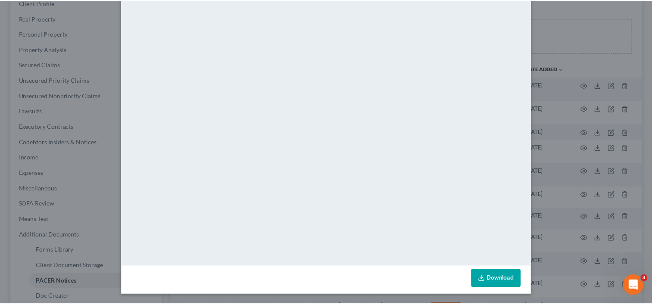
scroll to position [0, 0]
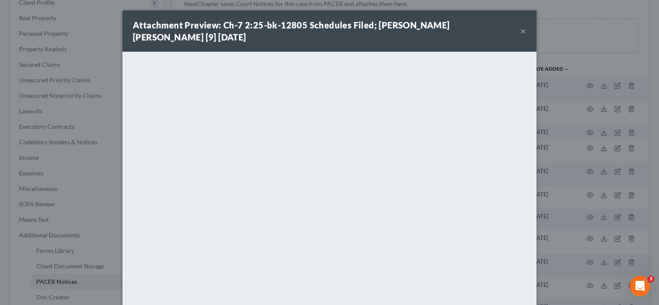
click at [520, 31] on button "×" at bounding box center [523, 31] width 6 height 10
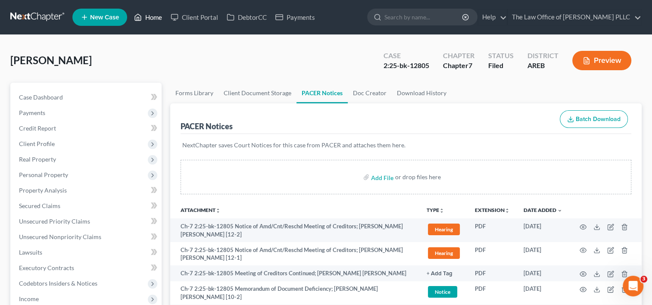
click at [141, 17] on icon at bounding box center [138, 17] width 8 height 10
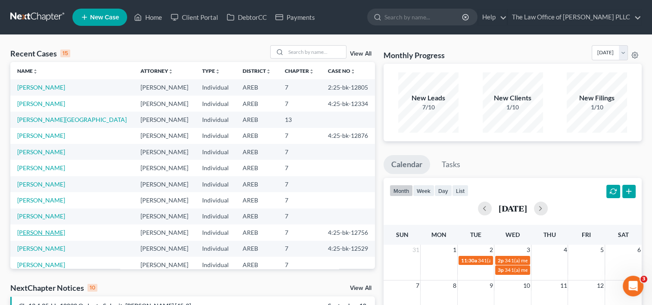
click at [51, 234] on link "[PERSON_NAME]" at bounding box center [41, 232] width 48 height 7
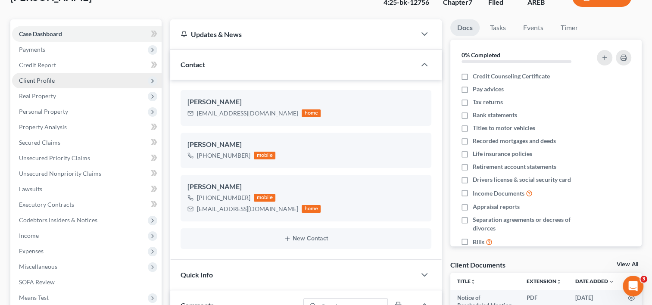
scroll to position [63, 0]
click at [81, 34] on link "Case Dashboard" at bounding box center [87, 35] width 150 height 16
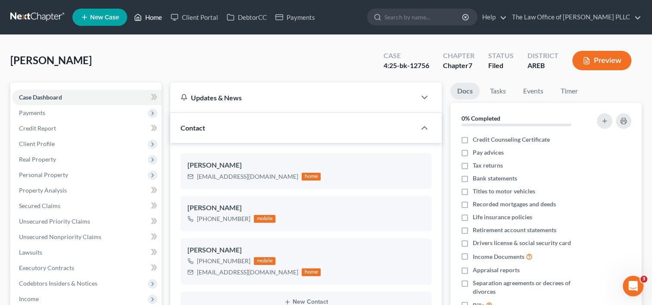
click at [150, 14] on link "Home" at bounding box center [148, 17] width 37 height 16
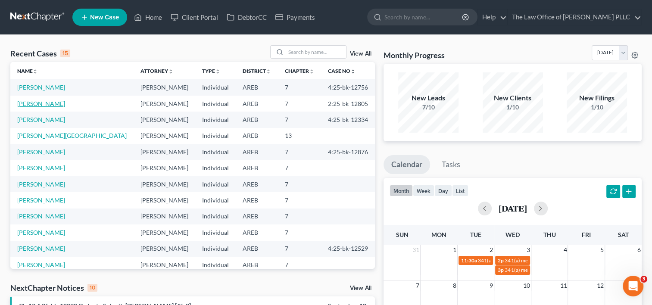
click at [65, 104] on link "[PERSON_NAME]" at bounding box center [41, 103] width 48 height 7
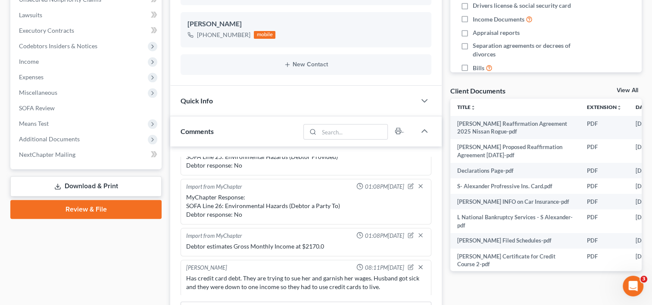
scroll to position [238, 0]
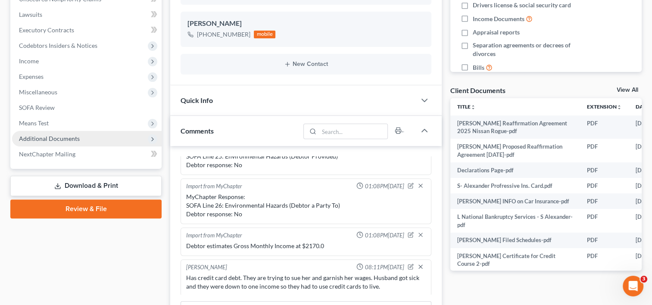
click at [87, 134] on span "Additional Documents" at bounding box center [87, 139] width 150 height 16
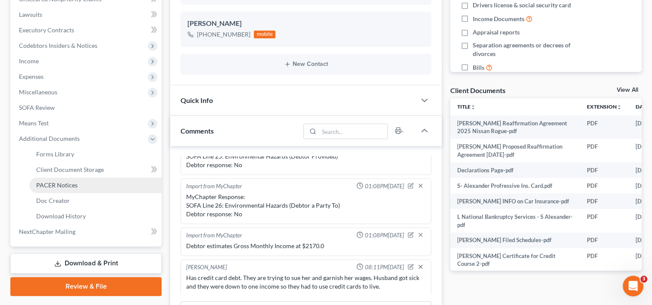
click at [83, 183] on link "PACER Notices" at bounding box center [95, 186] width 132 height 16
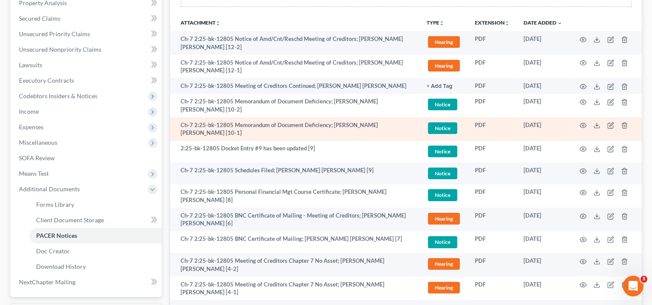
scroll to position [188, 0]
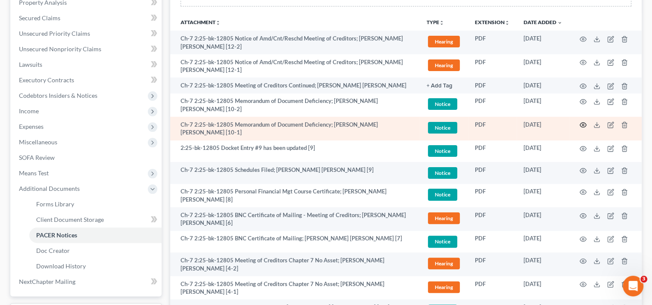
click at [583, 124] on circle "button" at bounding box center [584, 125] width 2 height 2
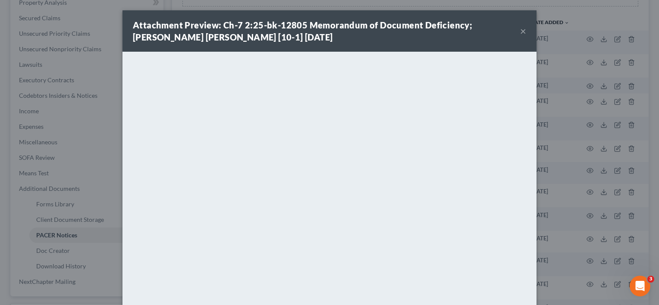
click at [520, 30] on button "×" at bounding box center [523, 31] width 6 height 10
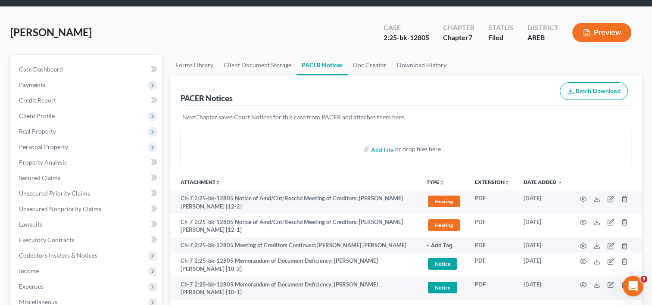
scroll to position [0, 0]
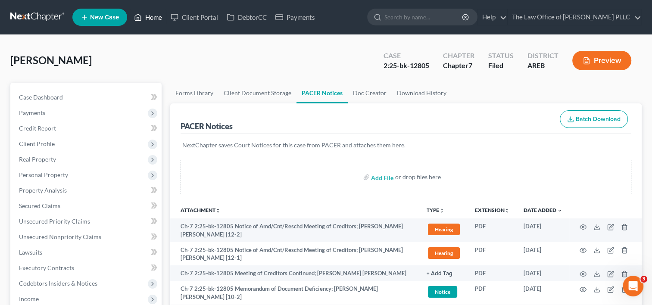
click at [150, 16] on link "Home" at bounding box center [148, 17] width 37 height 16
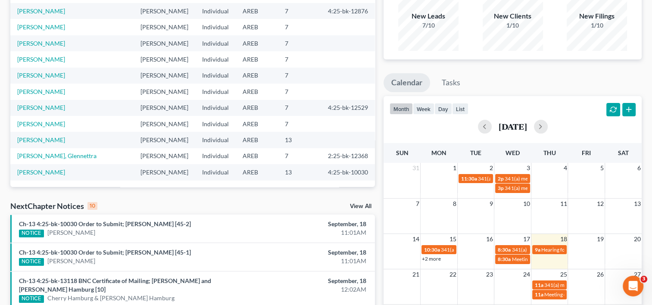
scroll to position [82, 0]
click at [49, 108] on link "[PERSON_NAME]" at bounding box center [41, 106] width 48 height 7
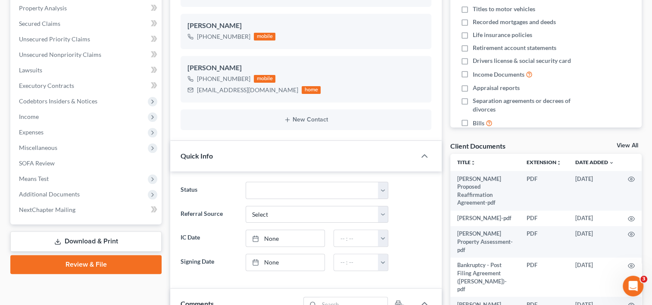
scroll to position [183, 0]
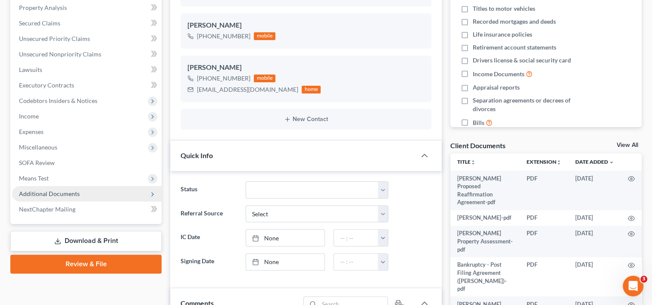
click at [60, 193] on span "Additional Documents" at bounding box center [49, 193] width 61 height 7
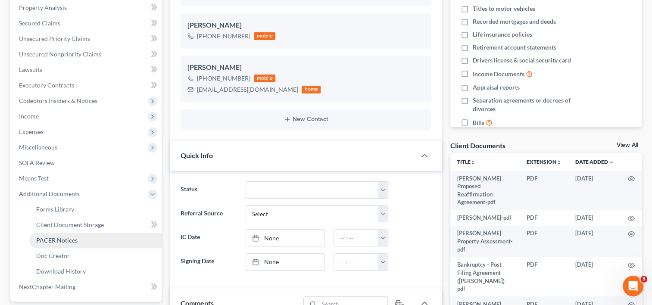
click at [79, 237] on link "PACER Notices" at bounding box center [95, 241] width 132 height 16
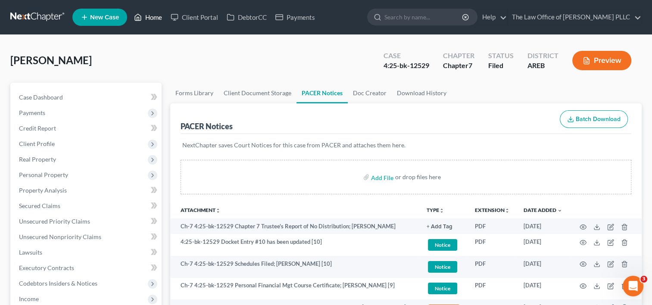
click at [151, 16] on link "Home" at bounding box center [148, 17] width 37 height 16
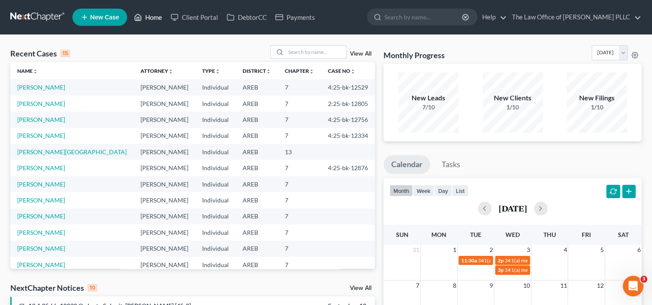
scroll to position [59, 0]
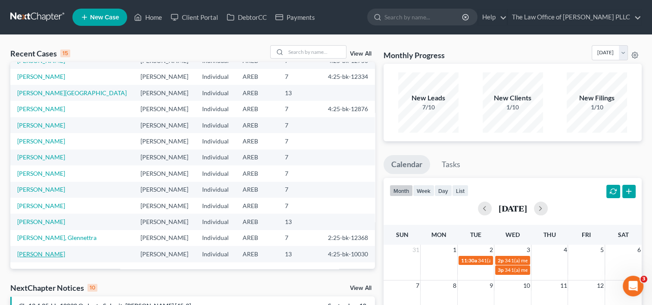
click at [50, 254] on link "[PERSON_NAME]" at bounding box center [41, 254] width 48 height 7
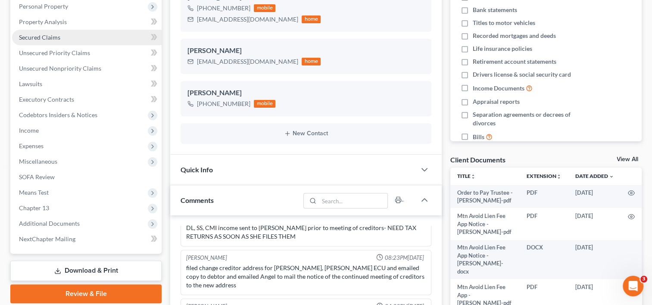
scroll to position [172, 0]
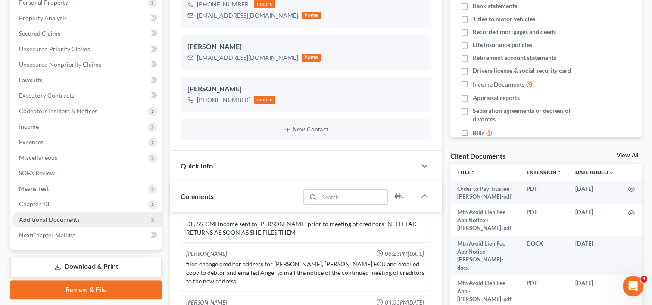
click at [60, 224] on span "Additional Documents" at bounding box center [87, 220] width 150 height 16
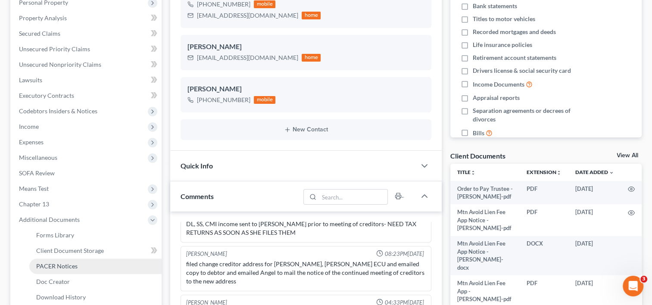
click at [71, 266] on span "PACER Notices" at bounding box center [56, 266] width 41 height 7
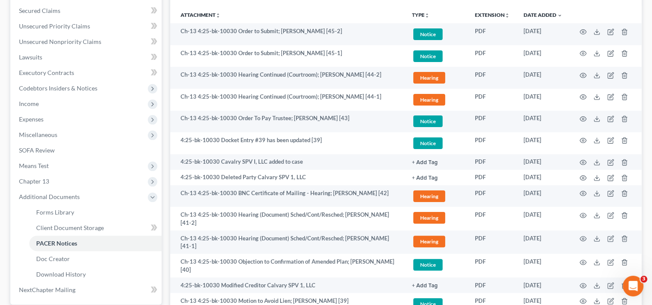
scroll to position [196, 0]
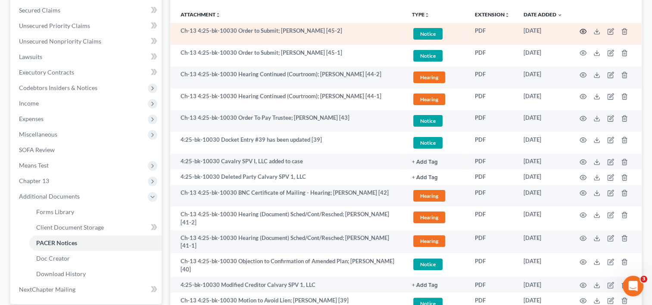
click at [584, 28] on icon "button" at bounding box center [583, 31] width 7 height 7
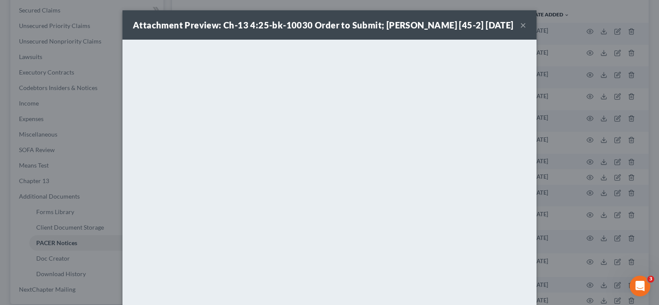
click at [522, 30] on button "×" at bounding box center [523, 25] width 6 height 10
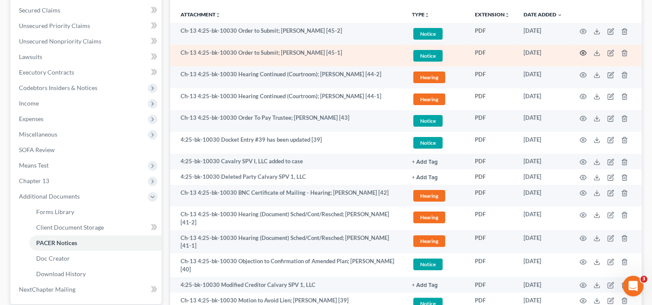
click at [582, 53] on icon "button" at bounding box center [583, 53] width 7 height 7
